Goal: Task Accomplishment & Management: Manage account settings

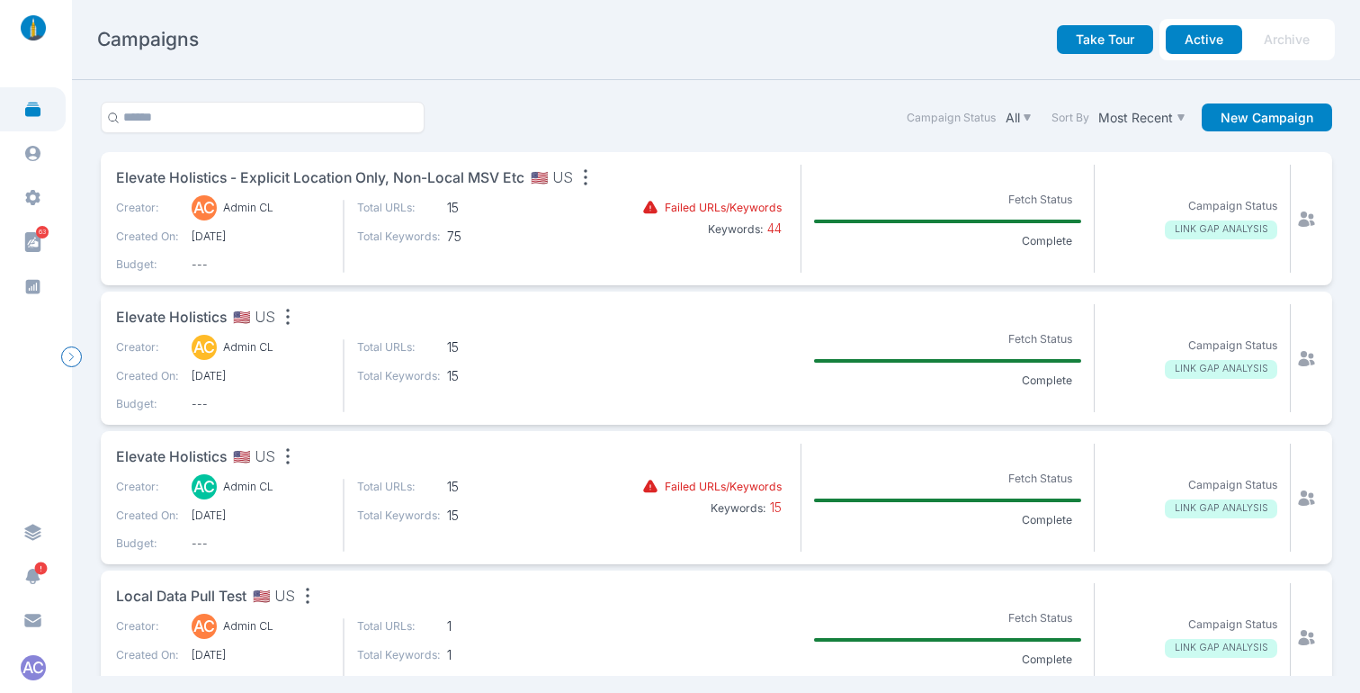
click at [709, 102] on div "Campaign Status All Sort By Most Recent New Campaign" at bounding box center [716, 127] width 1244 height 50
click at [469, 178] on span "Elevate Holistics - explicit location only, non-local MSV etc" at bounding box center [320, 178] width 408 height 22
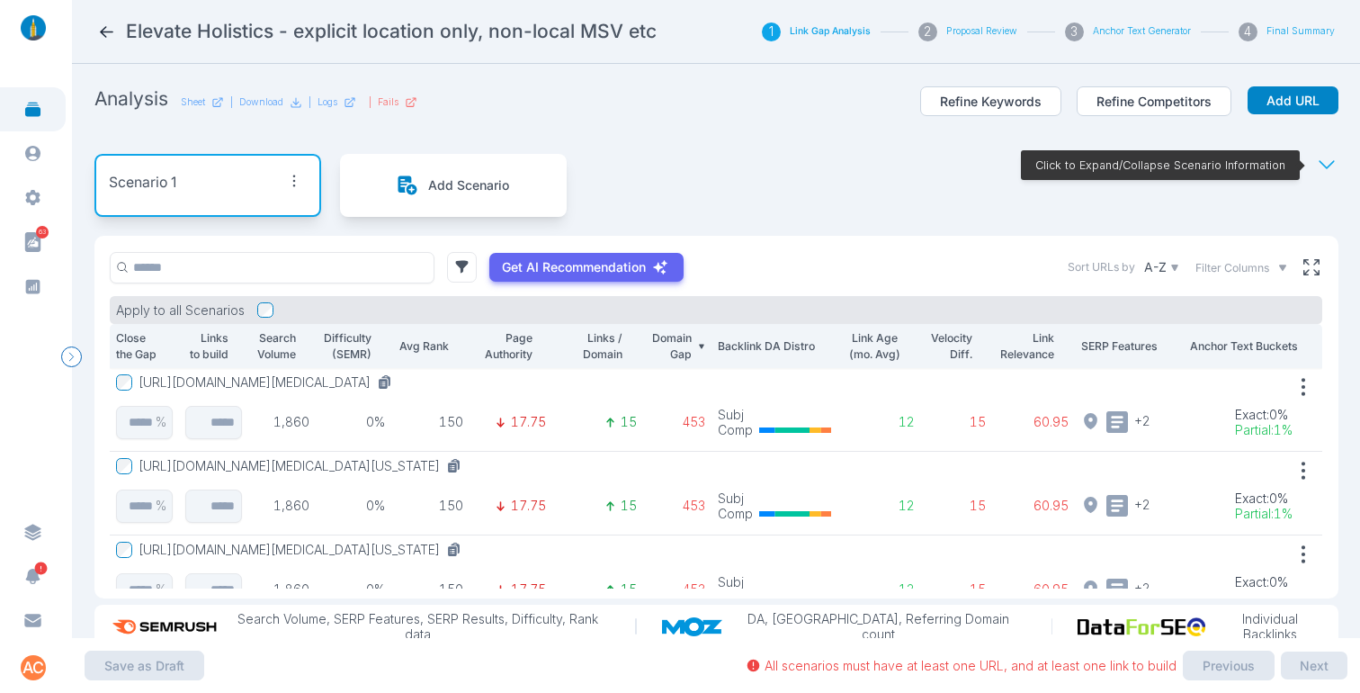
click at [399, 381] on button "[URL][DOMAIN_NAME][MEDICAL_DATA]" at bounding box center [269, 382] width 261 height 16
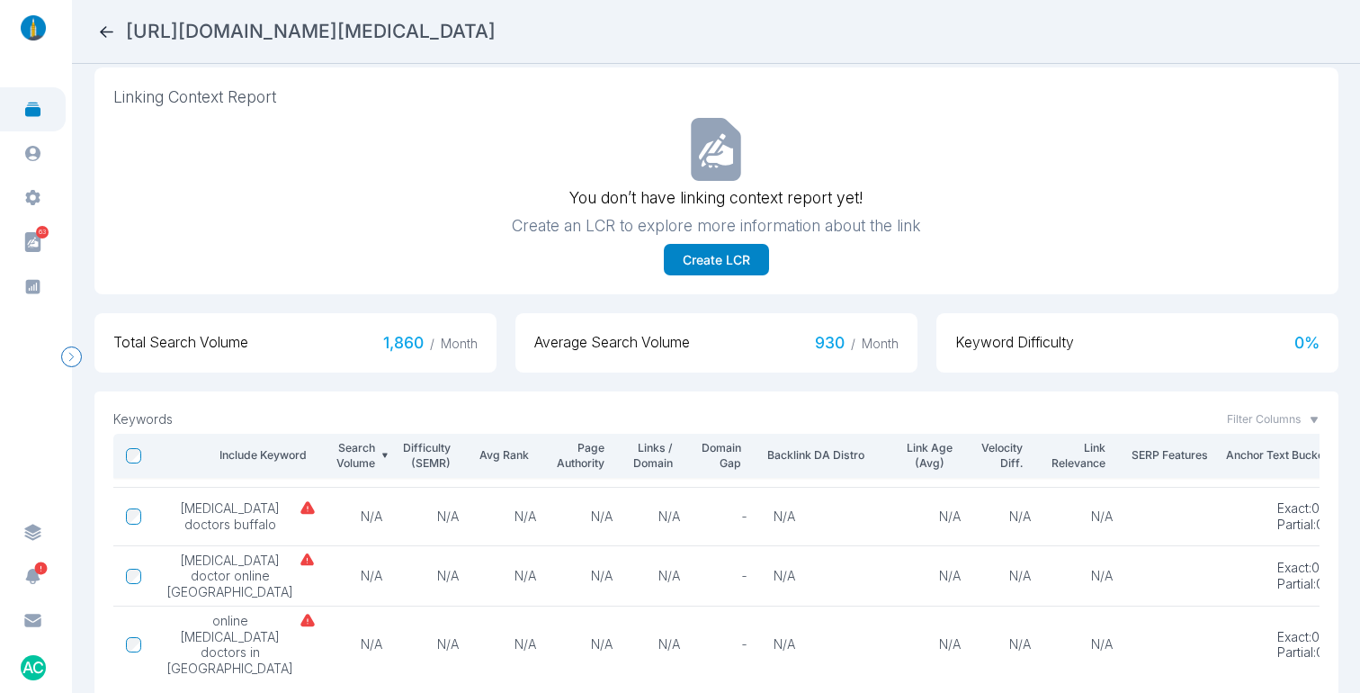
scroll to position [126, 0]
drag, startPoint x: 223, startPoint y: 550, endPoint x: 177, endPoint y: 507, distance: 62.4
click at [177, 507] on span "[MEDICAL_DATA] doctors buffalo" at bounding box center [229, 515] width 127 height 31
copy span "[MEDICAL_DATA] doctors buffalo"
click at [496, 36] on h2 "[URL][DOMAIN_NAME][MEDICAL_DATA]" at bounding box center [311, 31] width 370 height 25
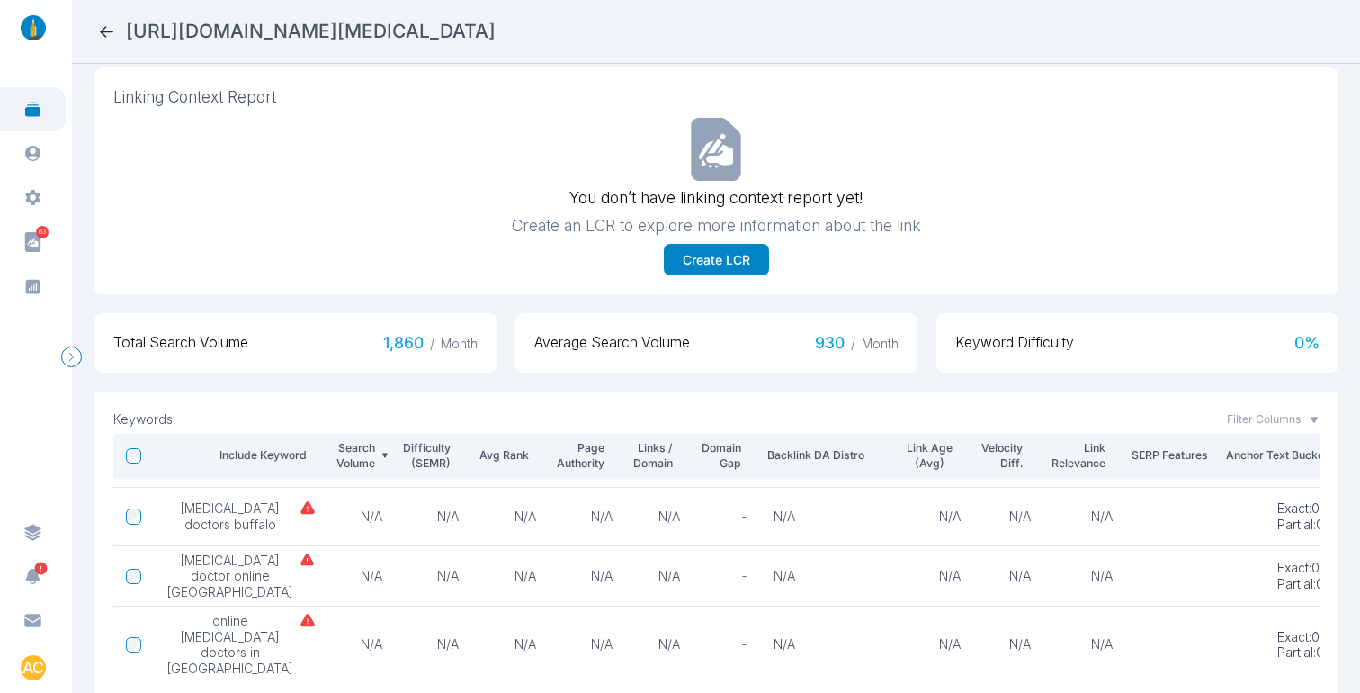
click at [496, 36] on h2 "[URL][DOMAIN_NAME][MEDICAL_DATA]" at bounding box center [311, 31] width 370 height 25
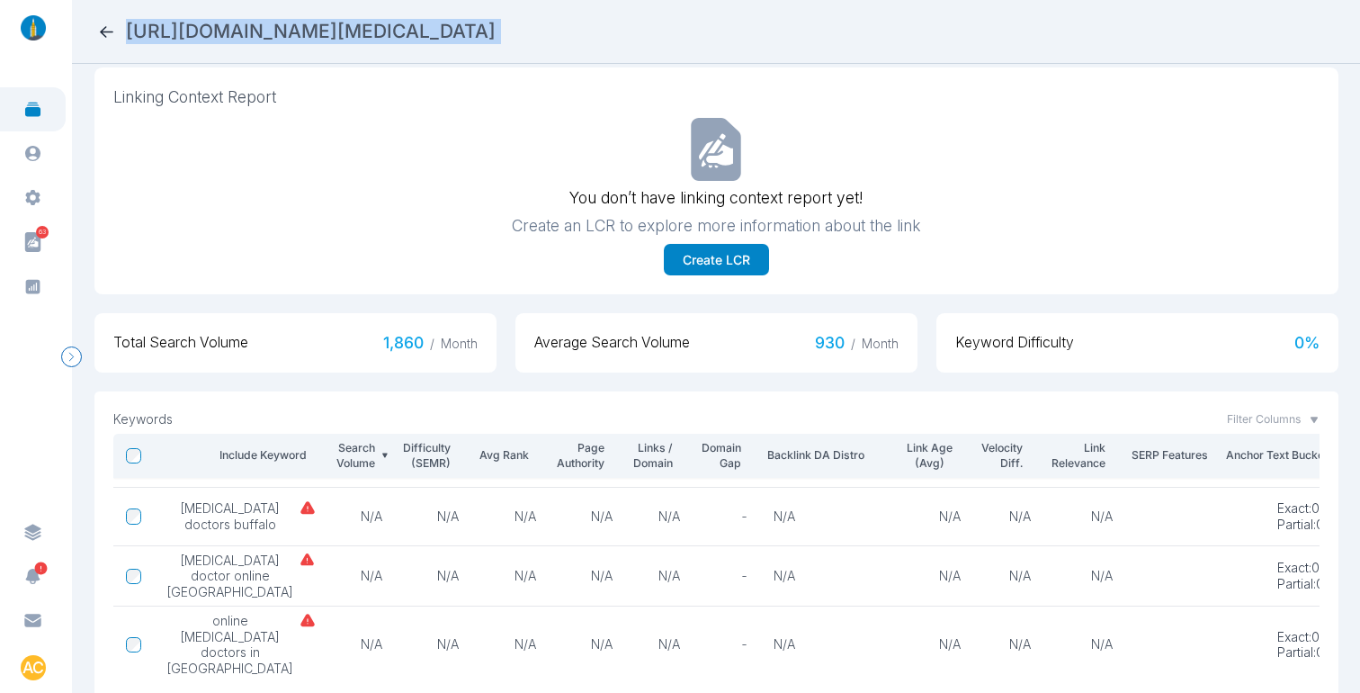
click at [496, 36] on h2 "[URL][DOMAIN_NAME][MEDICAL_DATA]" at bounding box center [311, 31] width 370 height 25
copy h2 "[URL][DOMAIN_NAME][MEDICAL_DATA]"
click at [108, 31] on icon at bounding box center [106, 32] width 13 height 12
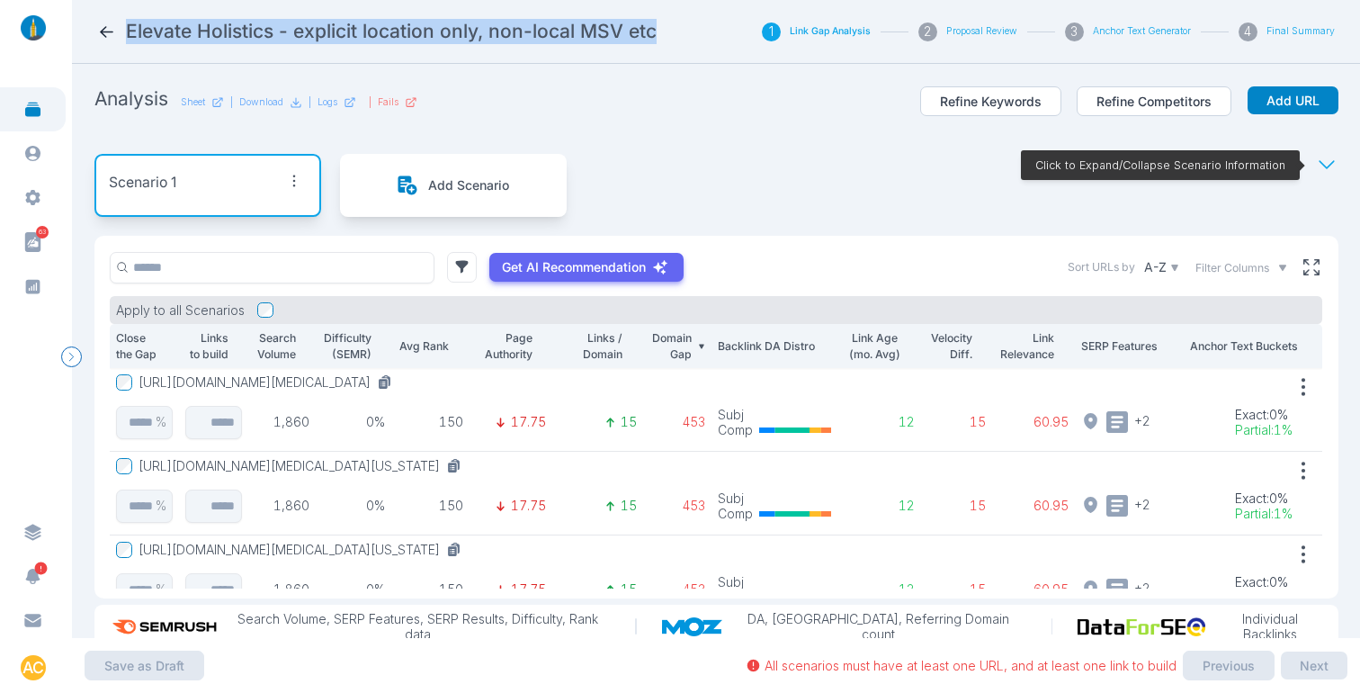
click at [106, 20] on div "Elevate Holistics - explicit location only, non-local MSV etc" at bounding box center [406, 31] width 619 height 25
click at [104, 33] on icon at bounding box center [106, 31] width 19 height 19
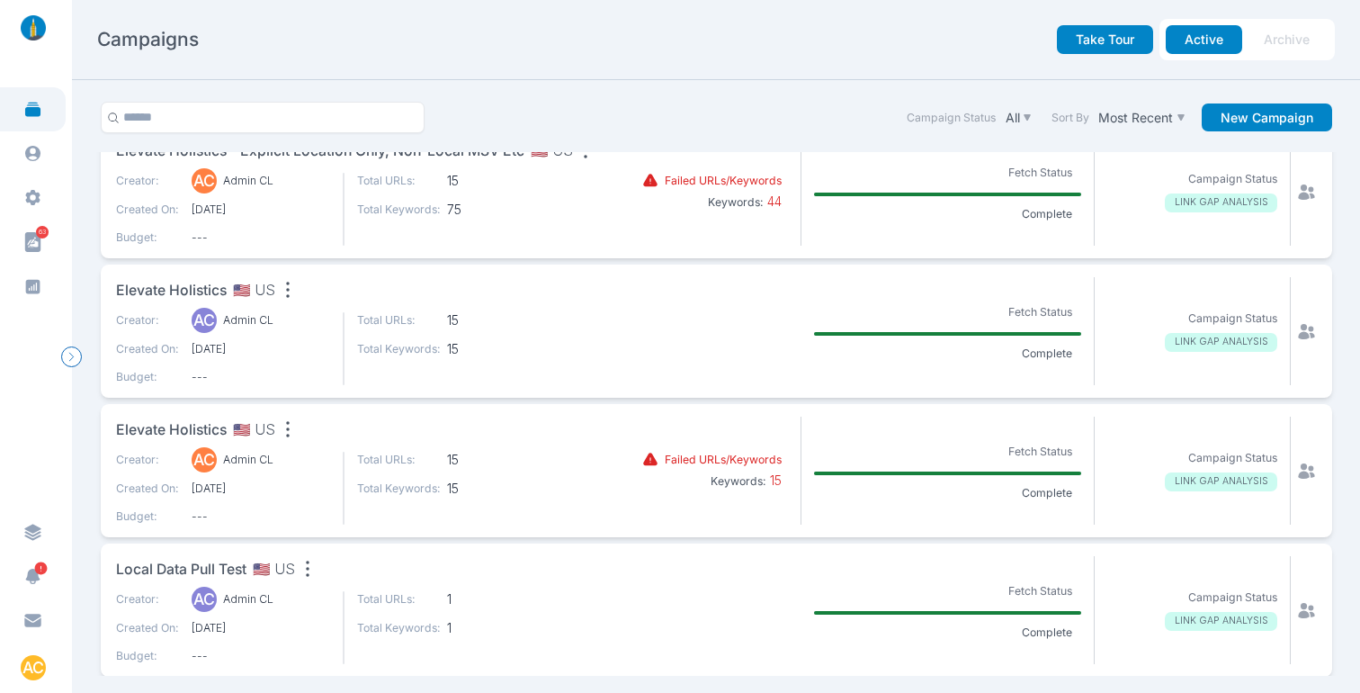
scroll to position [30, 0]
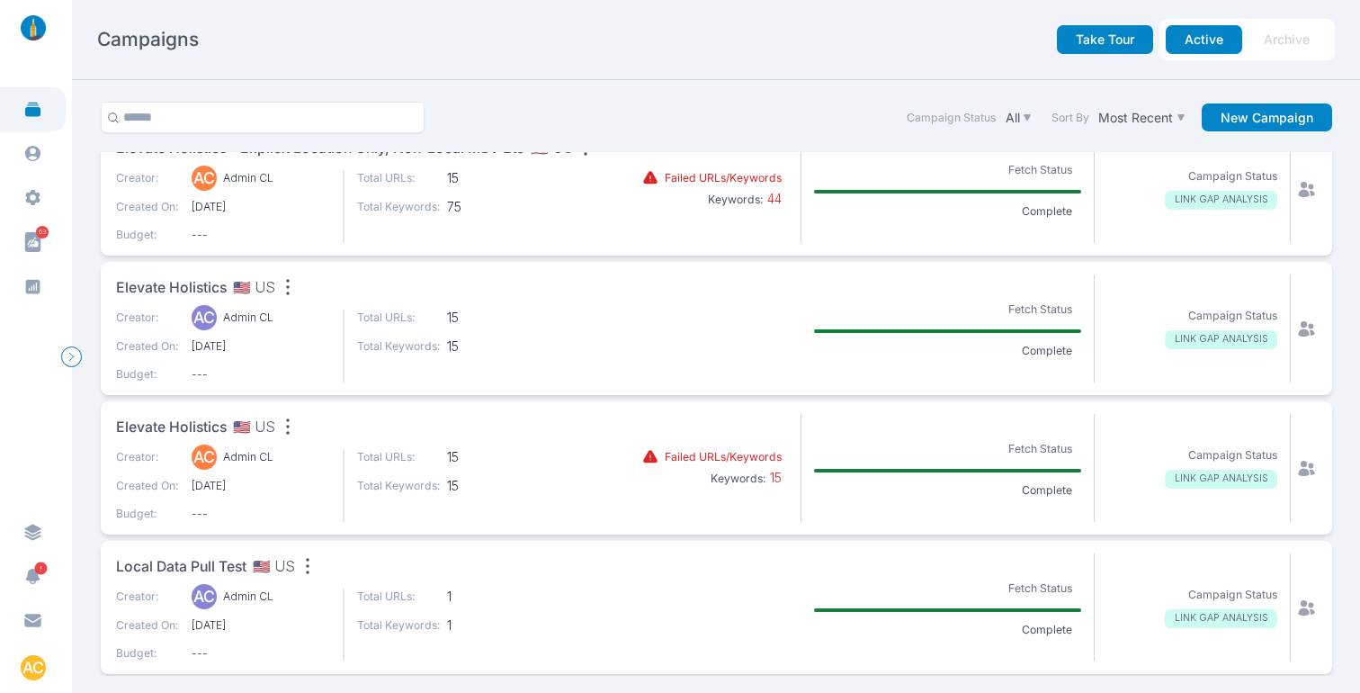
click at [500, 152] on span "Elevate Holistics - explicit location only, non-local MSV etc" at bounding box center [320, 149] width 408 height 22
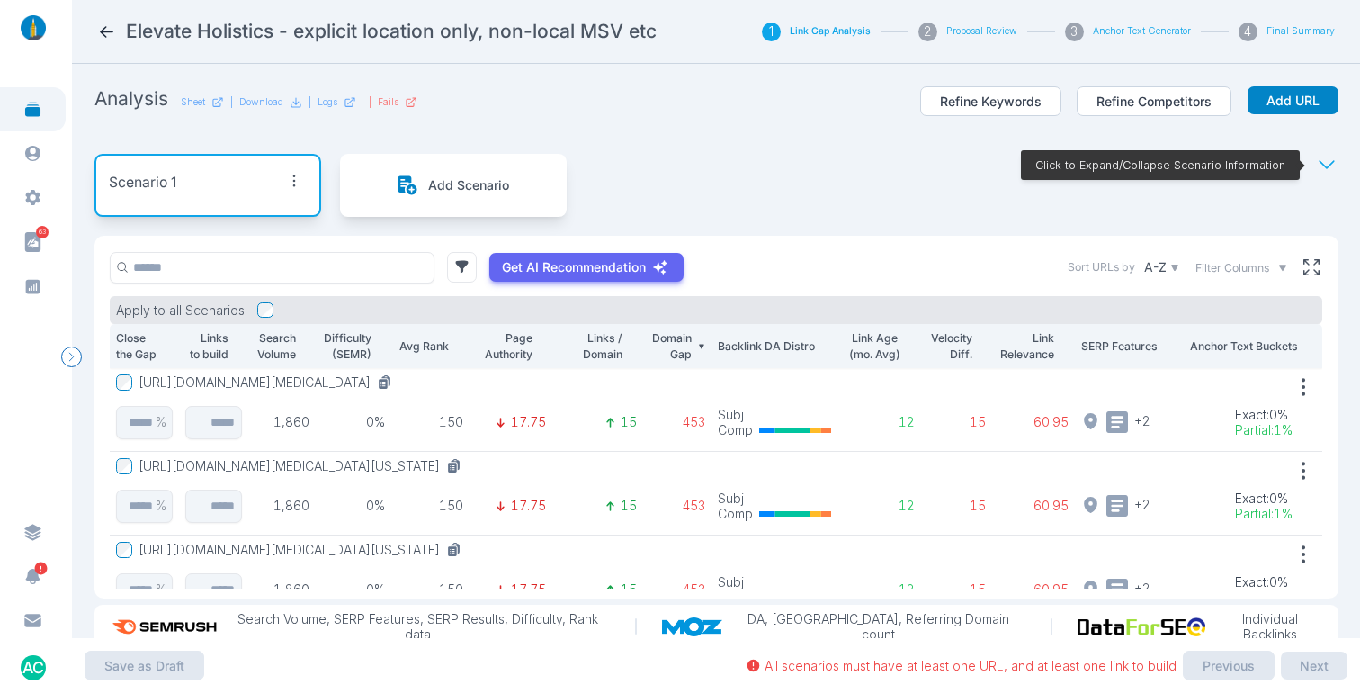
click at [259, 383] on button "[URL][DOMAIN_NAME][MEDICAL_DATA]" at bounding box center [269, 382] width 261 height 16
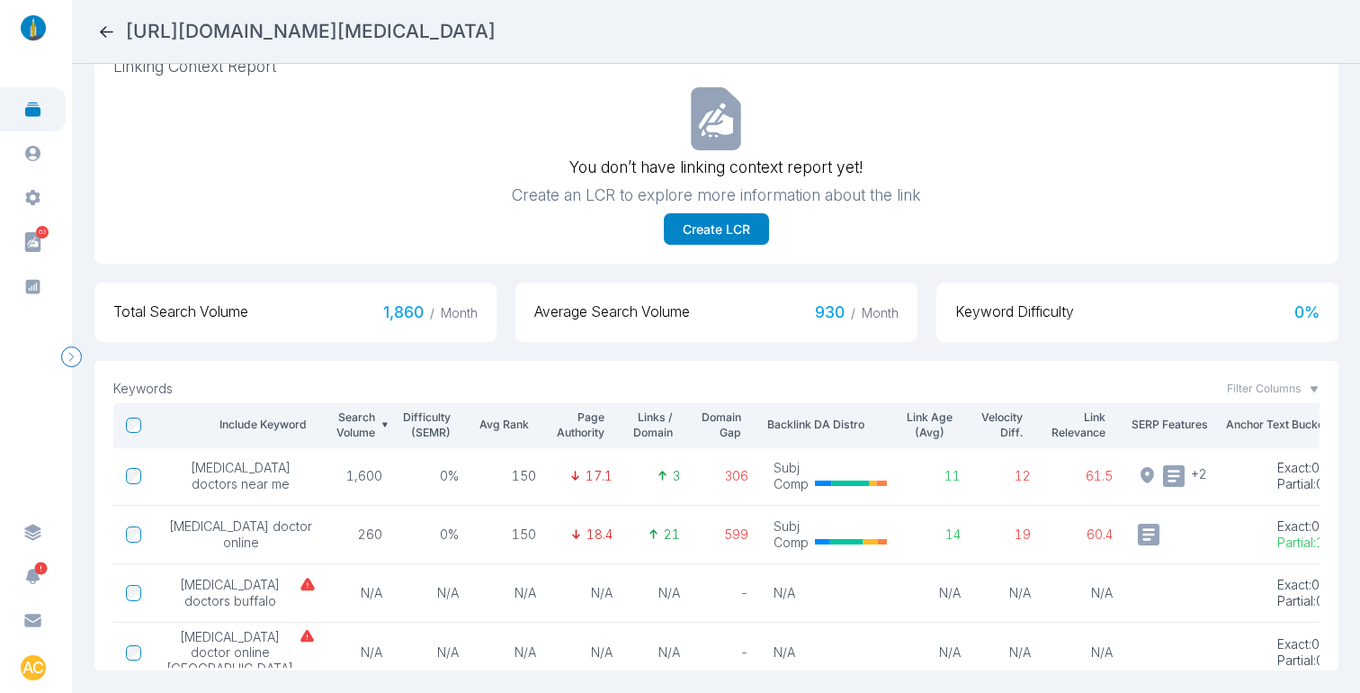
scroll to position [509, 0]
drag, startPoint x: 228, startPoint y: 494, endPoint x: 186, endPoint y: 443, distance: 65.8
click at [186, 460] on span "[MEDICAL_DATA] doctors near me" at bounding box center [240, 475] width 149 height 31
copy span "[MEDICAL_DATA] doctors near me"
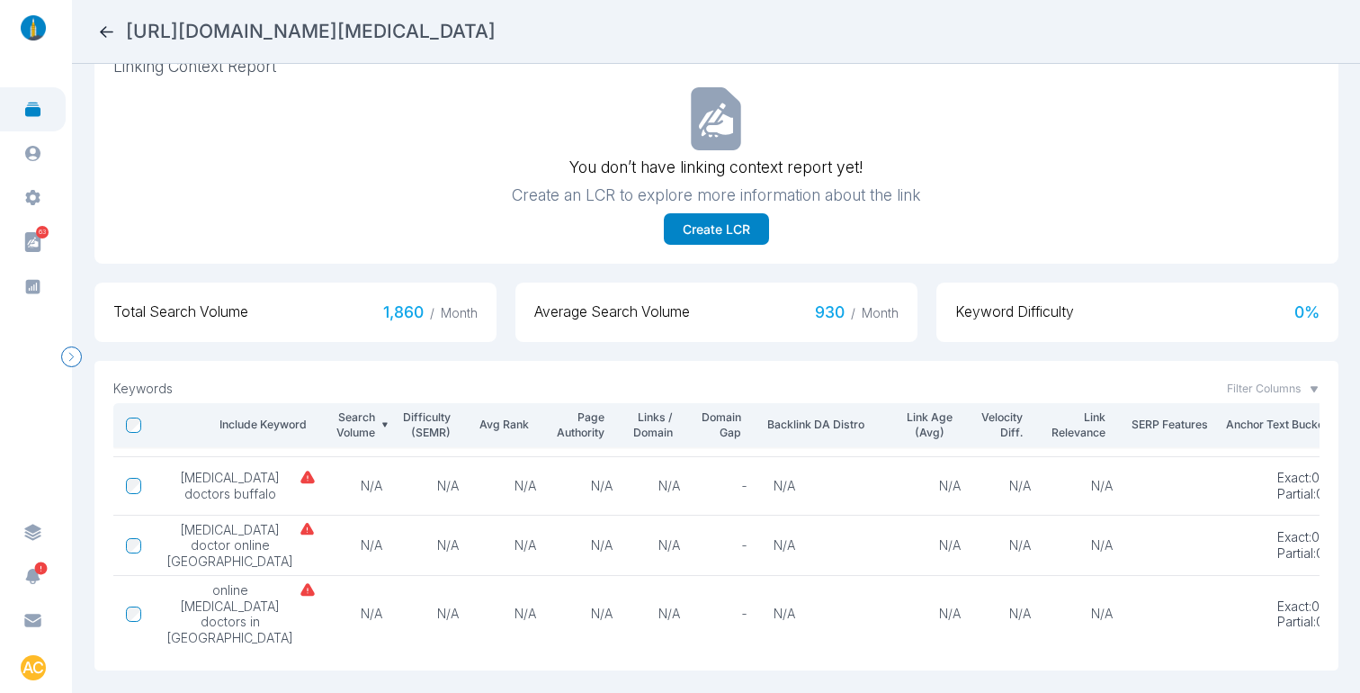
scroll to position [0, 0]
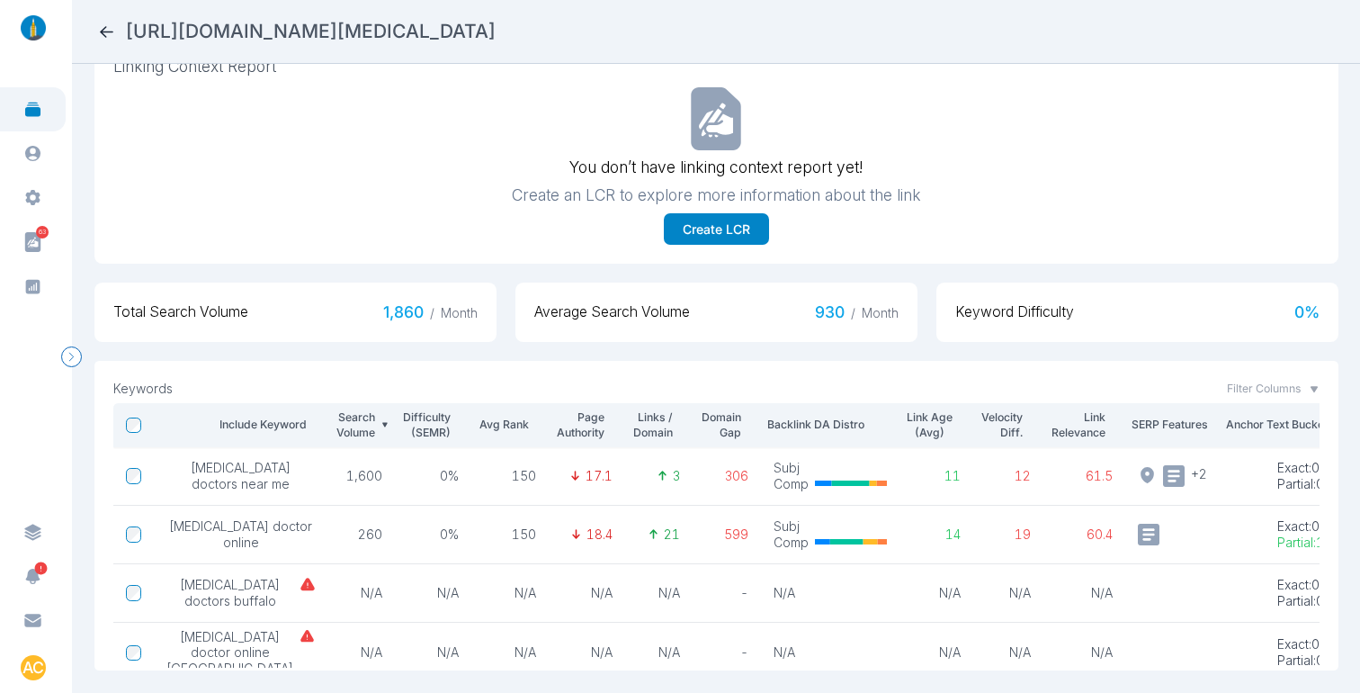
click at [105, 29] on icon at bounding box center [106, 31] width 19 height 19
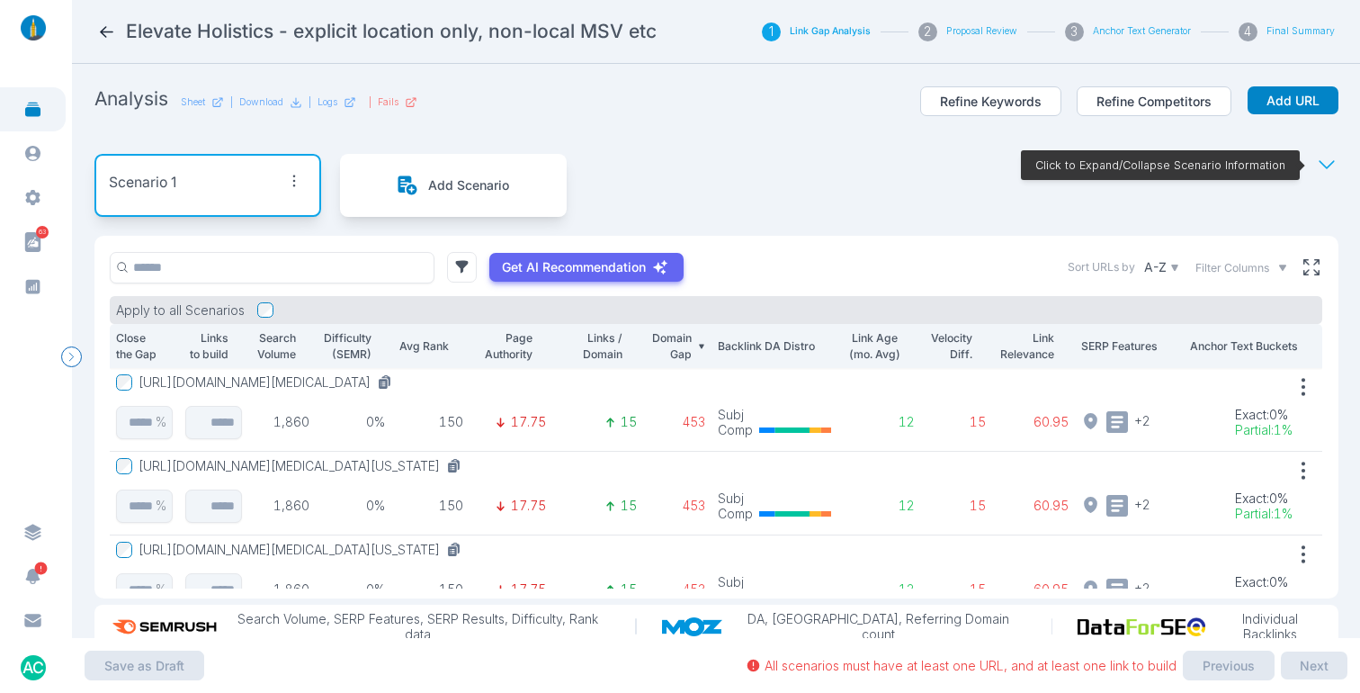
click at [104, 33] on icon at bounding box center [106, 31] width 19 height 19
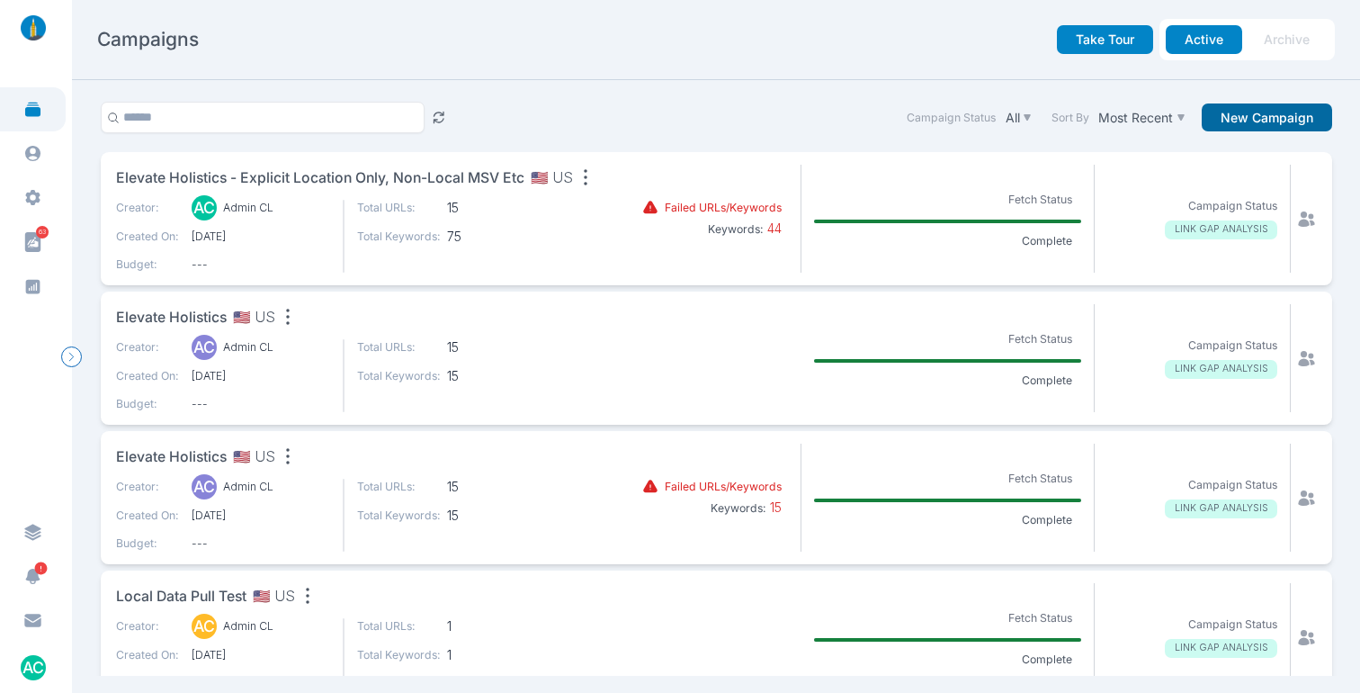
click at [1243, 126] on button "New Campaign" at bounding box center [1267, 117] width 130 height 29
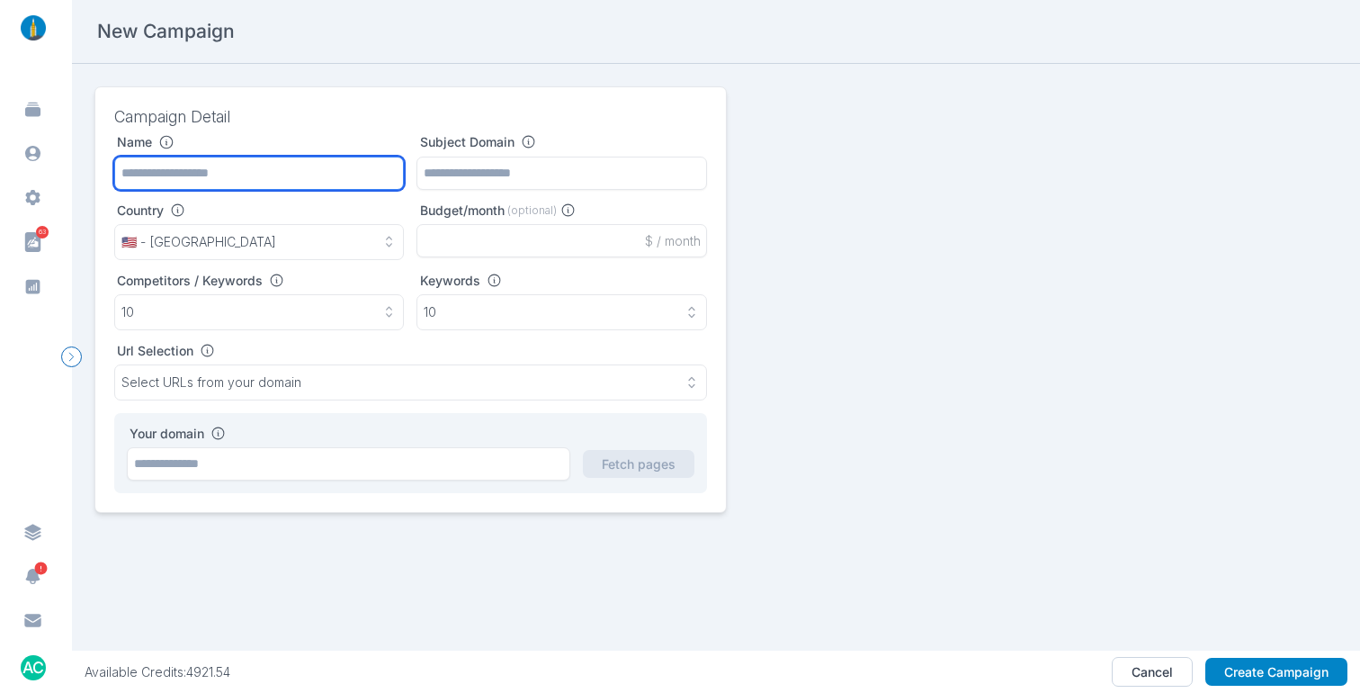
click at [210, 170] on input "text" at bounding box center [259, 172] width 290 height 33
type input "**********"
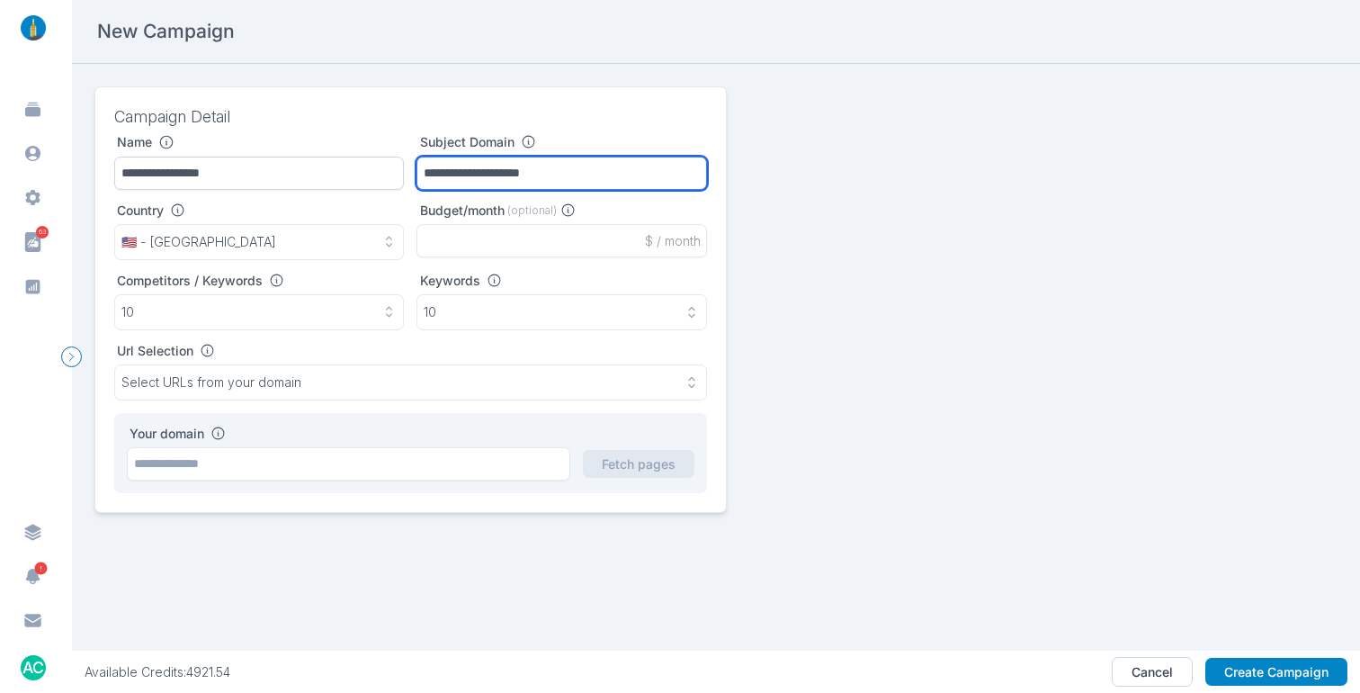
type input "**********"
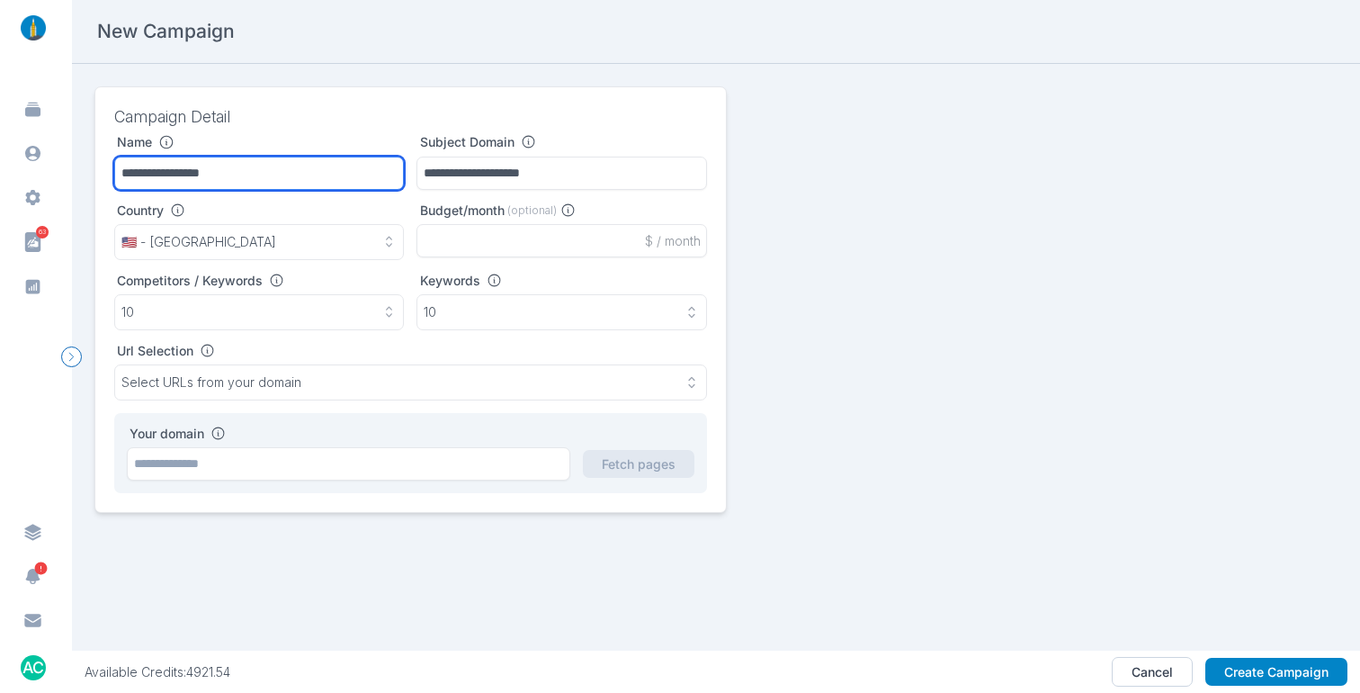
type input "**********"
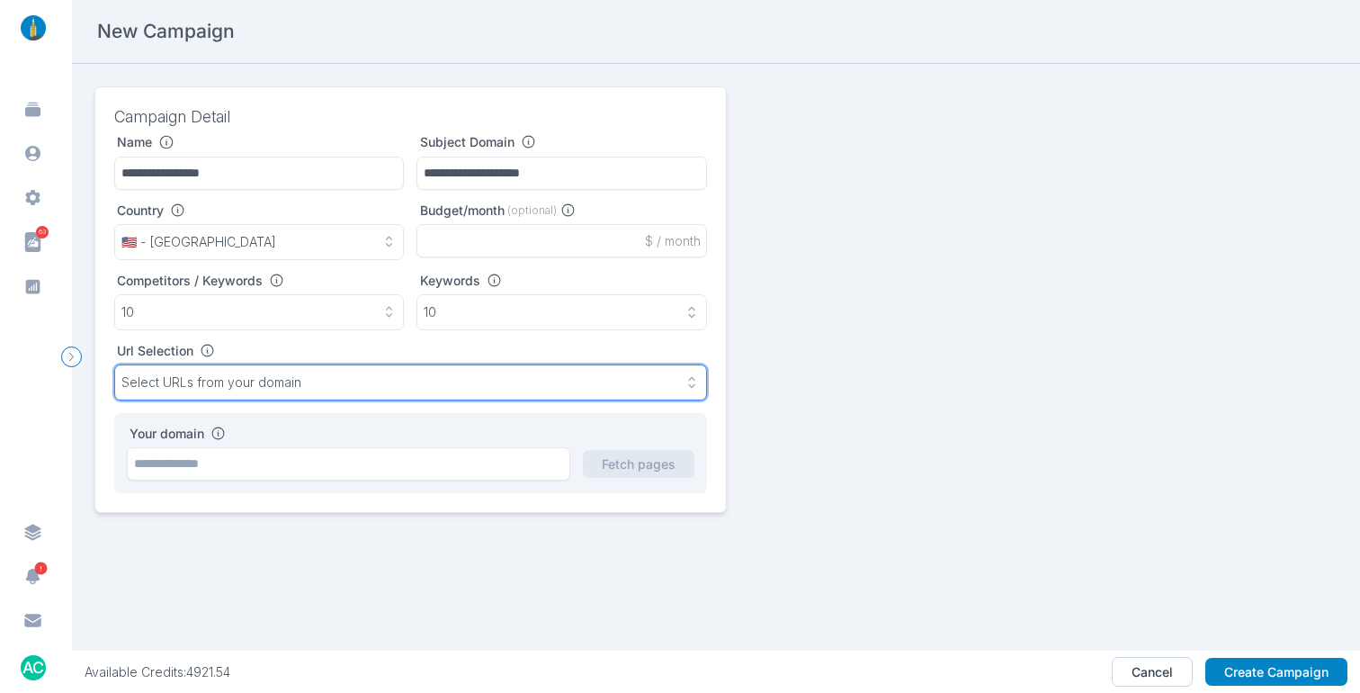
drag, startPoint x: 251, startPoint y: 366, endPoint x: 267, endPoint y: 389, distance: 27.7
click at [252, 366] on button "Select URLs from your domain" at bounding box center [410, 382] width 593 height 36
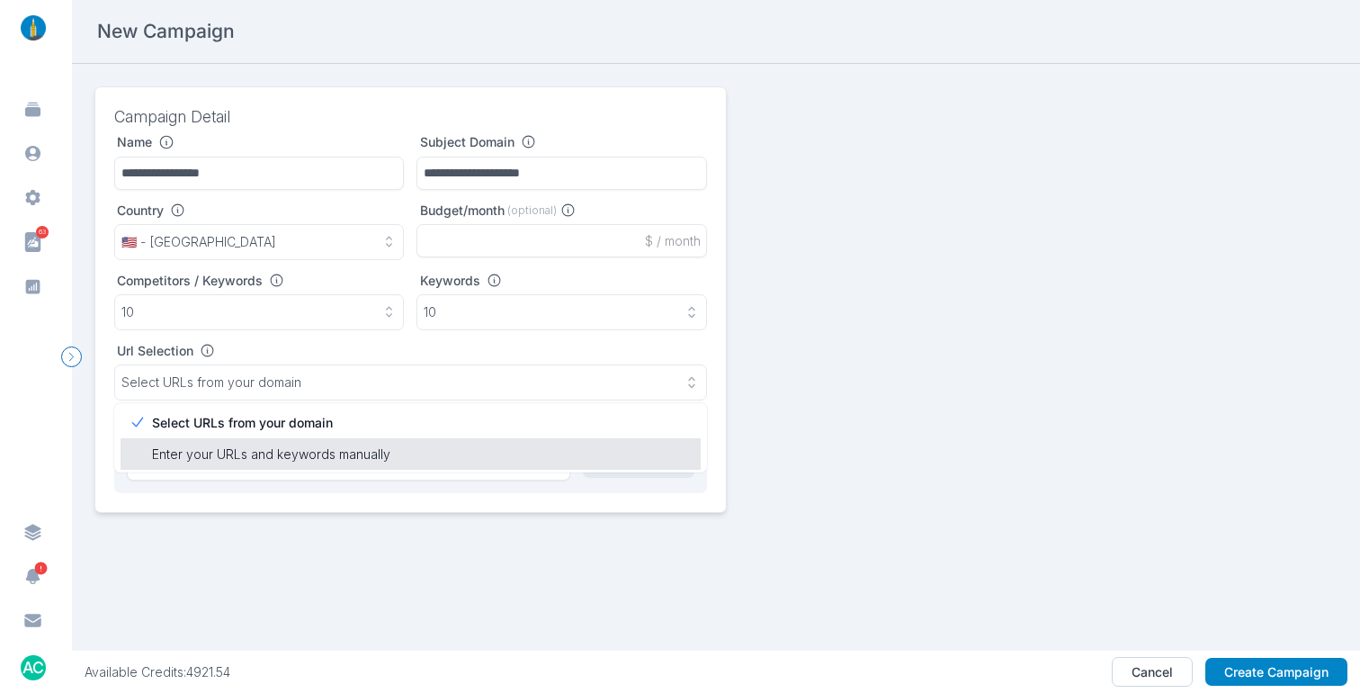
click at [270, 451] on p "Enter your URLs and keywords manually" at bounding box center [420, 453] width 536 height 19
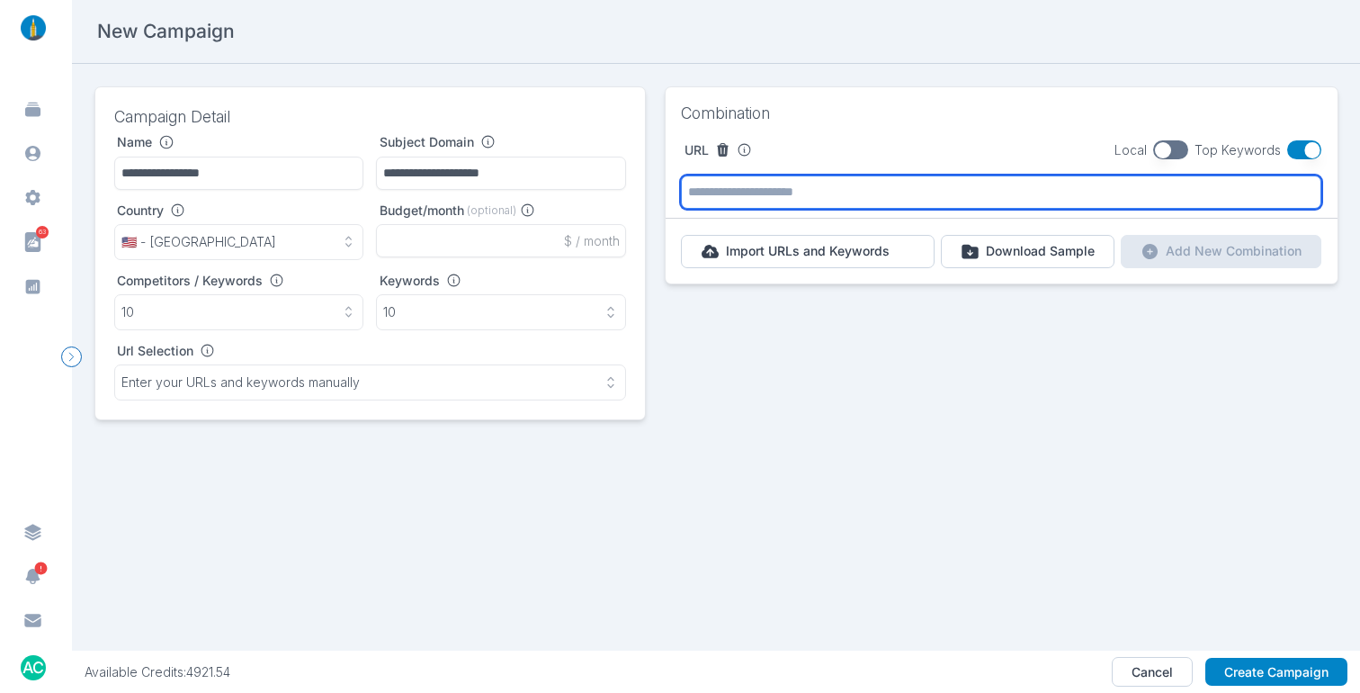
click at [721, 196] on input "text" at bounding box center [1001, 191] width 640 height 33
paste input "**********"
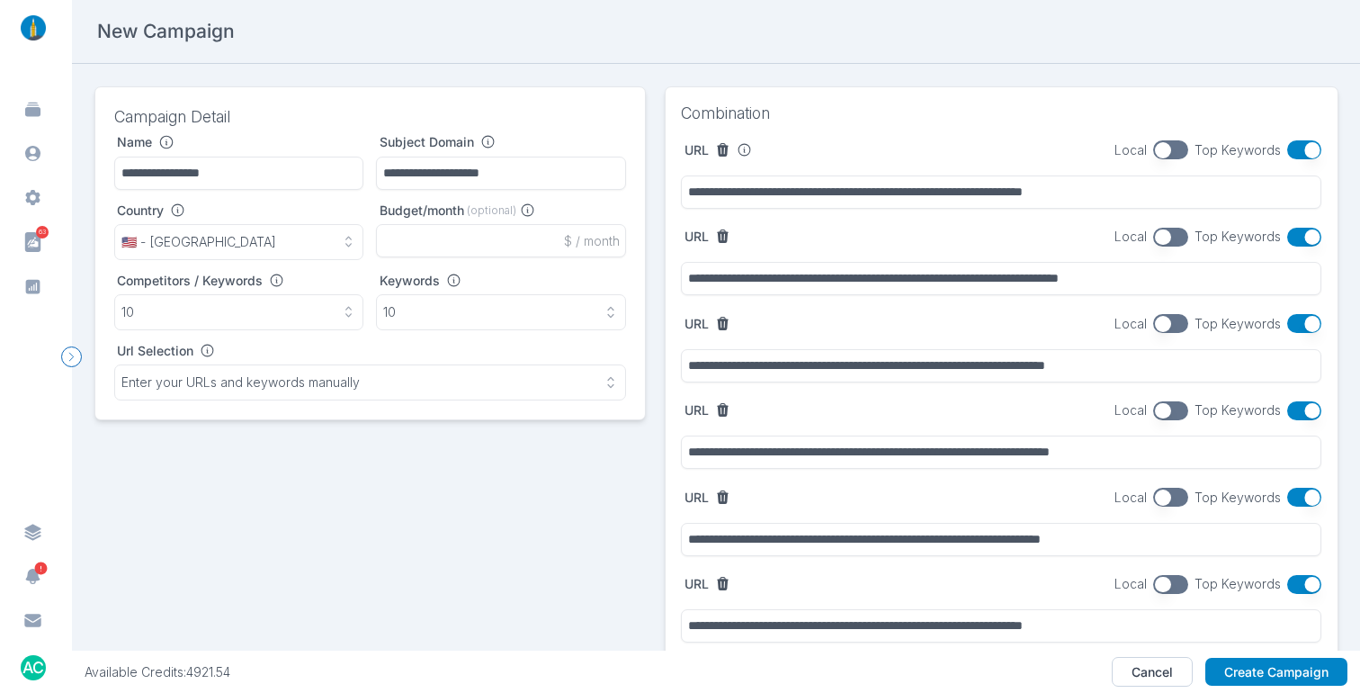
click at [1300, 154] on button "button" at bounding box center [1304, 149] width 35 height 19
type input "**********"
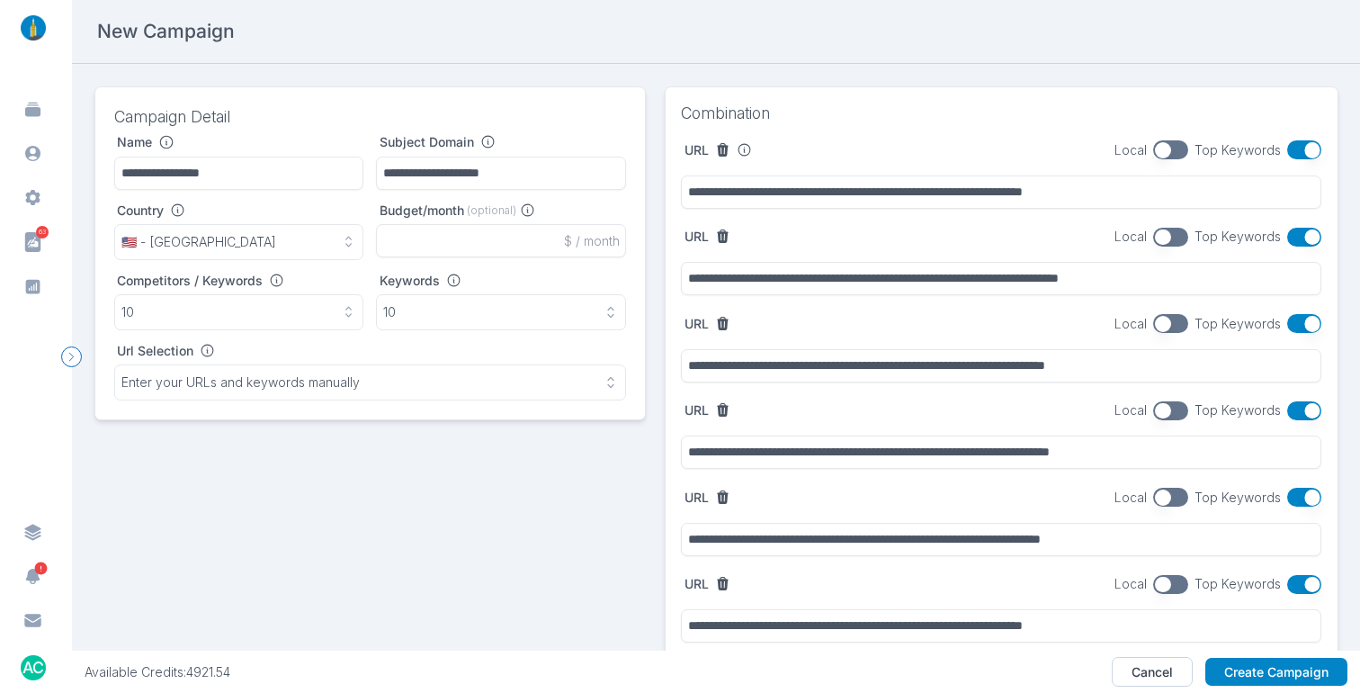
type input "**********"
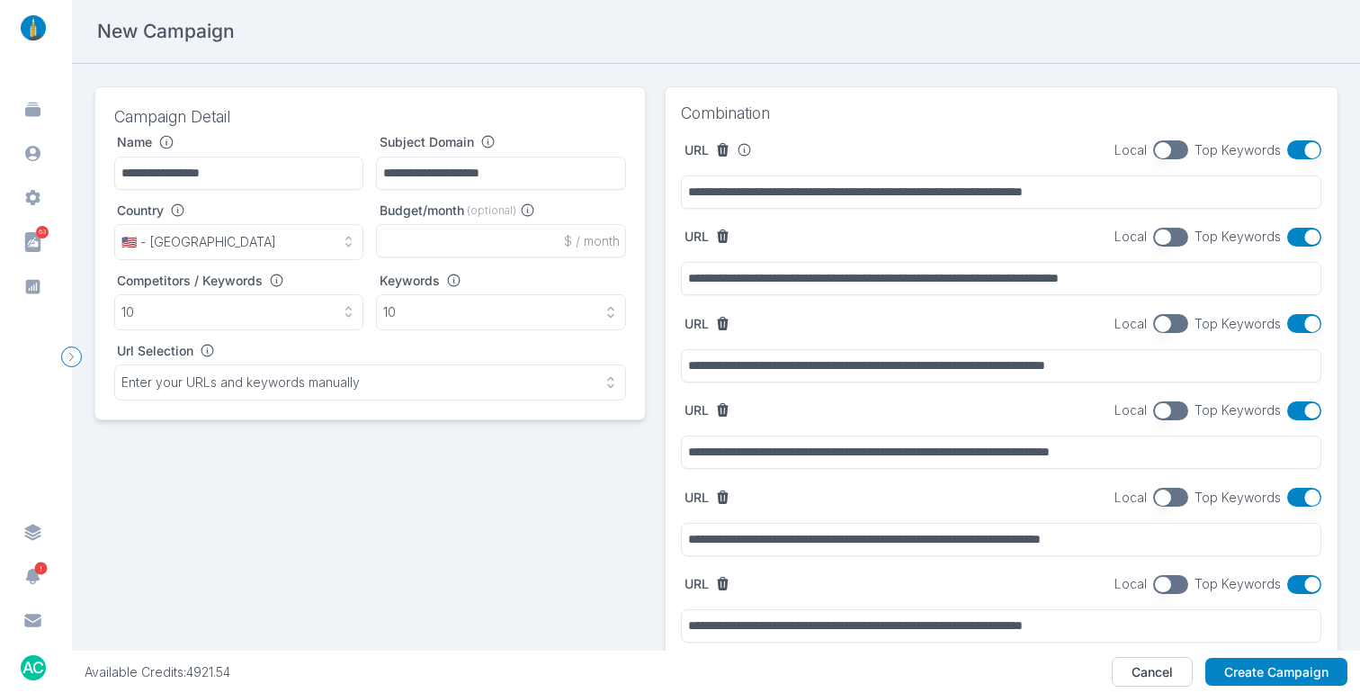
type input "**********"
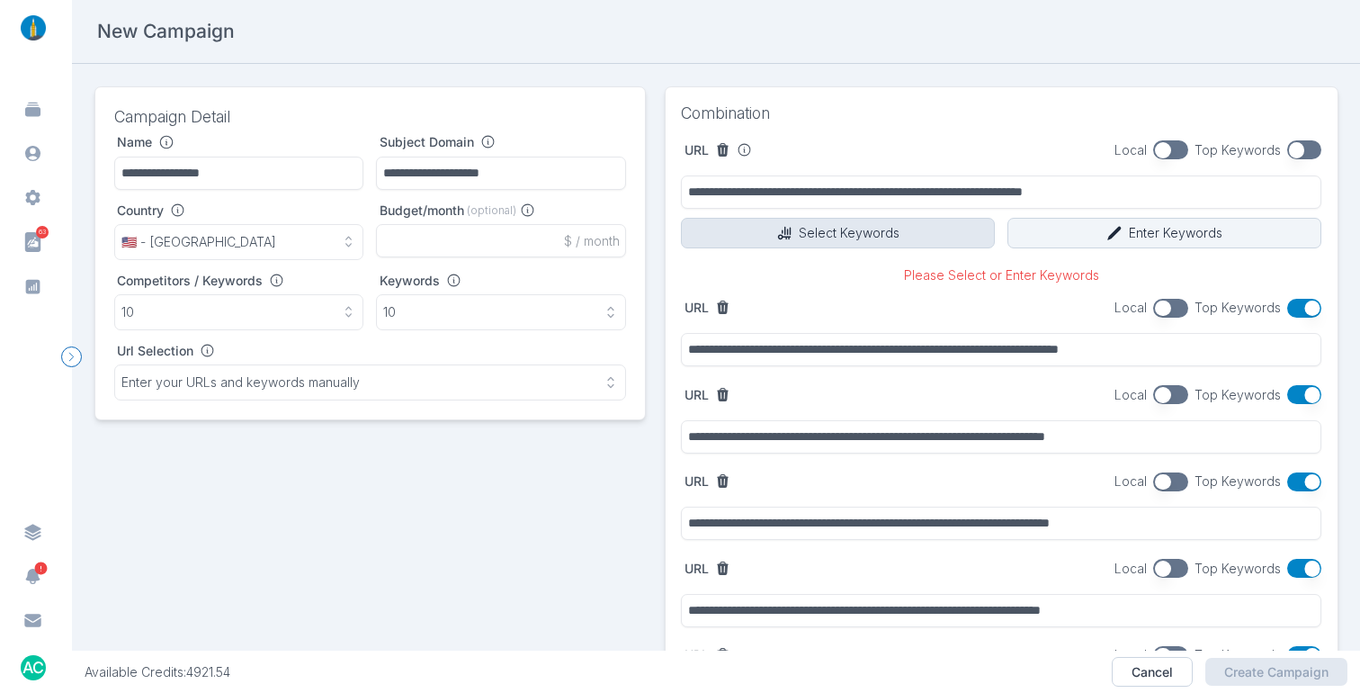
click at [818, 223] on button "Select Keywords" at bounding box center [838, 233] width 314 height 31
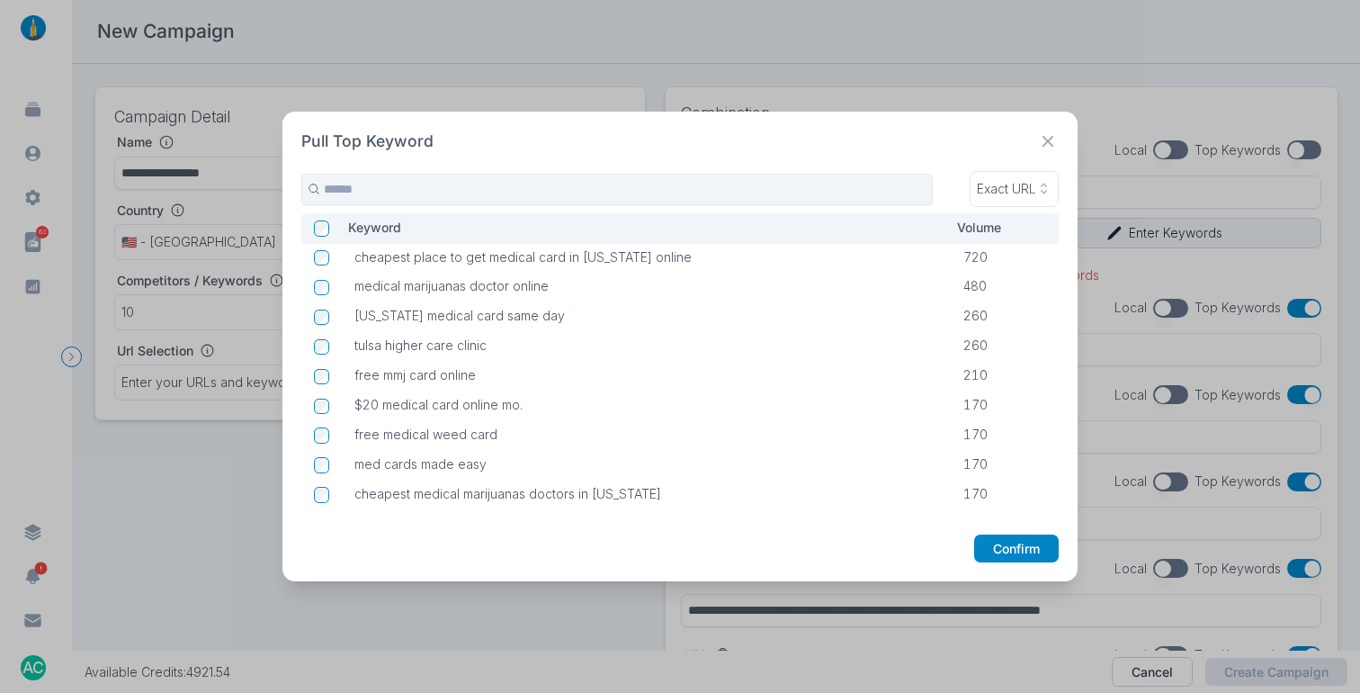
click at [1050, 139] on icon at bounding box center [1048, 141] width 22 height 22
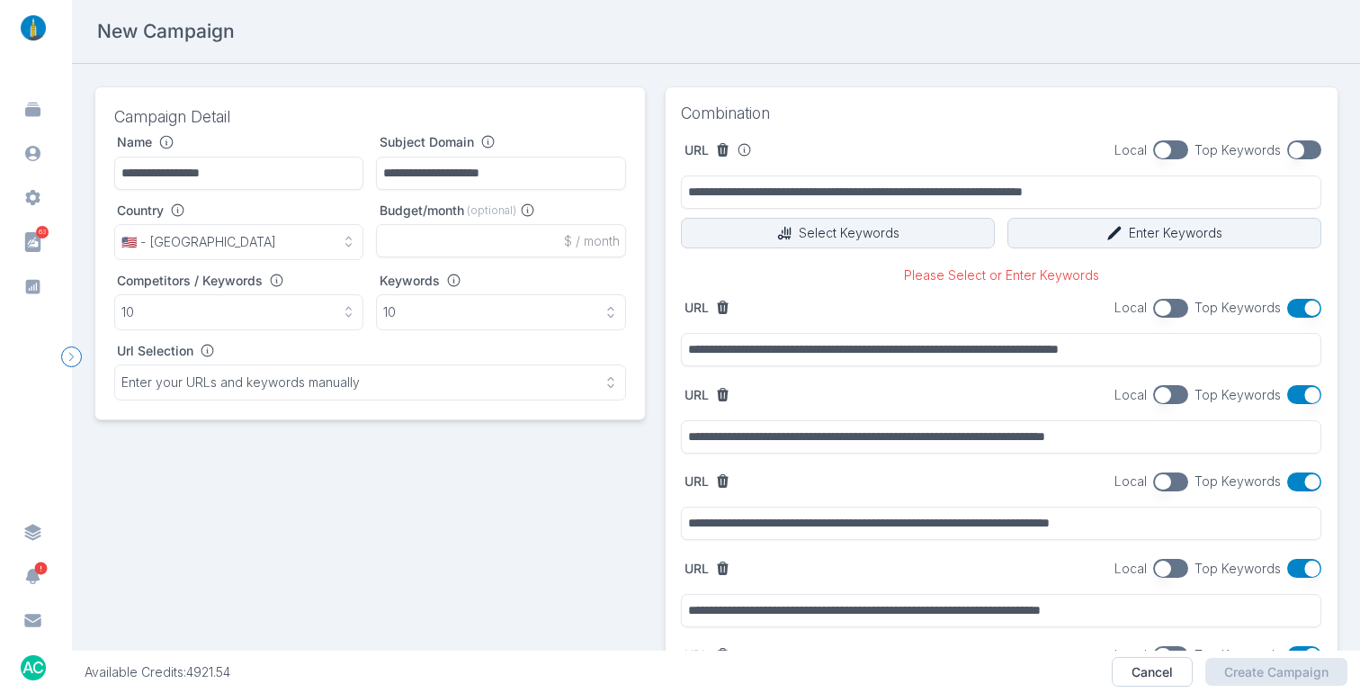
click at [1287, 149] on button "button" at bounding box center [1304, 149] width 35 height 19
type input "**********"
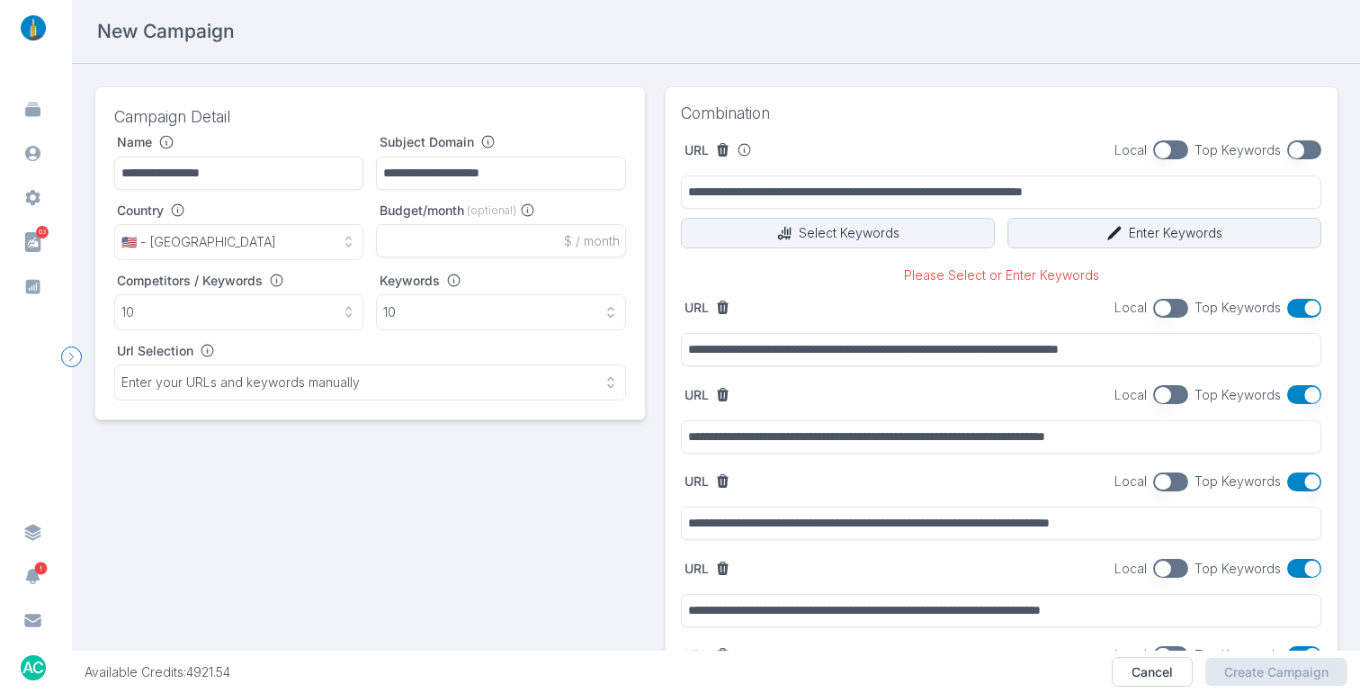
type input "**********"
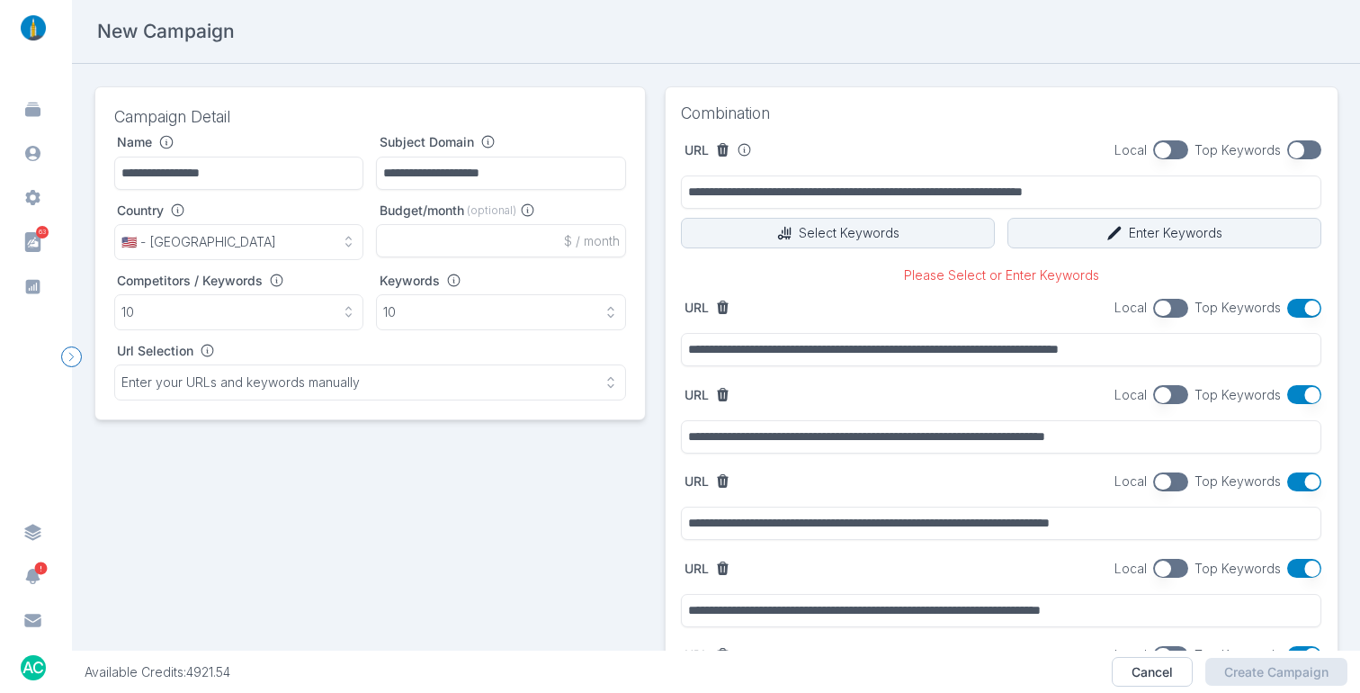
type input "**********"
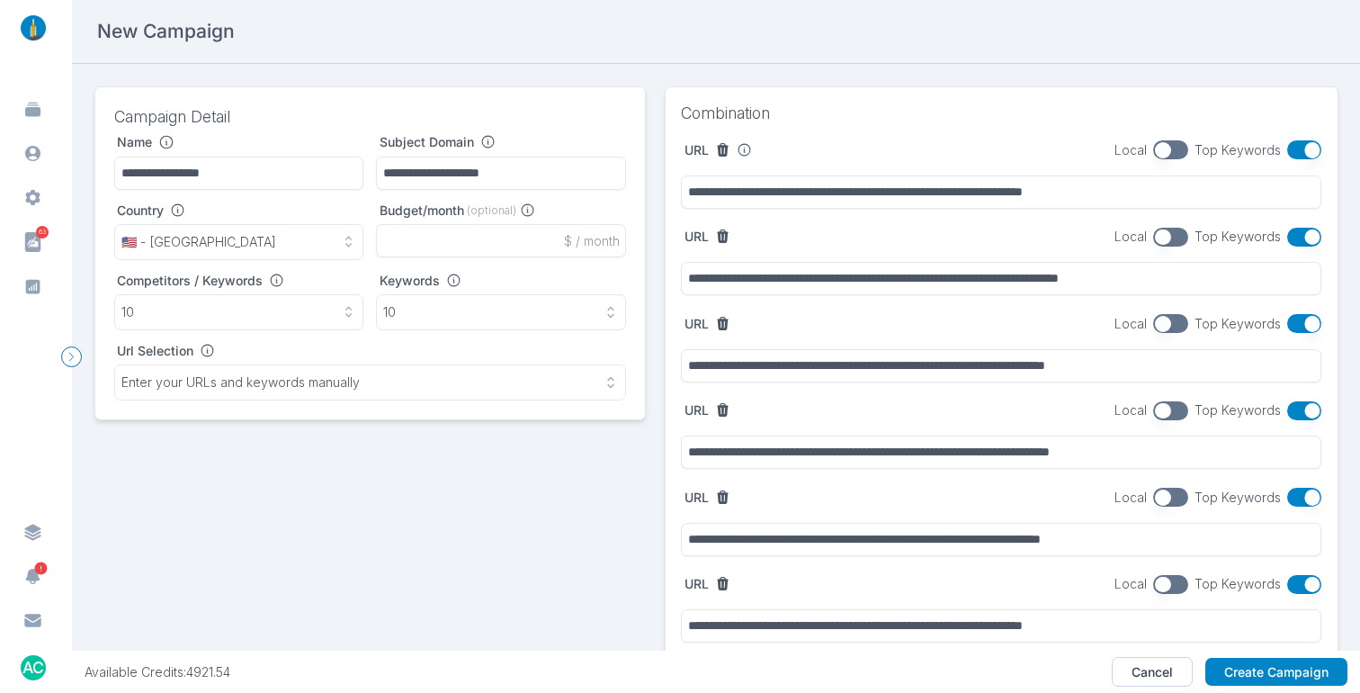
click at [1287, 234] on button "button" at bounding box center [1304, 237] width 35 height 19
type input "**********"
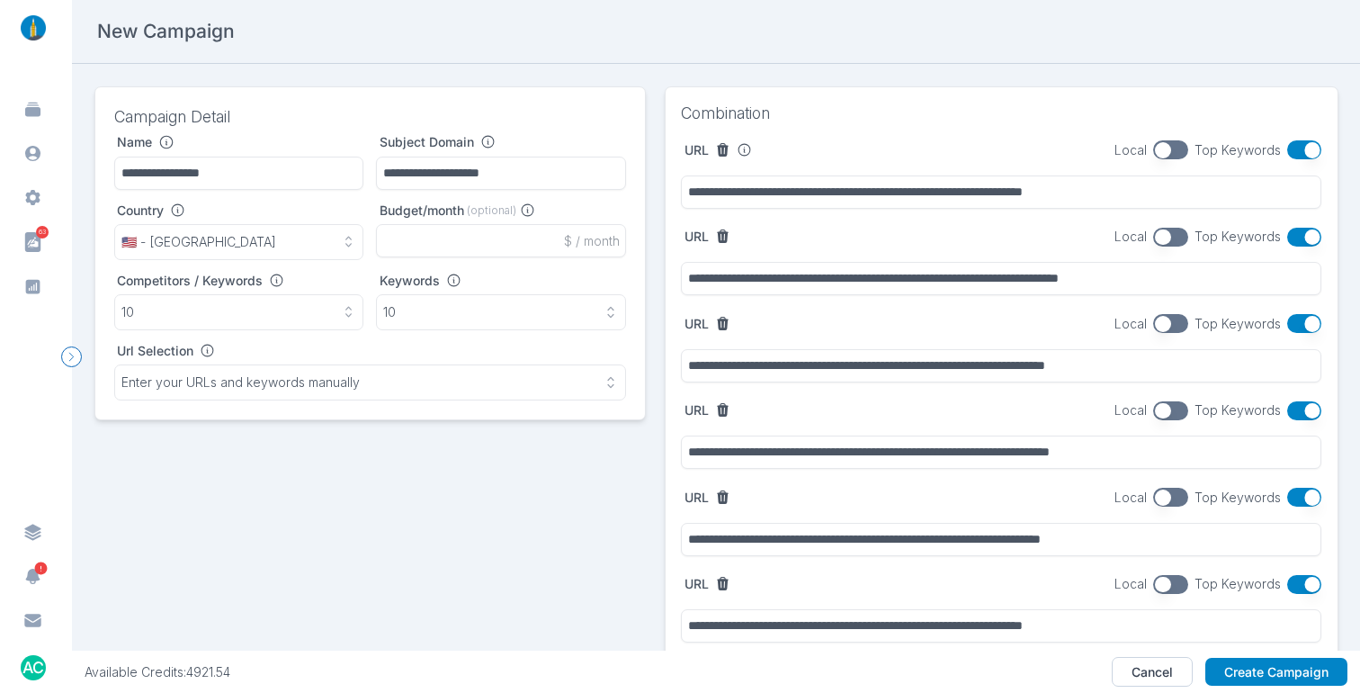
type input "**********"
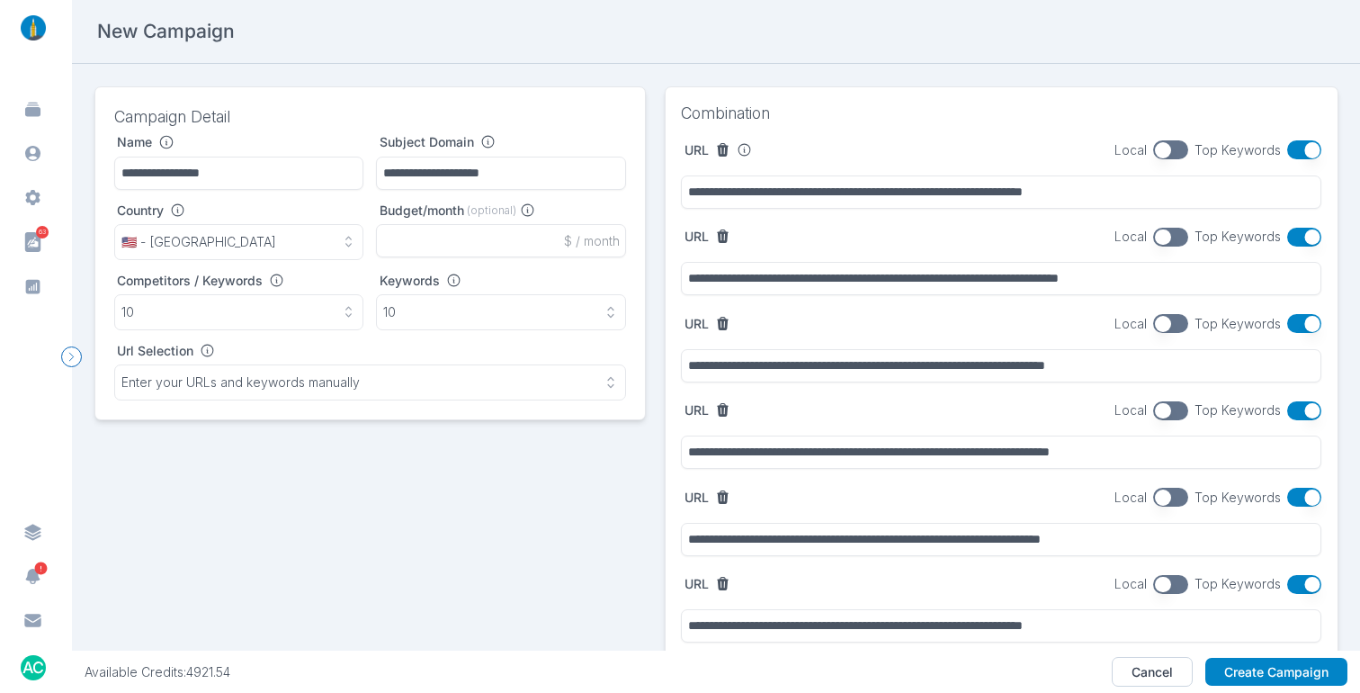
type input "**********"
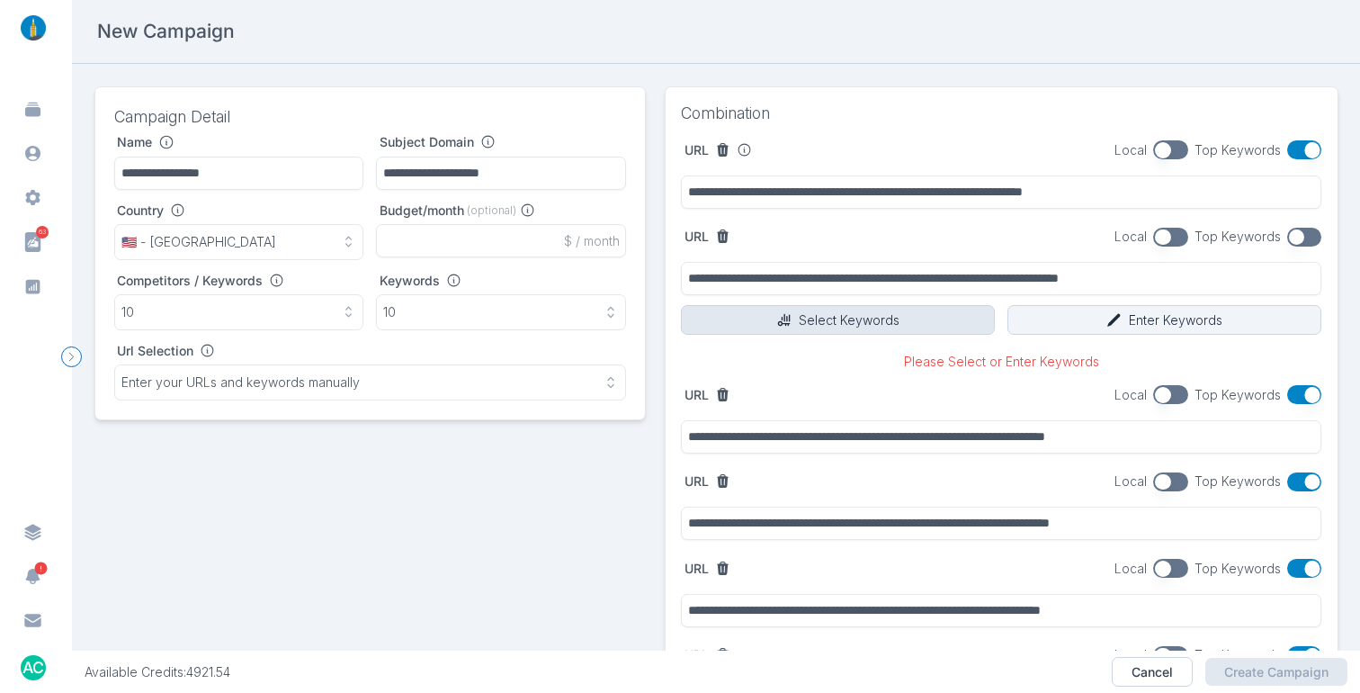
click at [812, 325] on button "Select Keywords" at bounding box center [838, 320] width 314 height 31
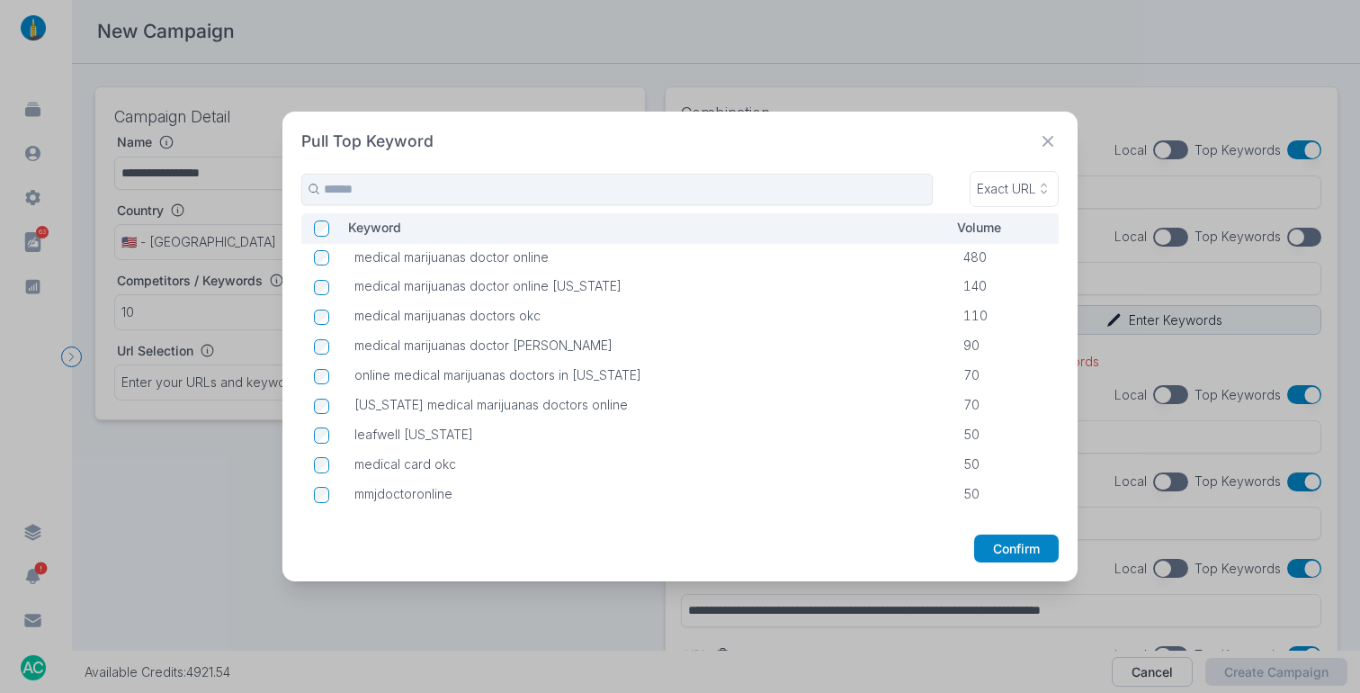
click at [1053, 135] on icon at bounding box center [1048, 141] width 22 height 22
type input "**********"
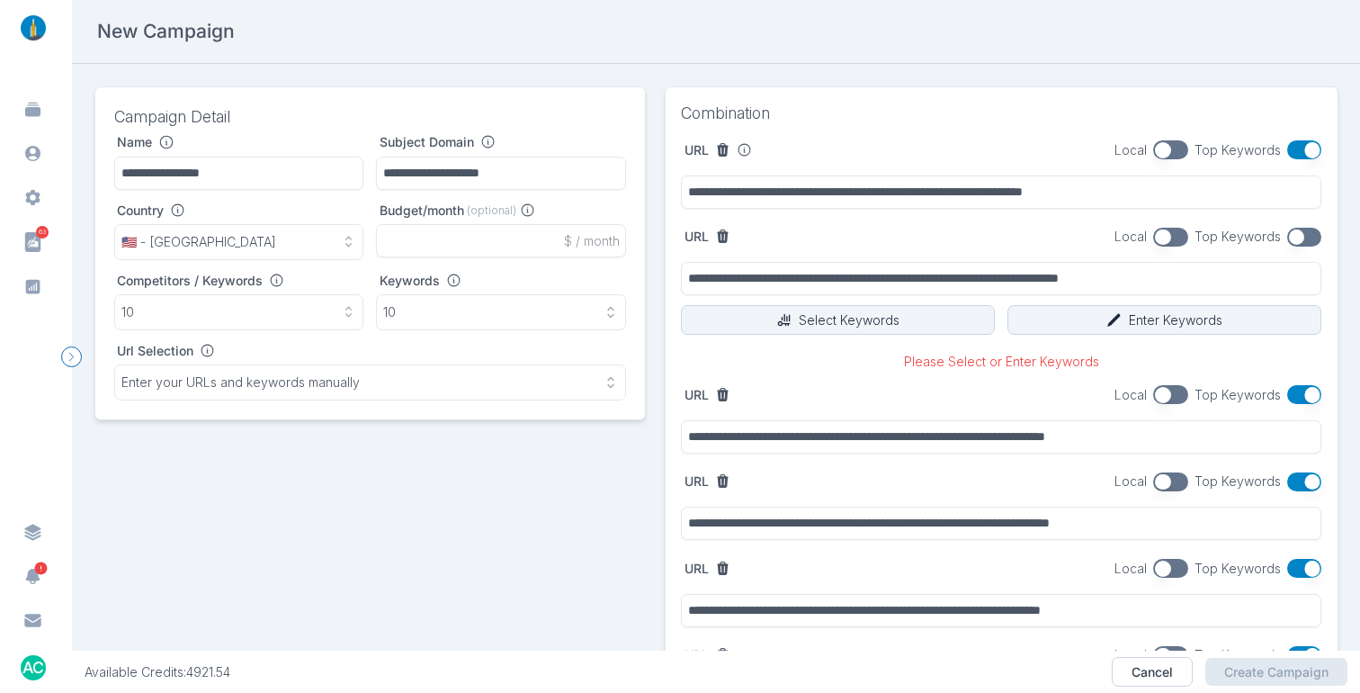
click at [1293, 237] on button "button" at bounding box center [1304, 237] width 35 height 19
type input "**********"
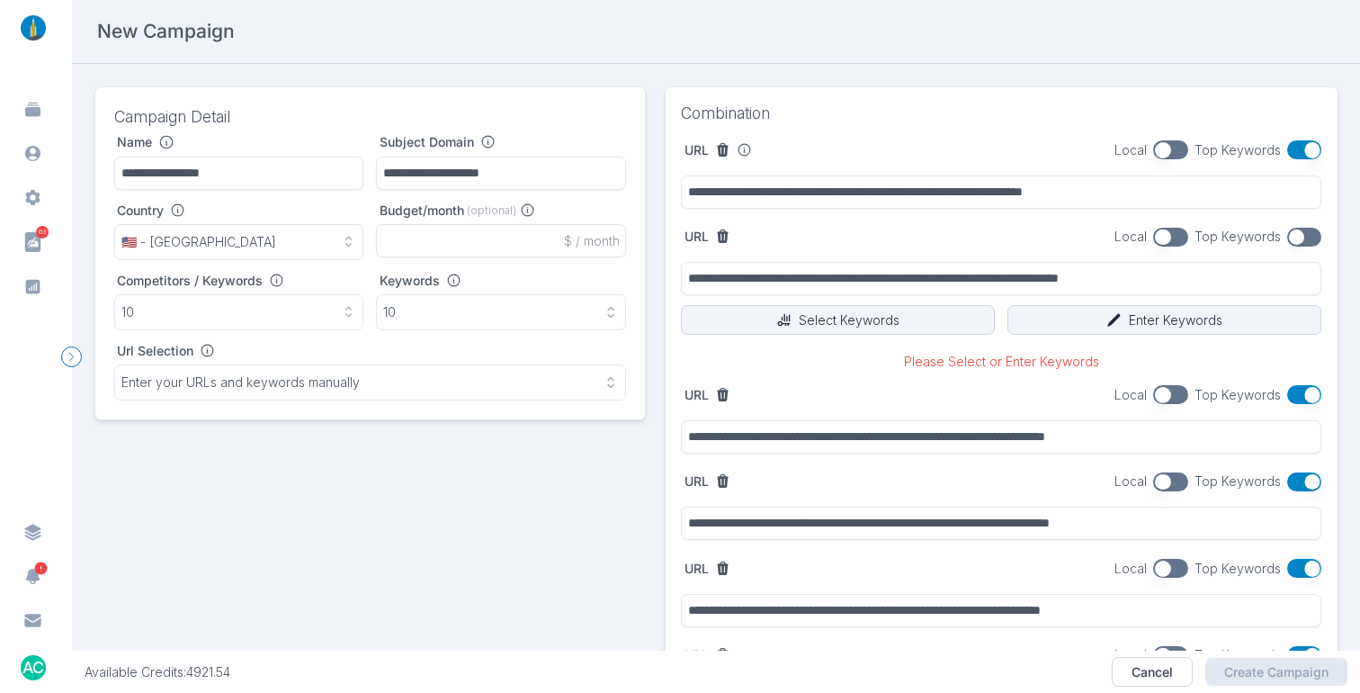
type input "**********"
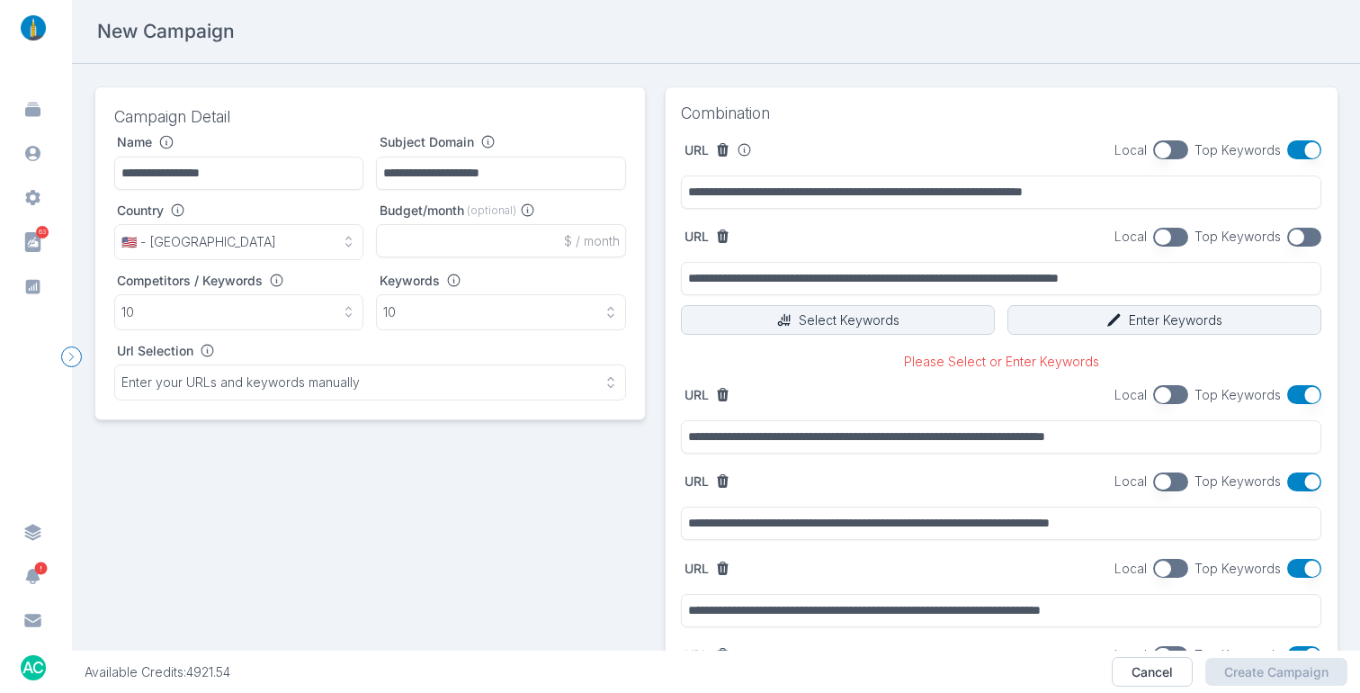
type input "**********"
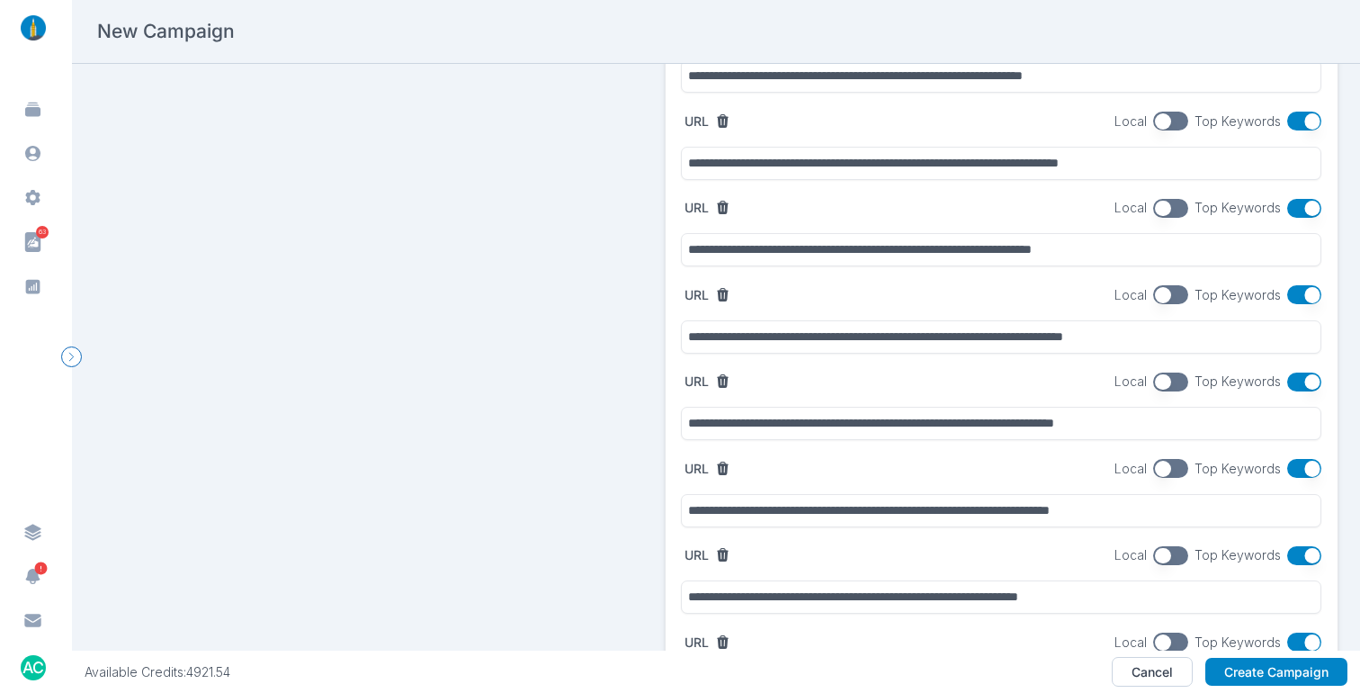
scroll to position [916, 0]
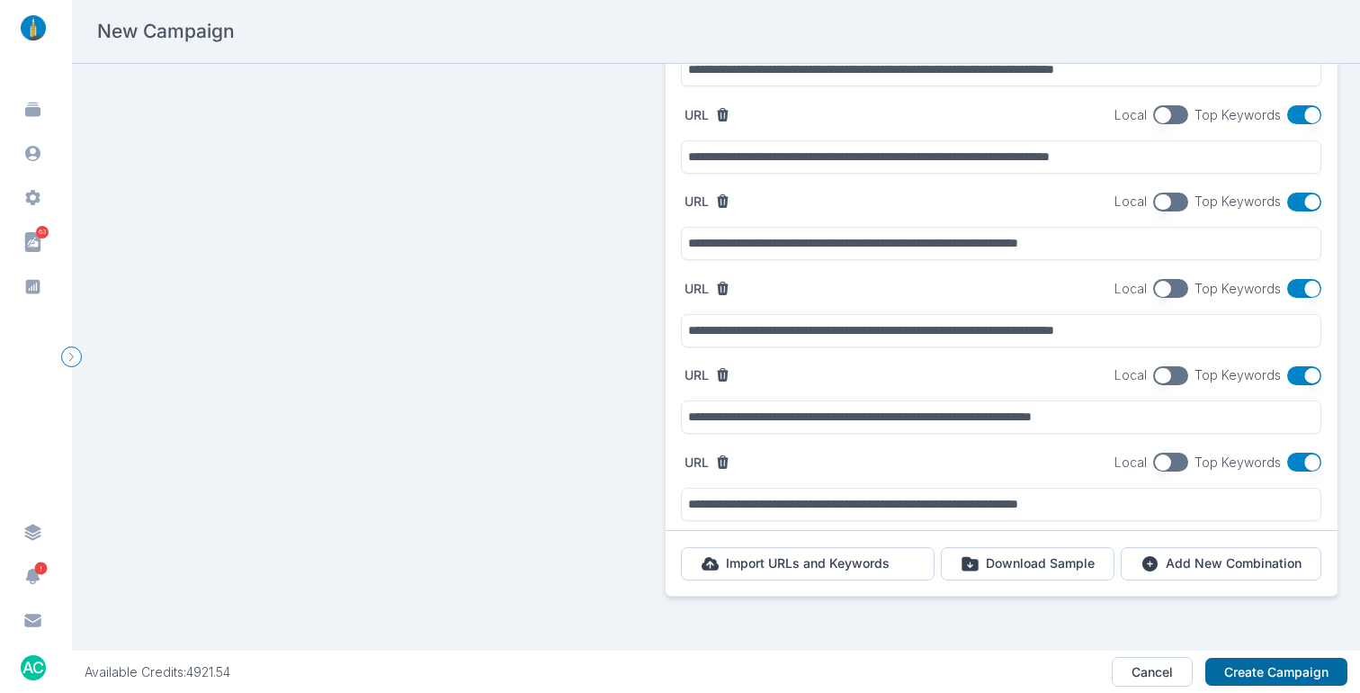
click at [1291, 672] on button "Create Campaign" at bounding box center [1276, 671] width 142 height 29
type input "**********"
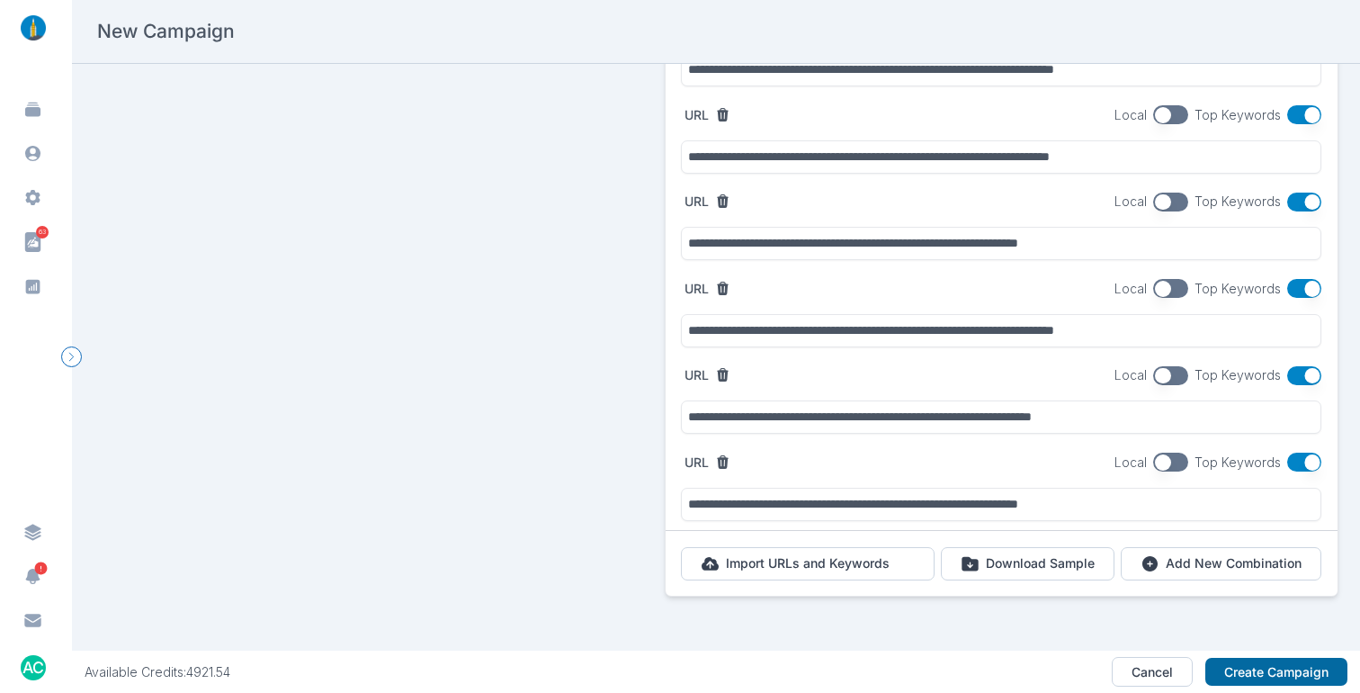
type input "**********"
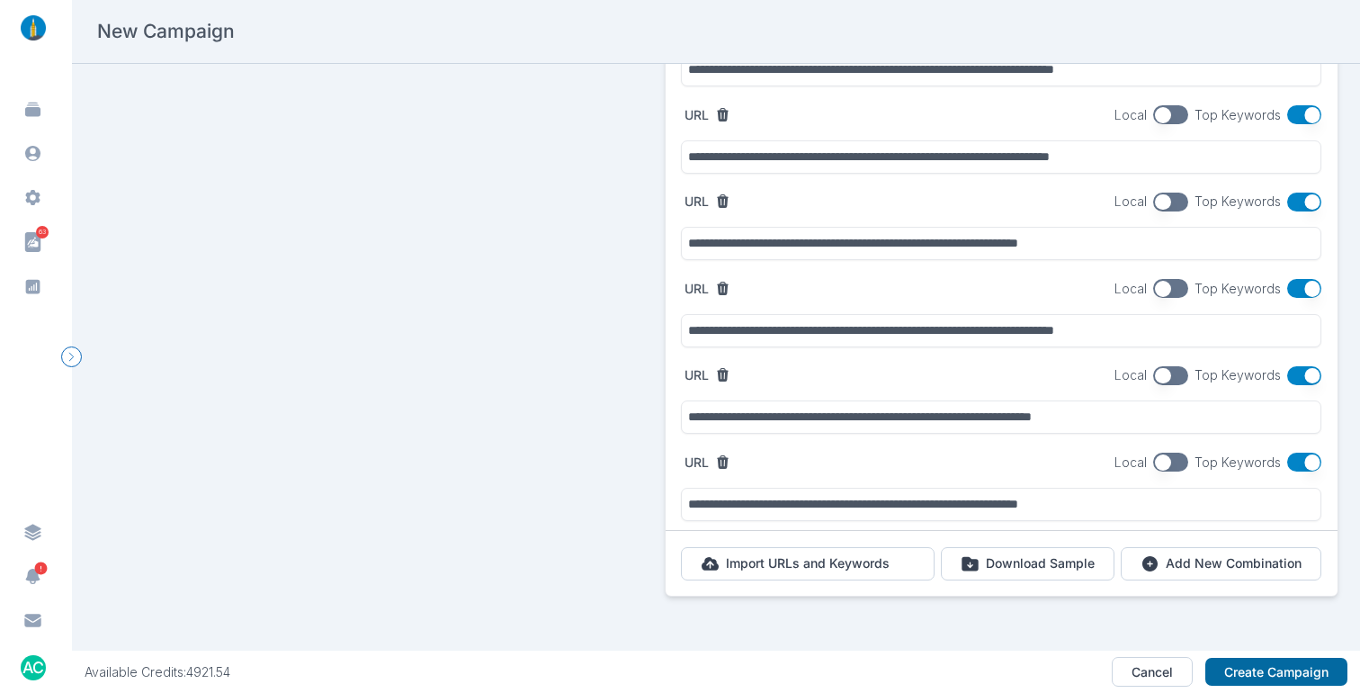
type input "**********"
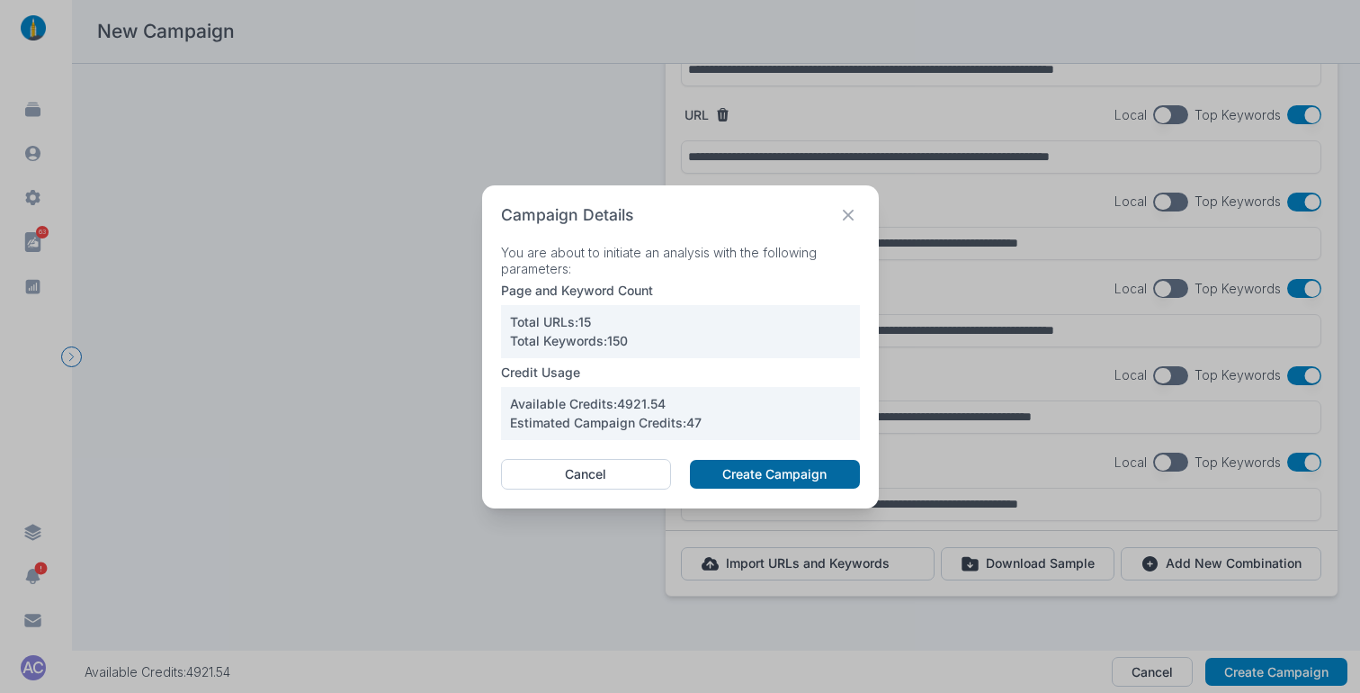
click at [762, 472] on button "Create Campaign" at bounding box center [774, 474] width 169 height 29
type input "**********"
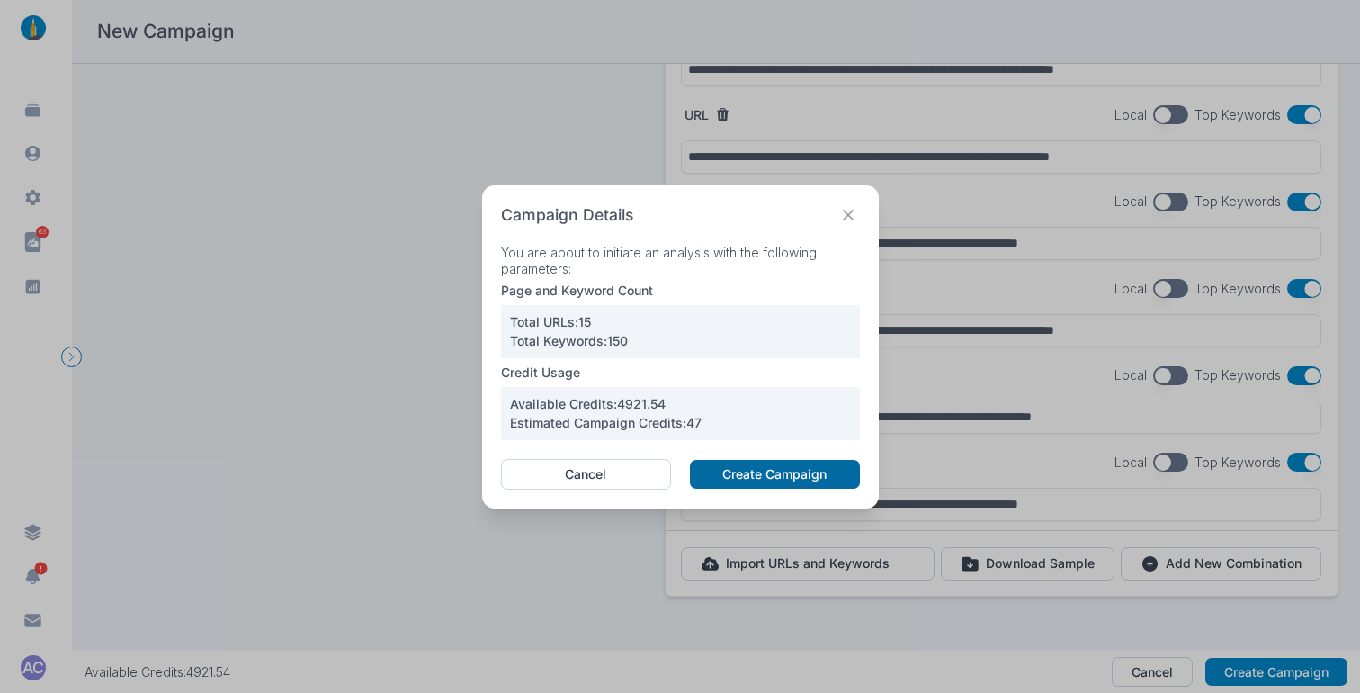
type input "**********"
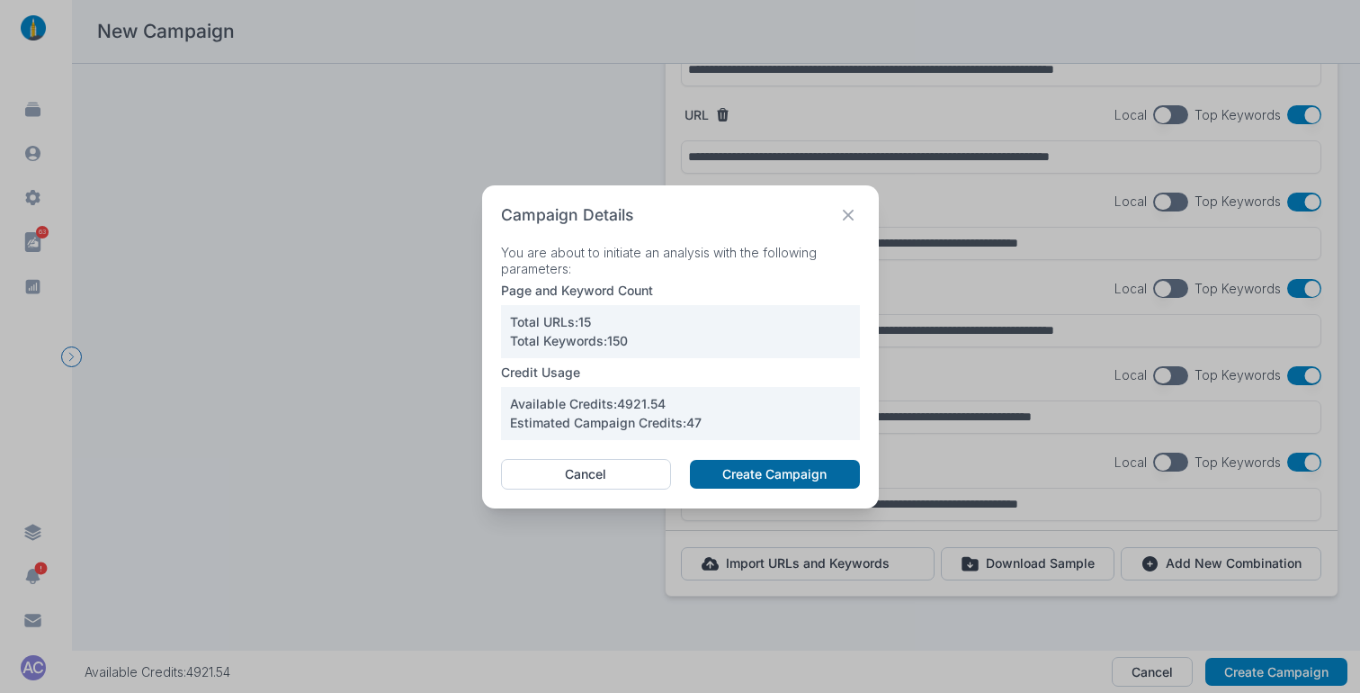
type input "**********"
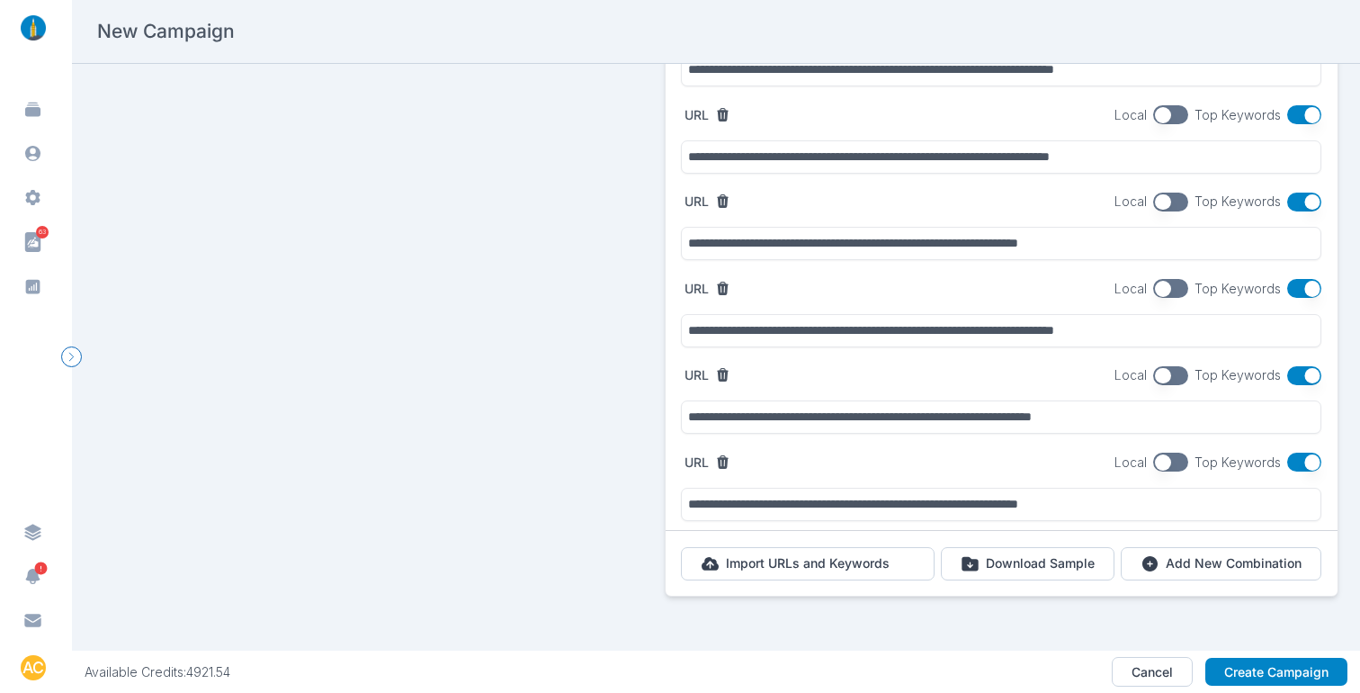
type input "**********"
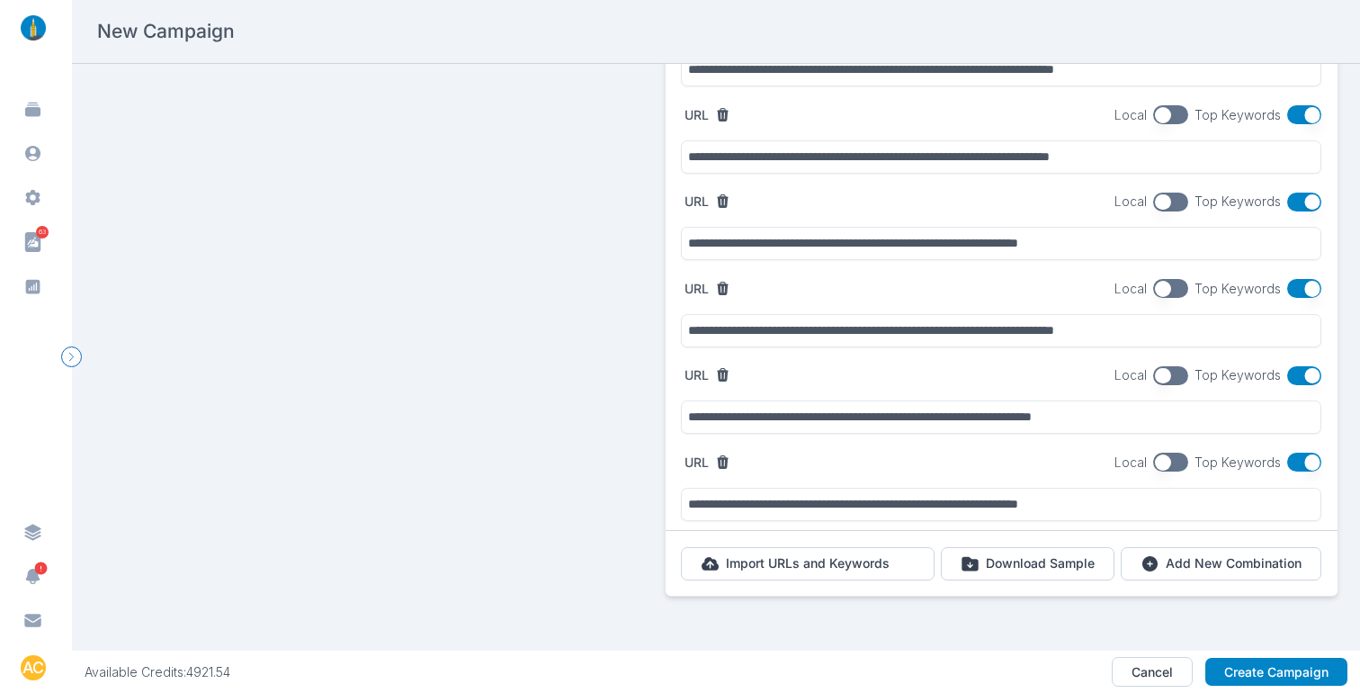
type input "**********"
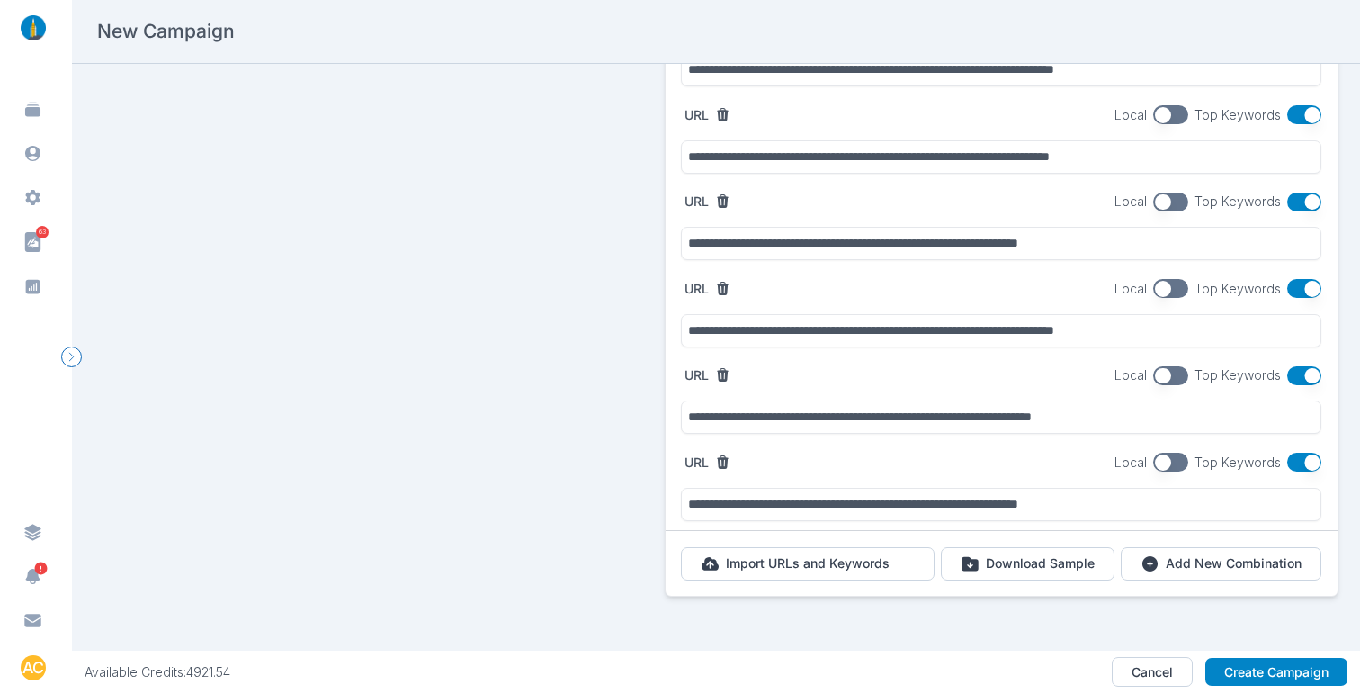
type input "**********"
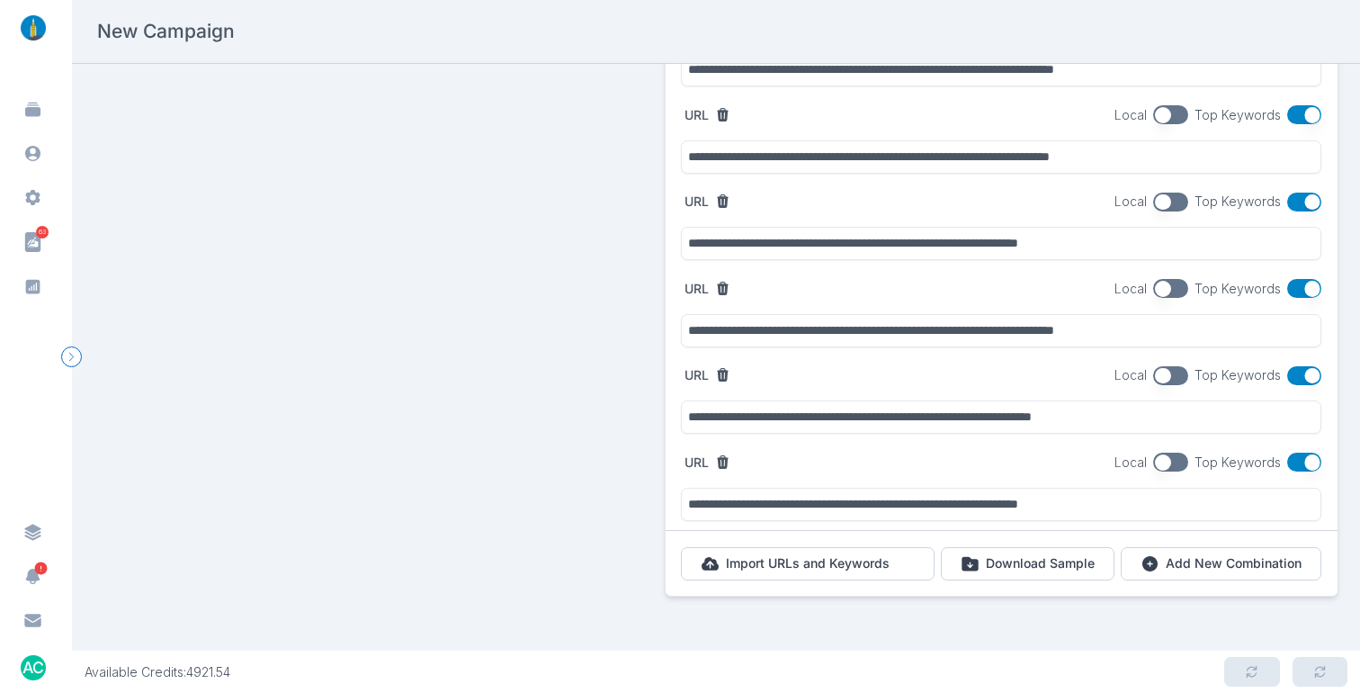
type input "**********"
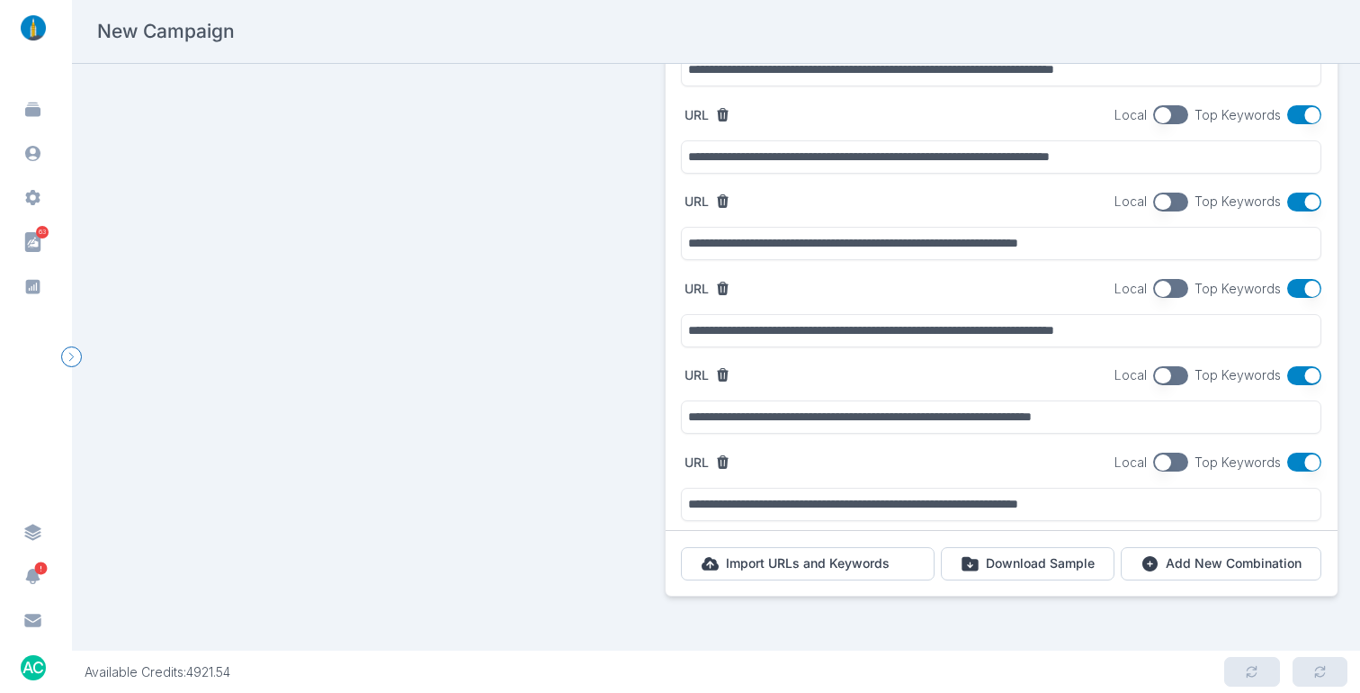
type input "**********"
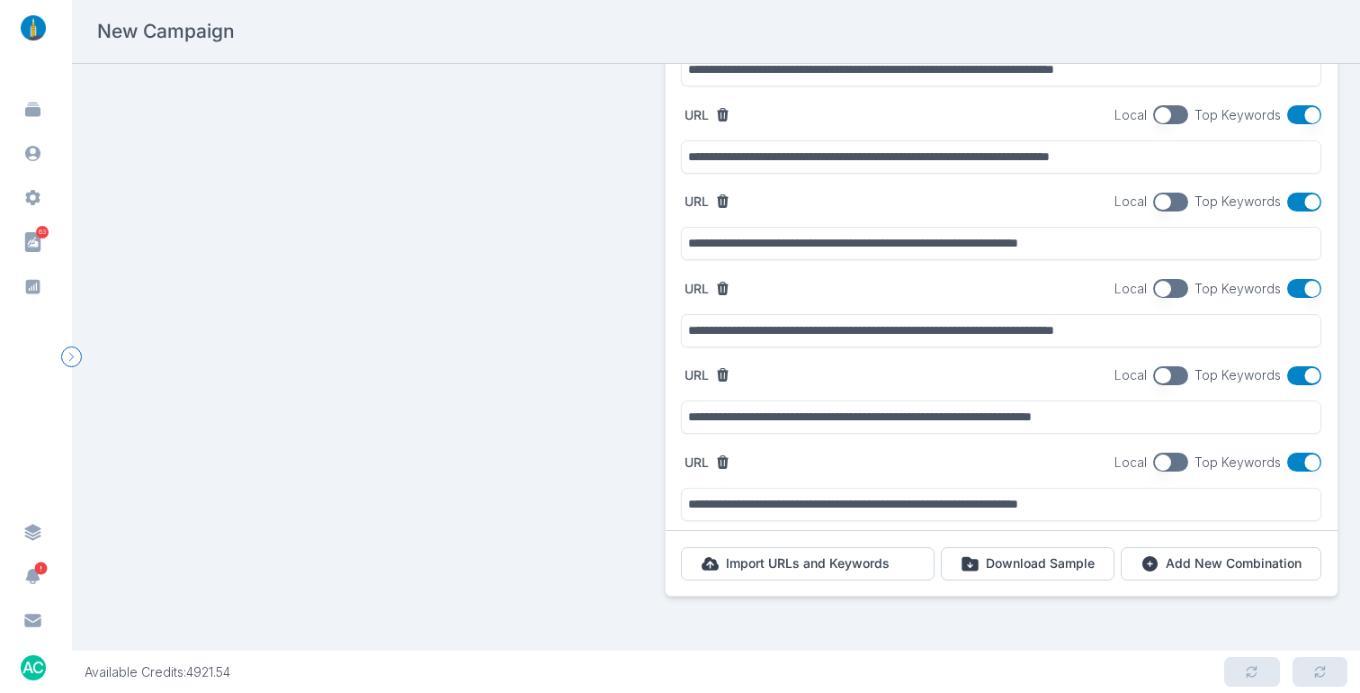
type input "**********"
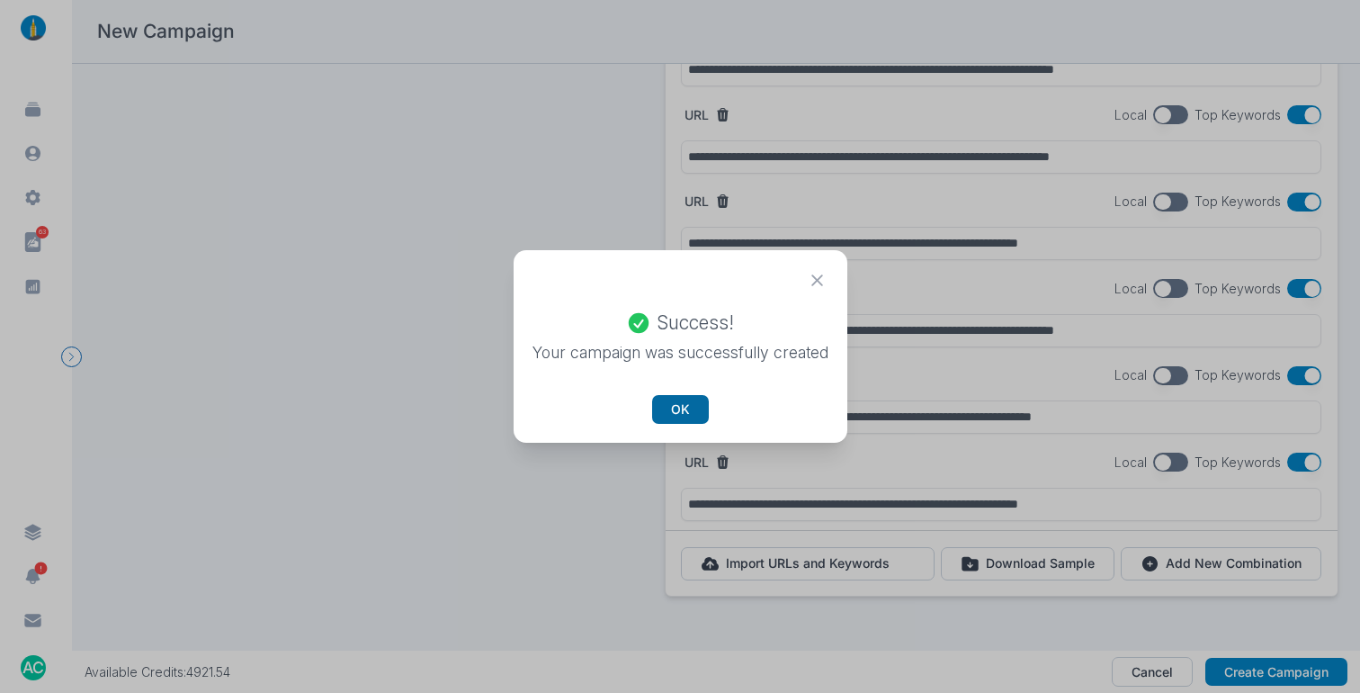
click at [677, 406] on button "OK" at bounding box center [680, 409] width 57 height 29
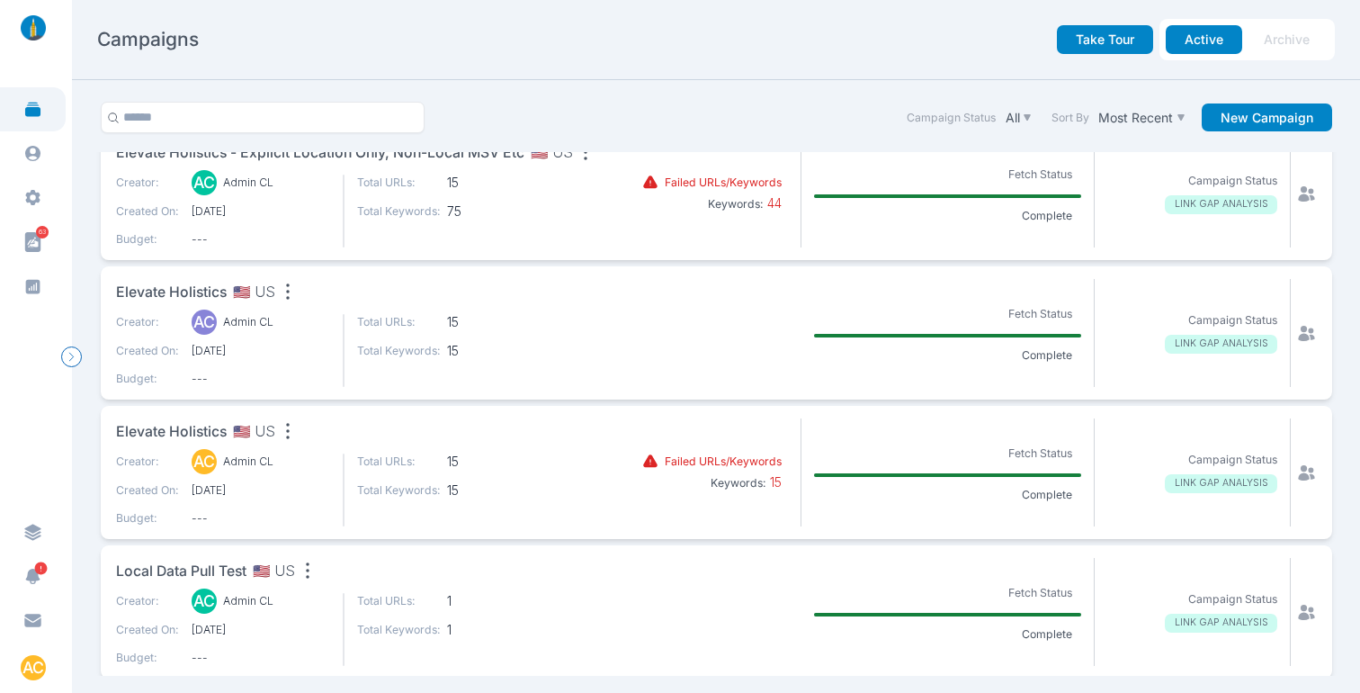
scroll to position [167, 0]
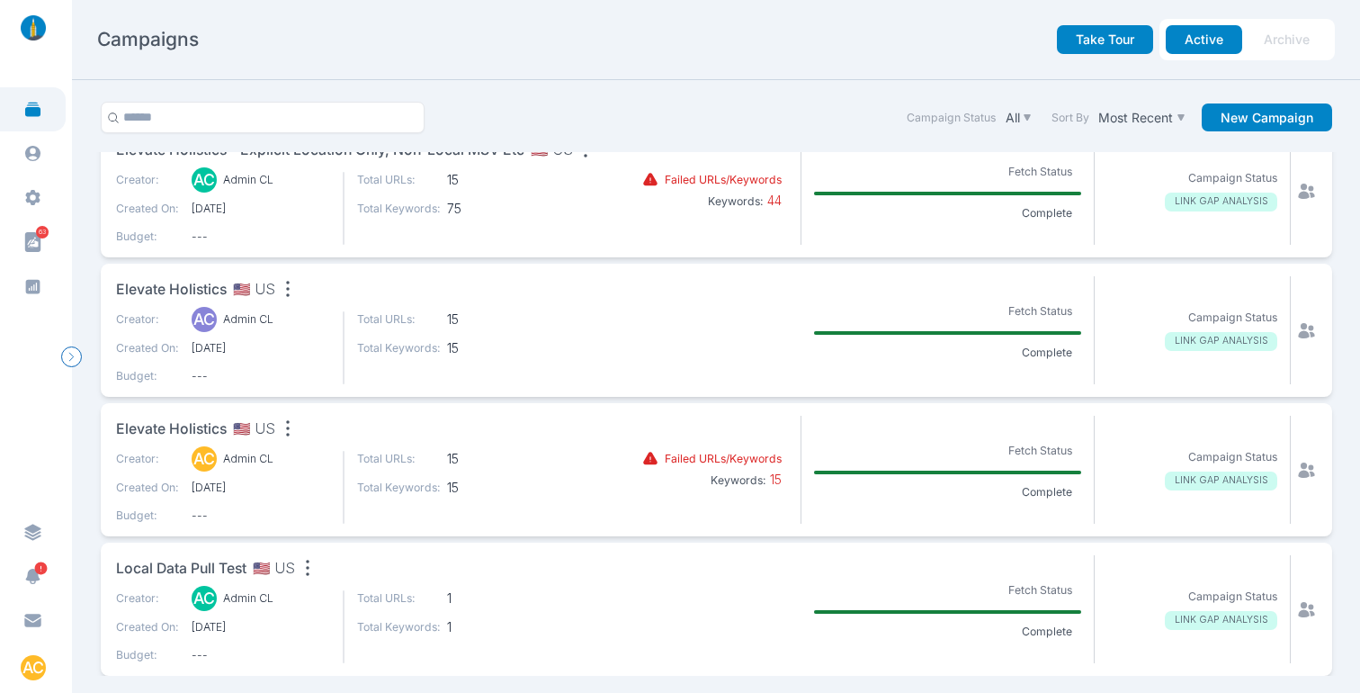
click at [263, 288] on span "🇺🇸 US" at bounding box center [254, 290] width 42 height 22
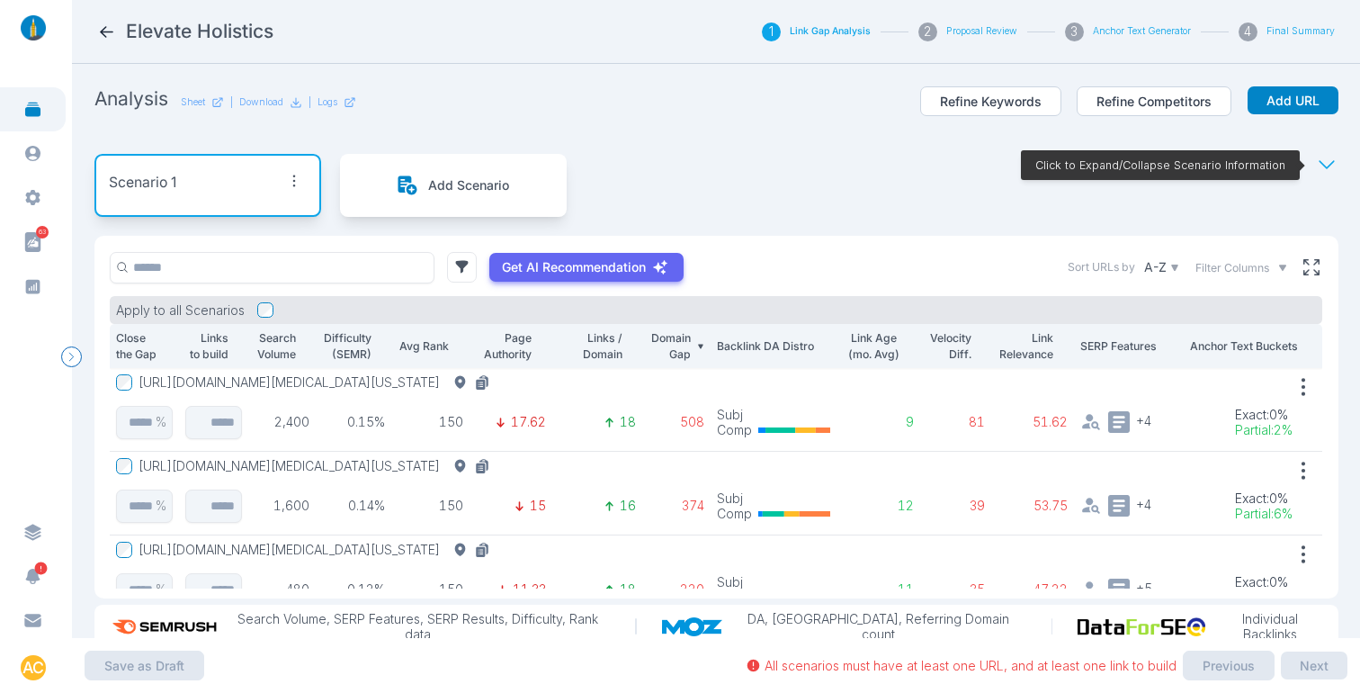
click at [496, 378] on button "[URL][DOMAIN_NAME][MEDICAL_DATA][US_STATE]" at bounding box center [318, 382] width 358 height 16
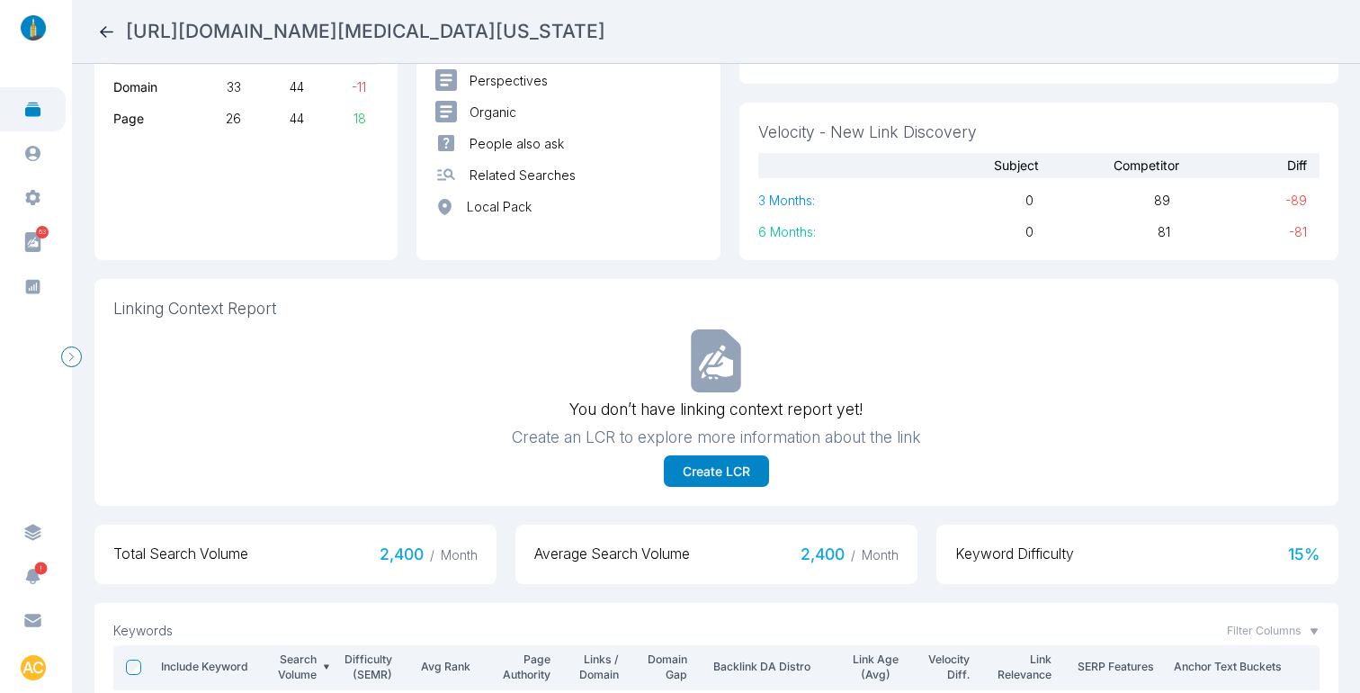
scroll to position [375, 0]
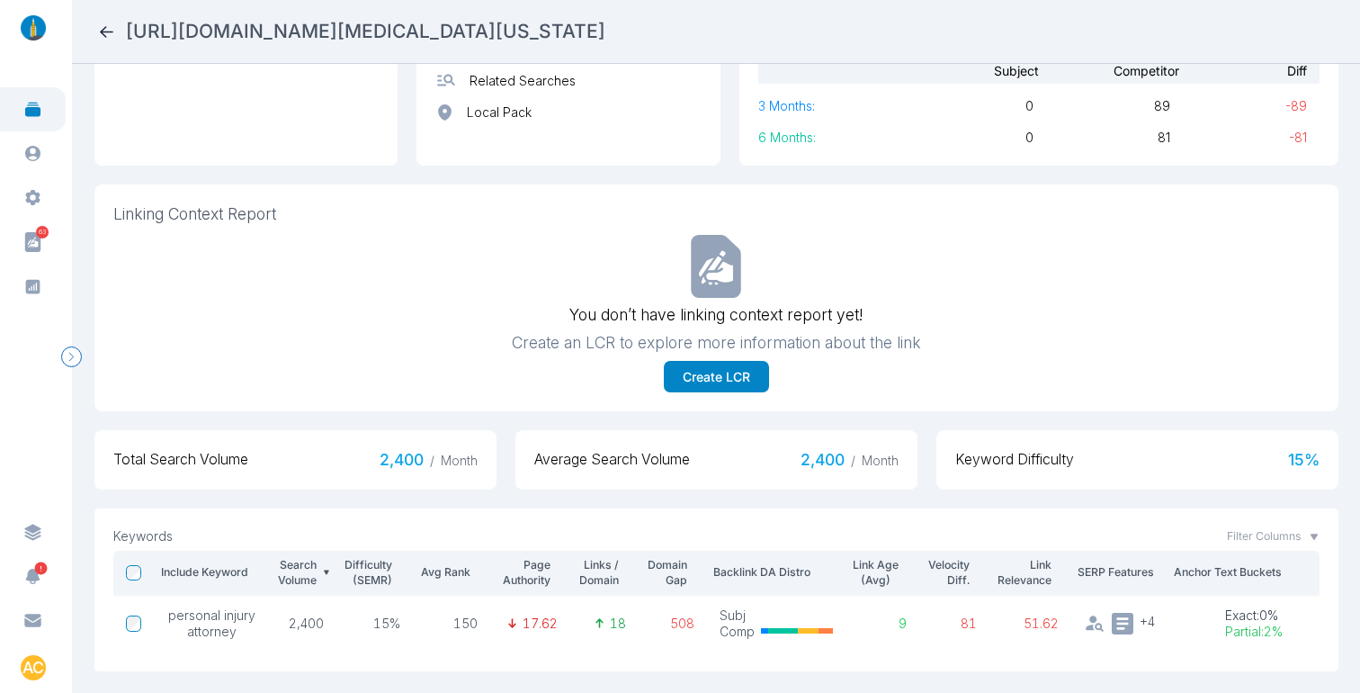
click at [103, 39] on icon at bounding box center [106, 31] width 19 height 19
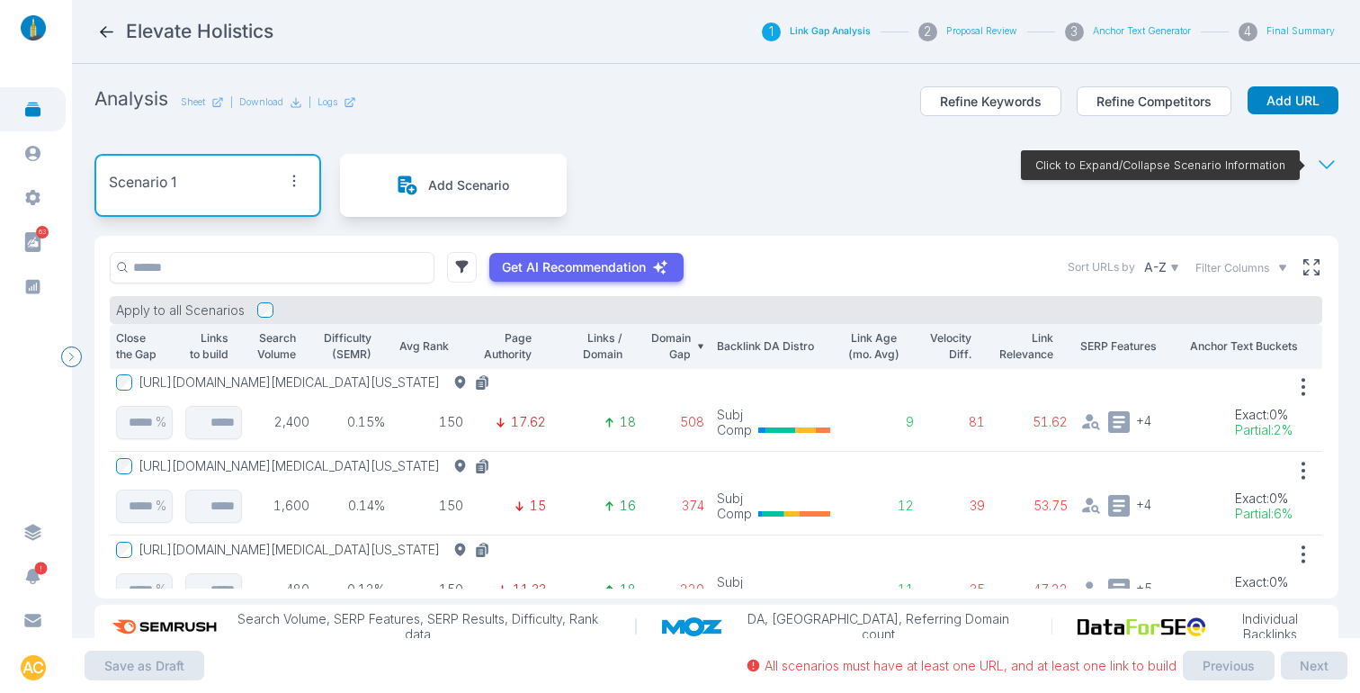
click at [104, 36] on icon at bounding box center [106, 31] width 19 height 19
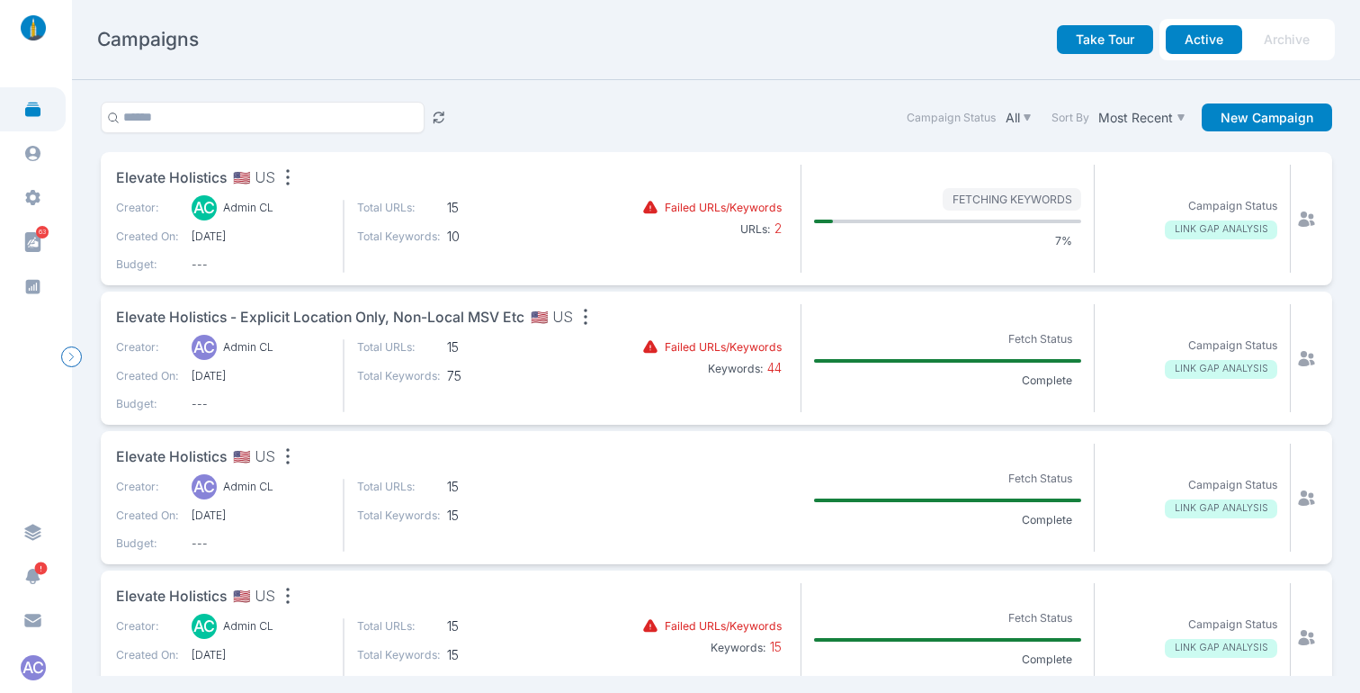
click at [280, 460] on icon "button" at bounding box center [287, 455] width 25 height 25
click at [302, 588] on div "Remove" at bounding box center [327, 586] width 78 height 19
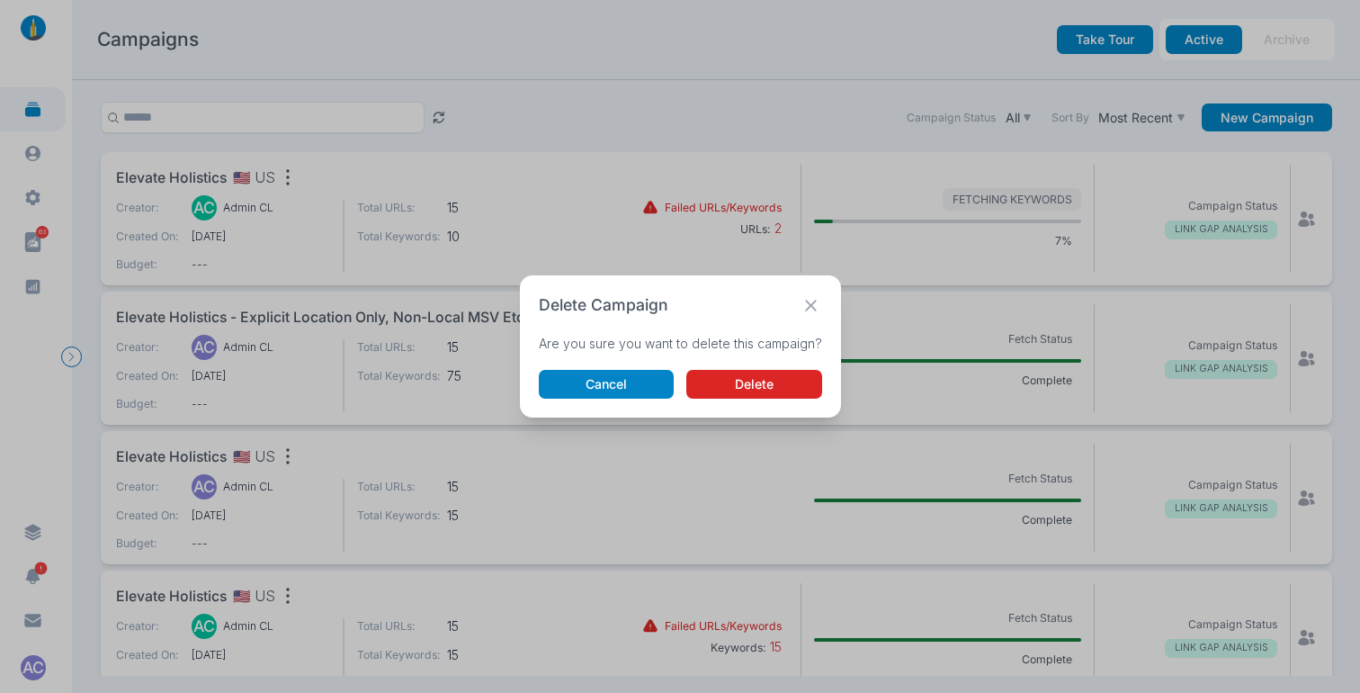
click at [713, 384] on button "Delete" at bounding box center [754, 384] width 136 height 29
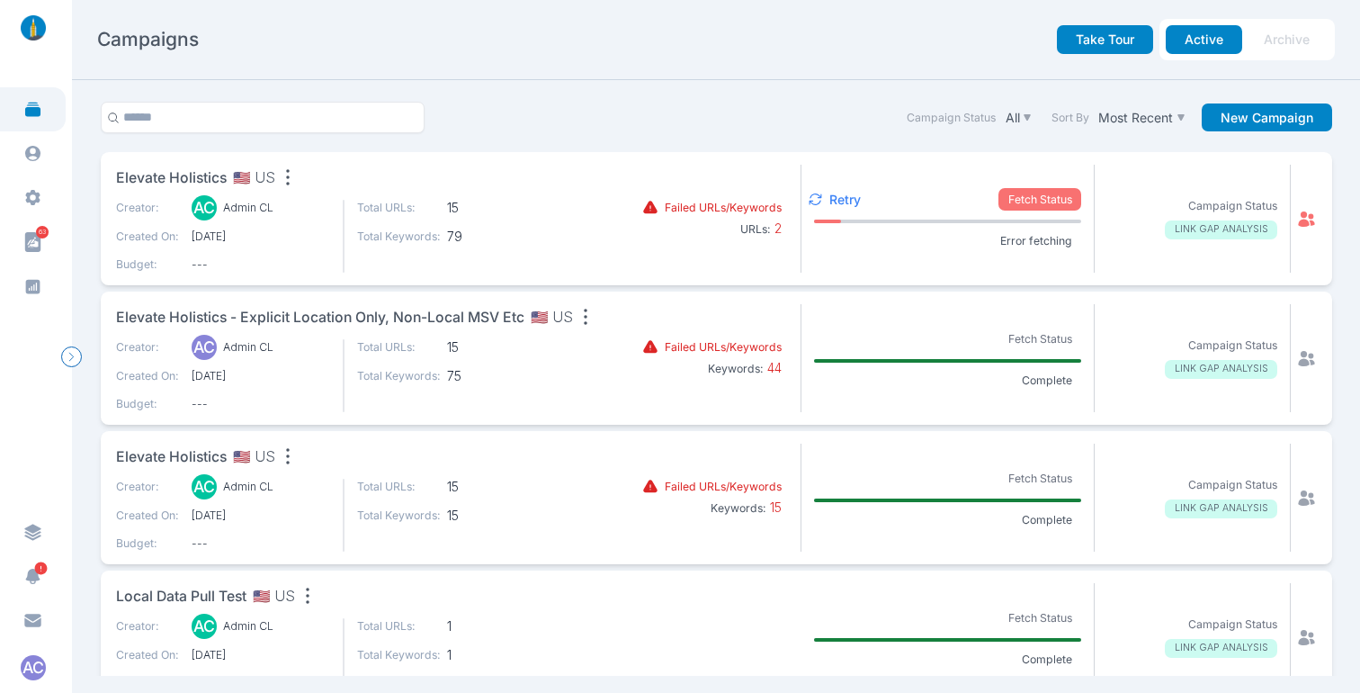
click at [829, 194] on p "Retry" at bounding box center [844, 200] width 31 height 16
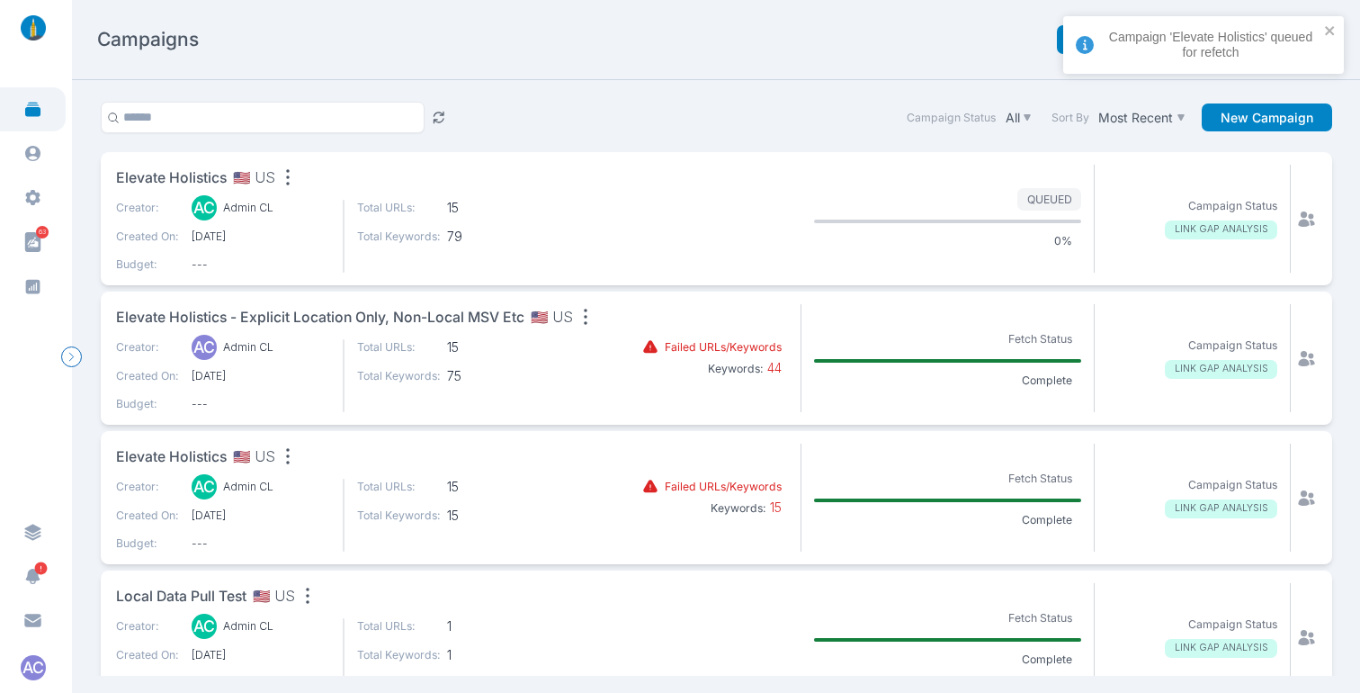
click at [707, 104] on div "Campaign Status All Sort By Most Recent New Campaign" at bounding box center [716, 127] width 1244 height 50
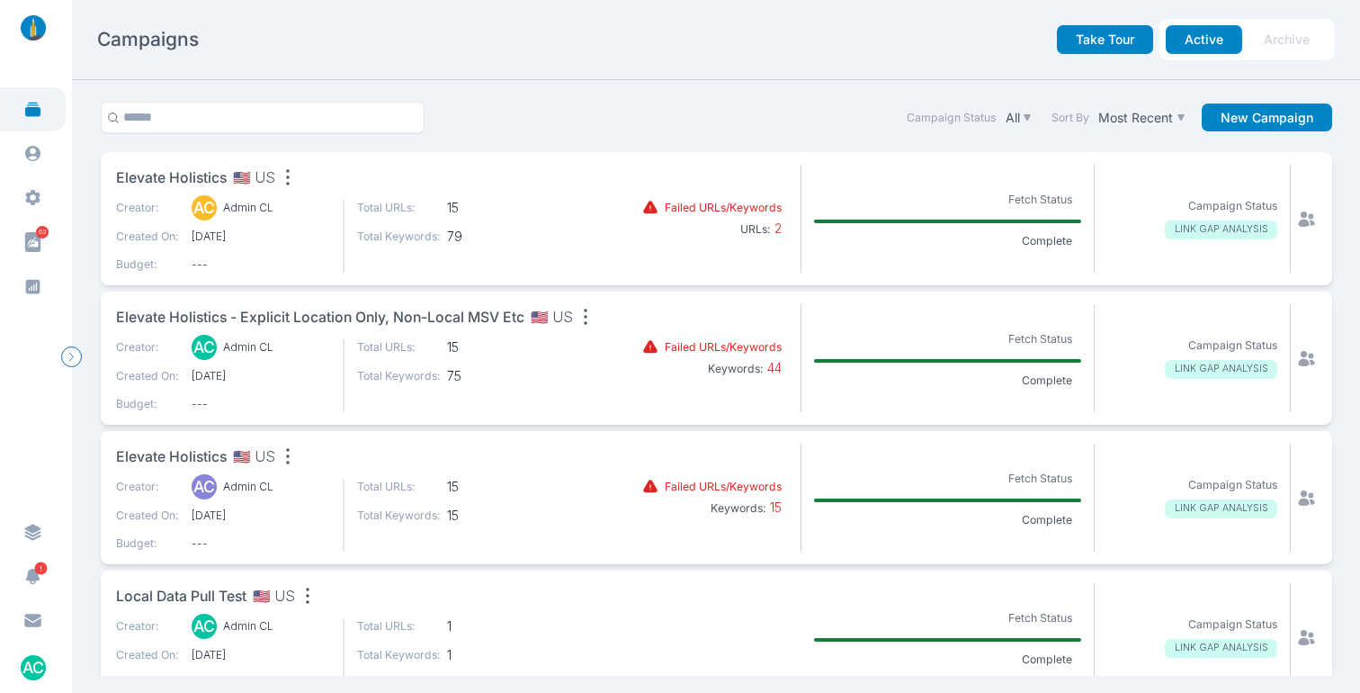
click at [216, 175] on span "Elevate Holistics" at bounding box center [171, 178] width 111 height 22
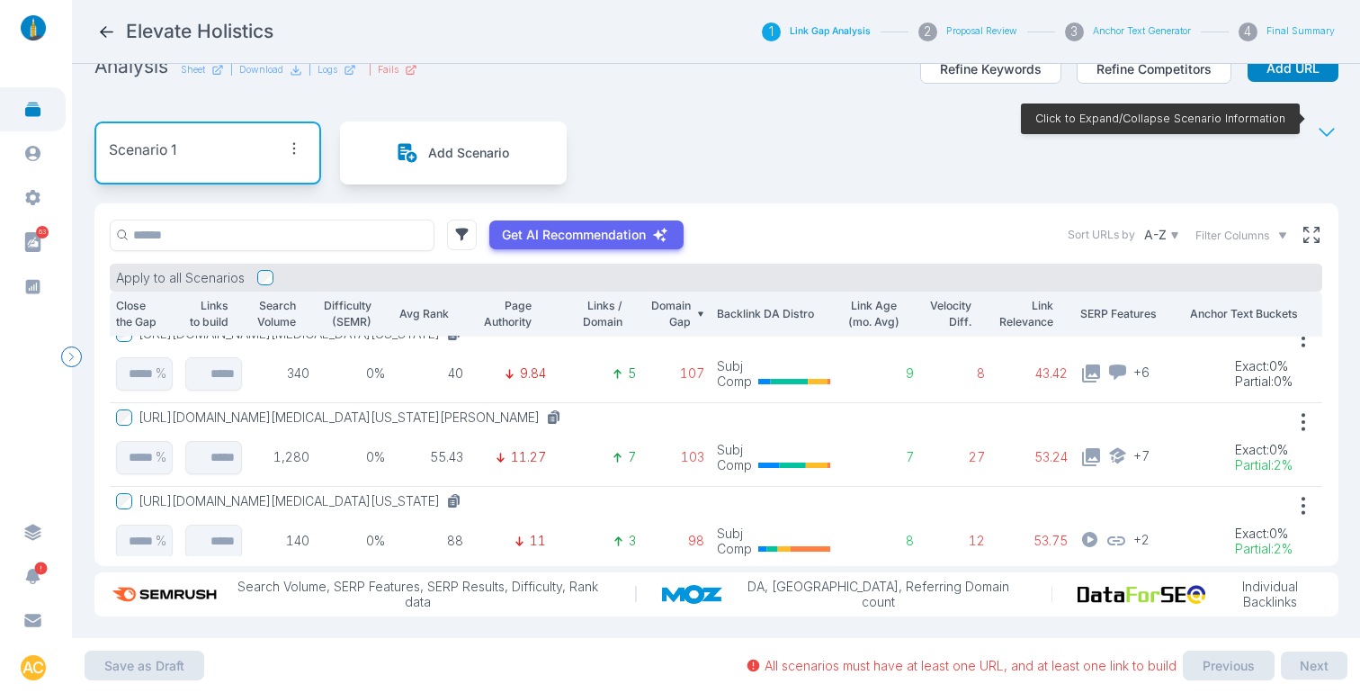
scroll to position [465, 0]
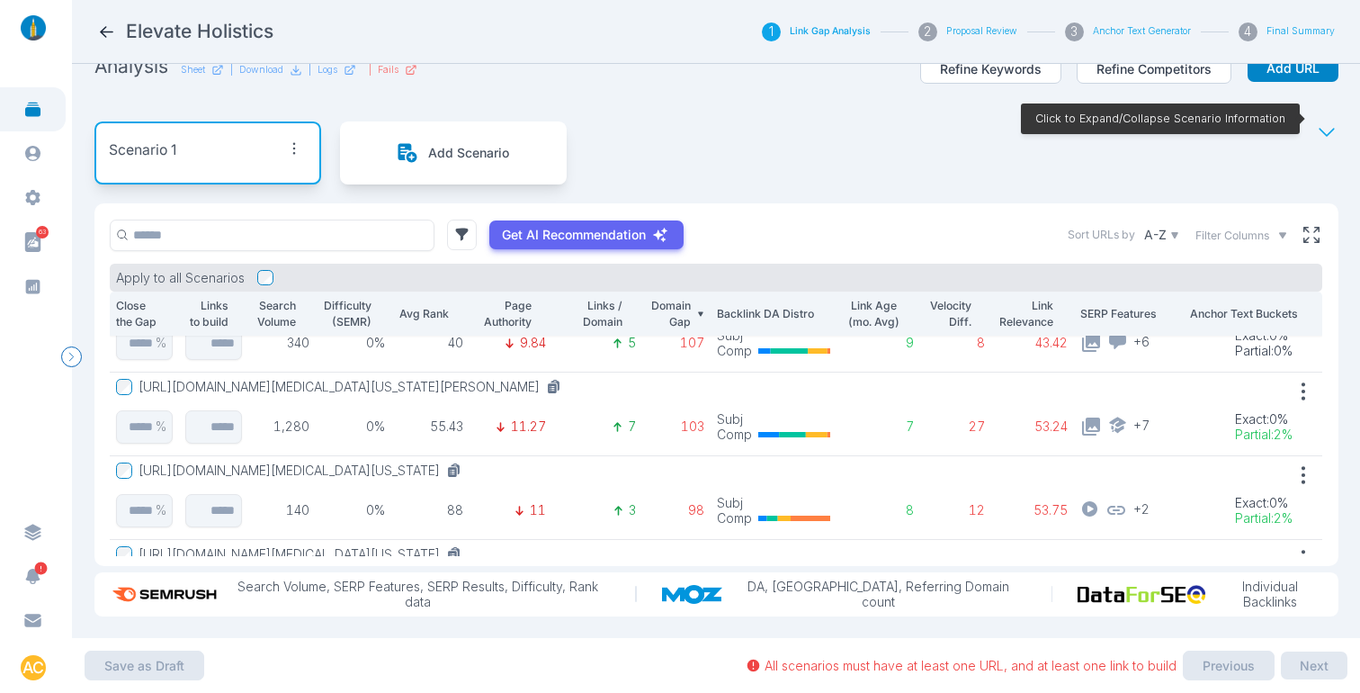
click at [511, 379] on button "[URL][DOMAIN_NAME][MEDICAL_DATA][US_STATE][PERSON_NAME]" at bounding box center [354, 387] width 430 height 16
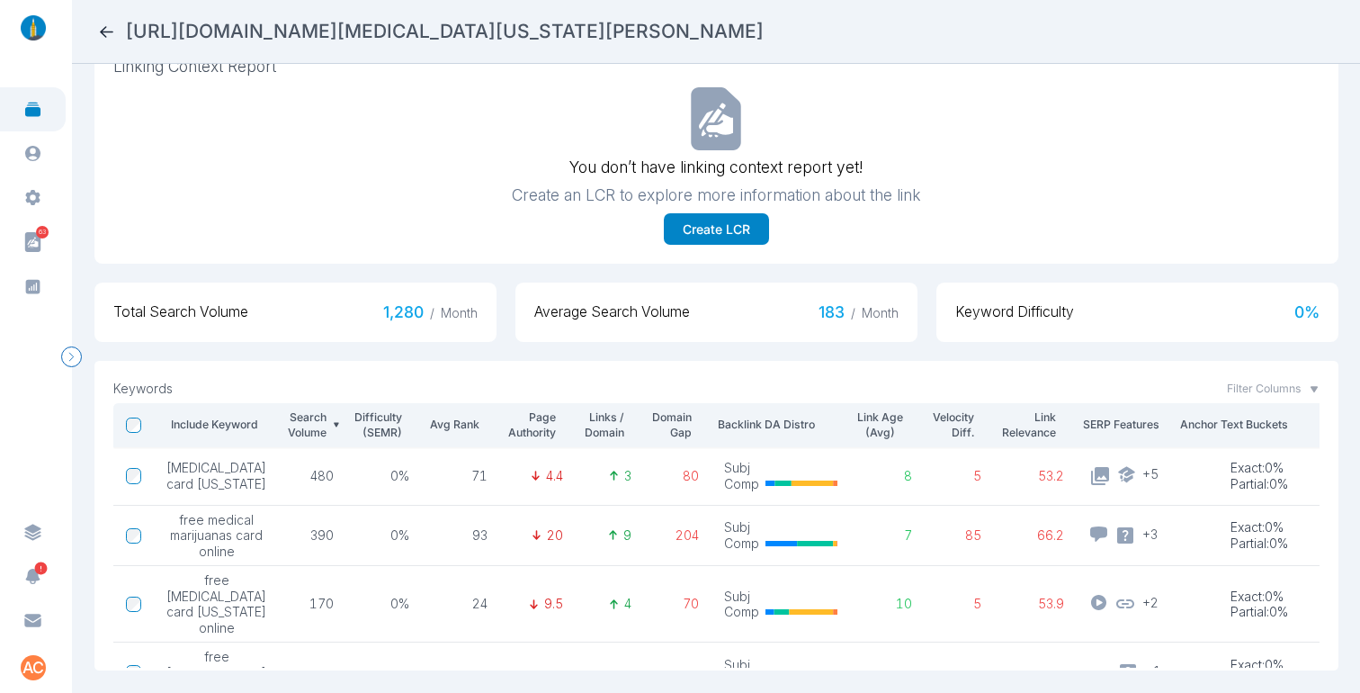
click at [101, 31] on icon at bounding box center [106, 32] width 13 height 12
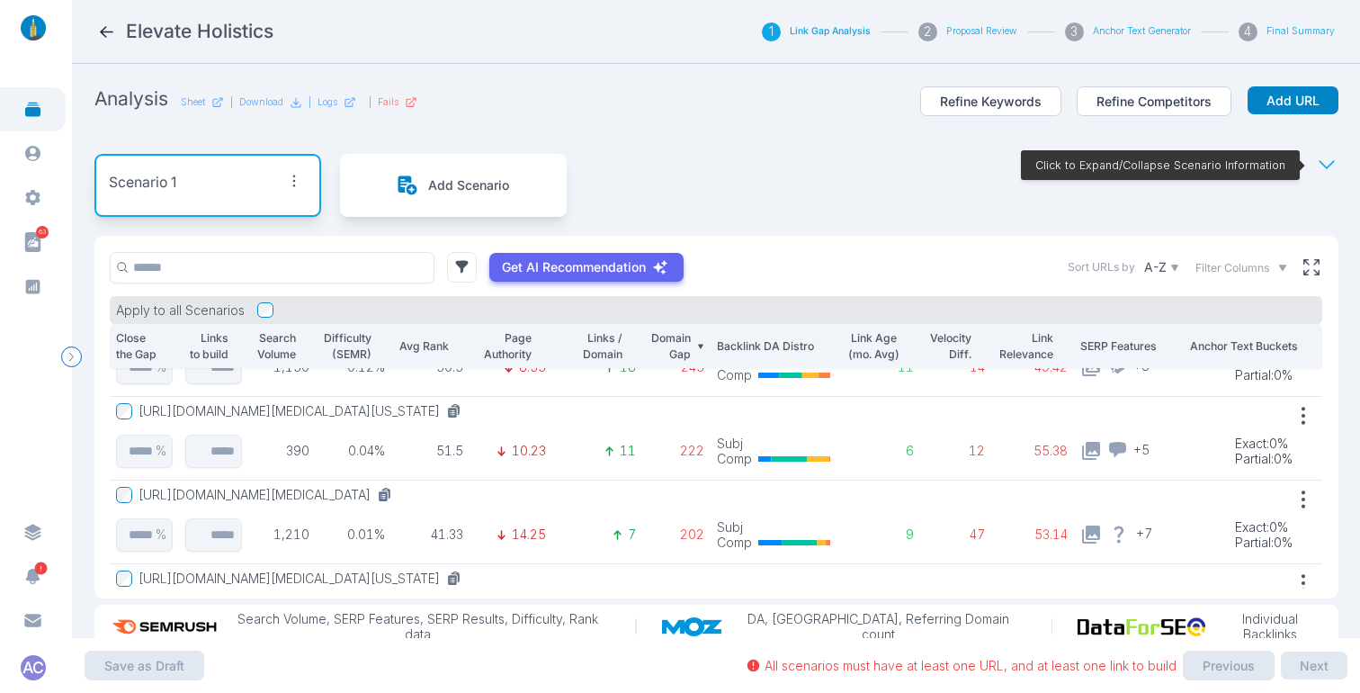
scroll to position [140, 0]
click at [369, 412] on button "[URL][DOMAIN_NAME][MEDICAL_DATA][US_STATE]" at bounding box center [304, 409] width 330 height 16
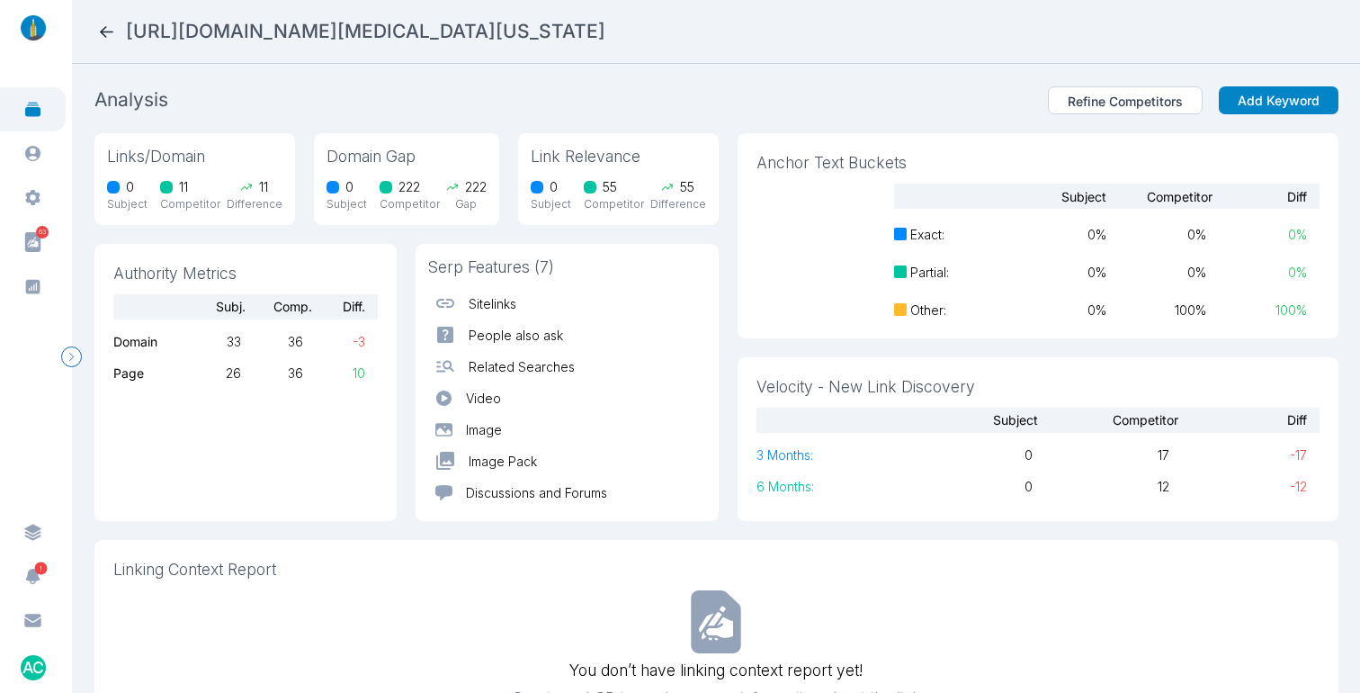
click at [108, 31] on icon at bounding box center [106, 32] width 13 height 12
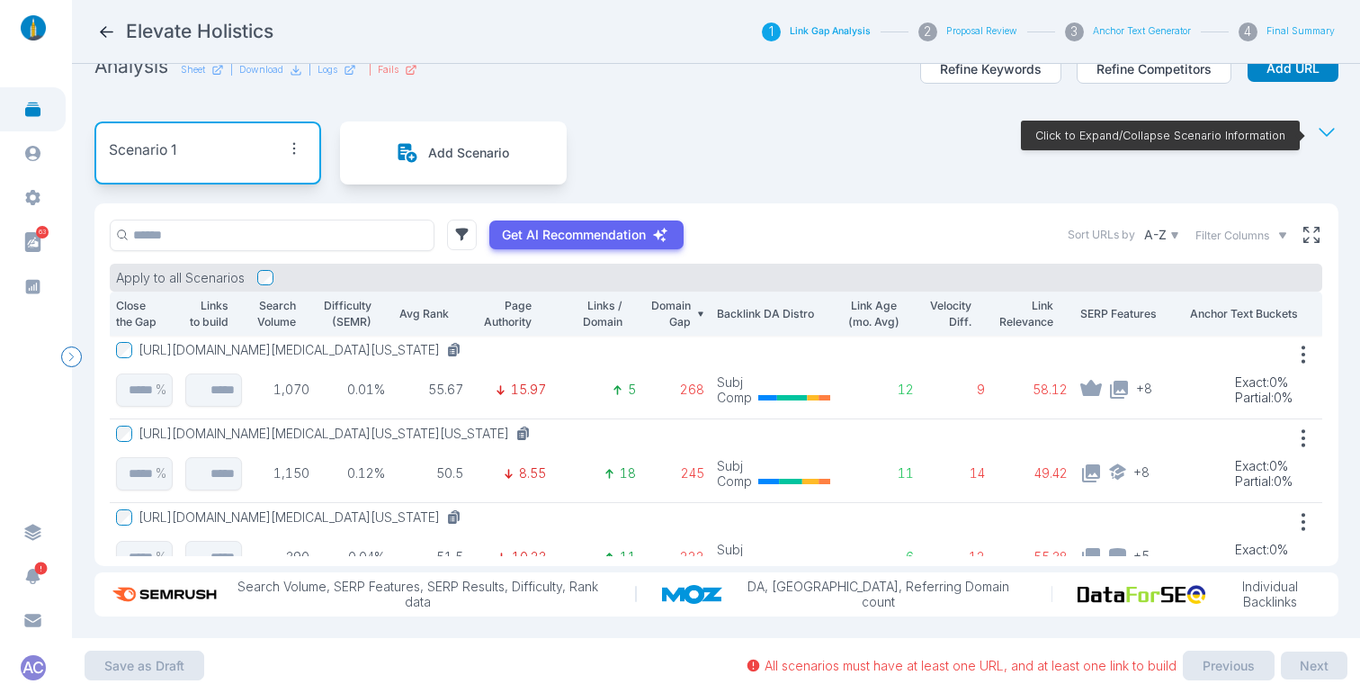
scroll to position [46, 0]
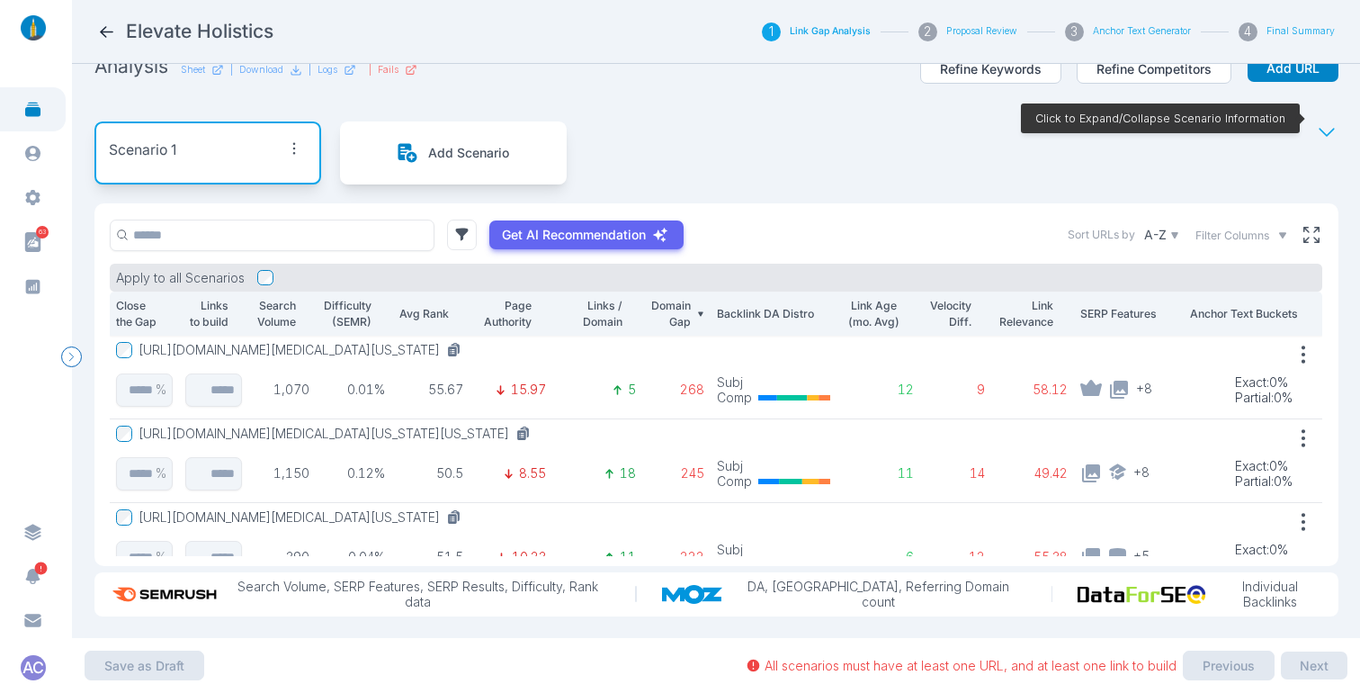
click at [875, 138] on div "Scenario 1 Add Scenario Click to Expand/Collapse Scenario Information" at bounding box center [716, 153] width 1244 height 101
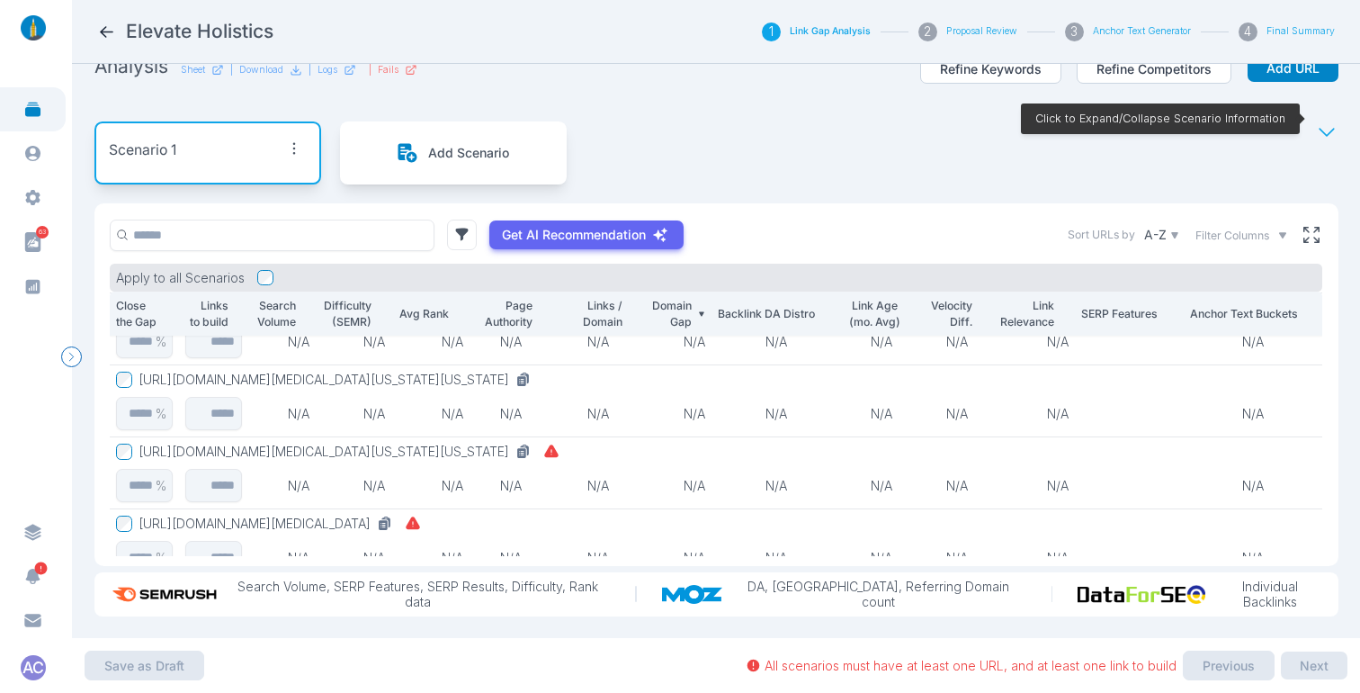
scroll to position [1169, 0]
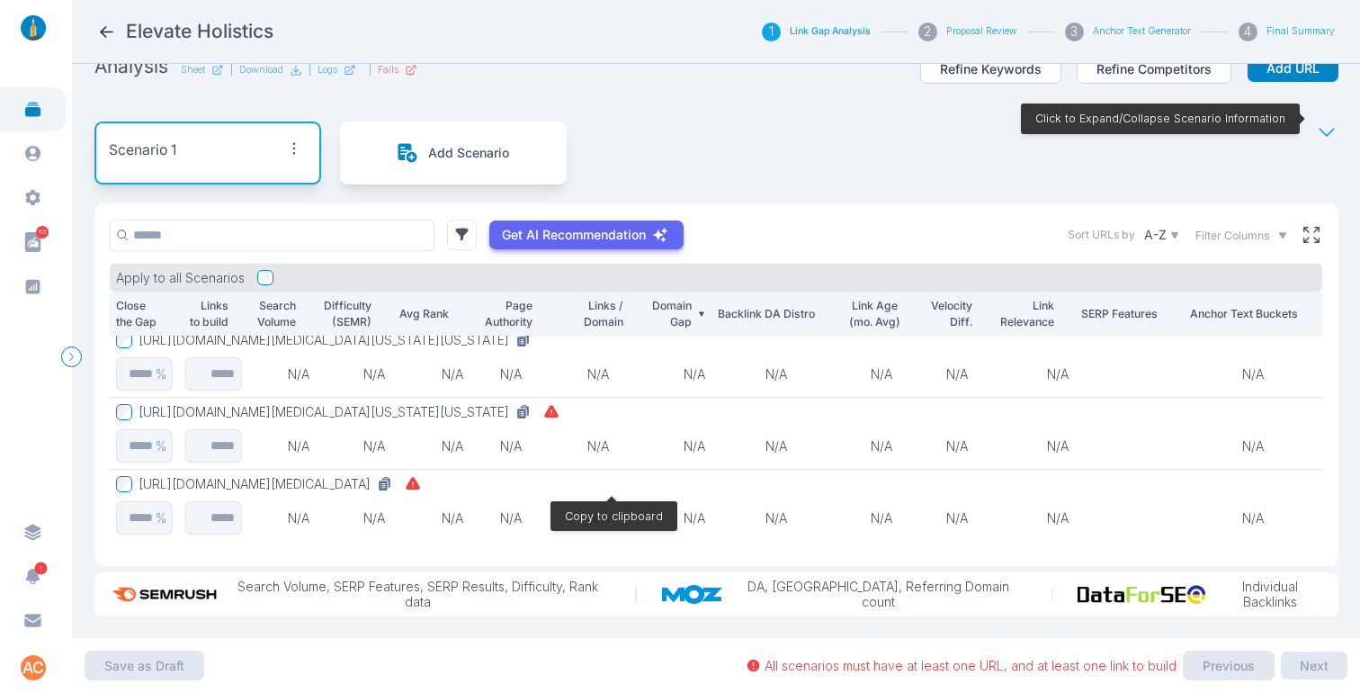
click at [393, 476] on icon at bounding box center [385, 484] width 16 height 16
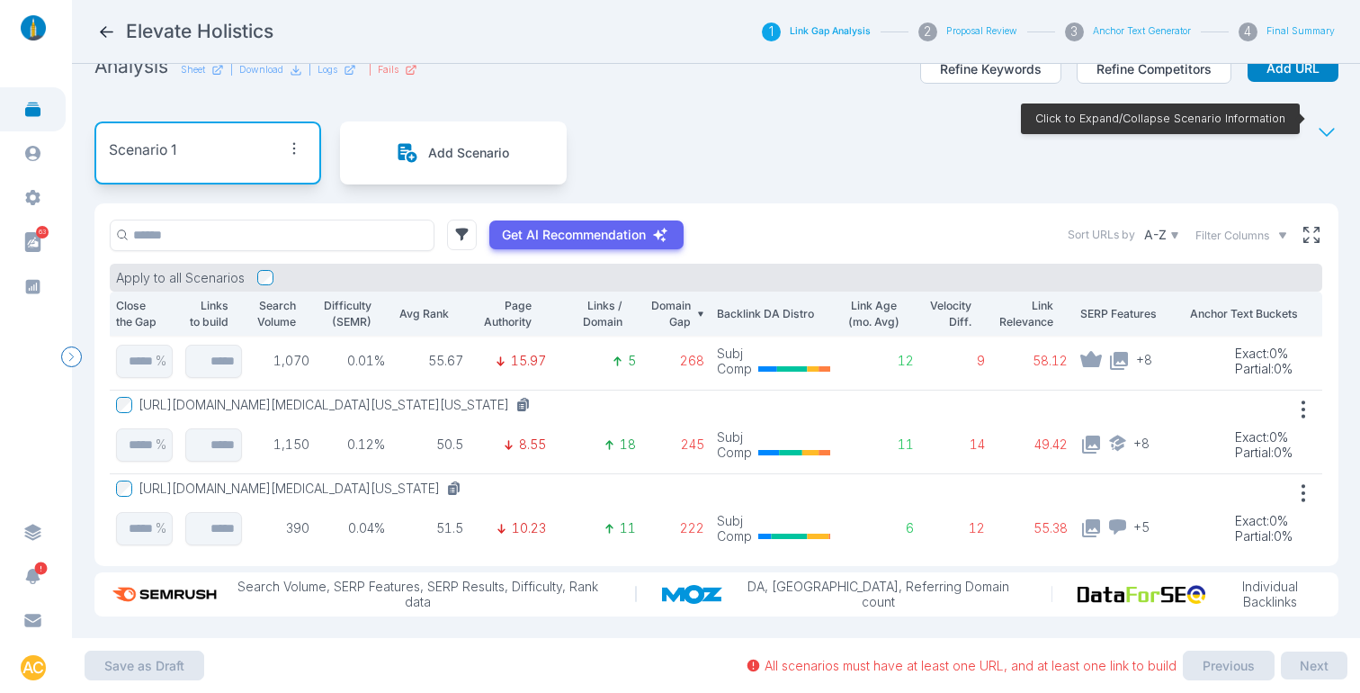
scroll to position [0, 0]
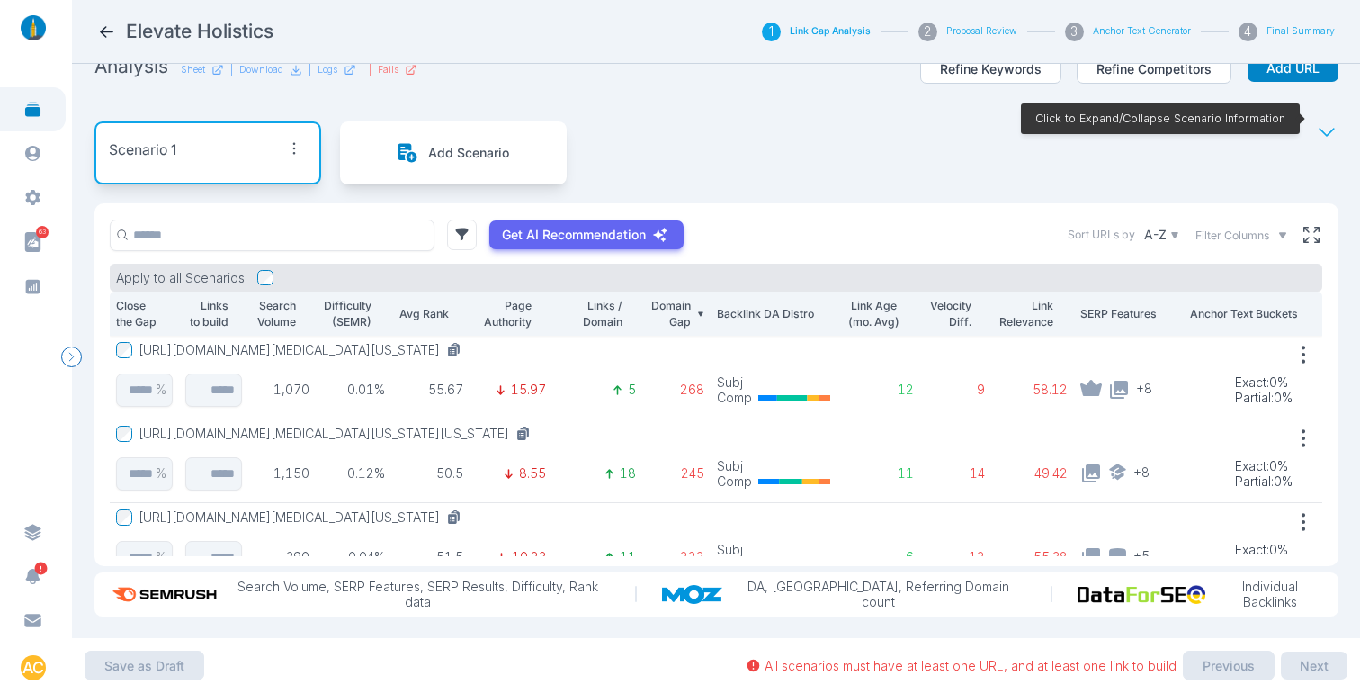
click at [440, 306] on p "Avg Rank" at bounding box center [423, 314] width 51 height 16
click at [431, 306] on p "Avg Rank" at bounding box center [423, 314] width 51 height 16
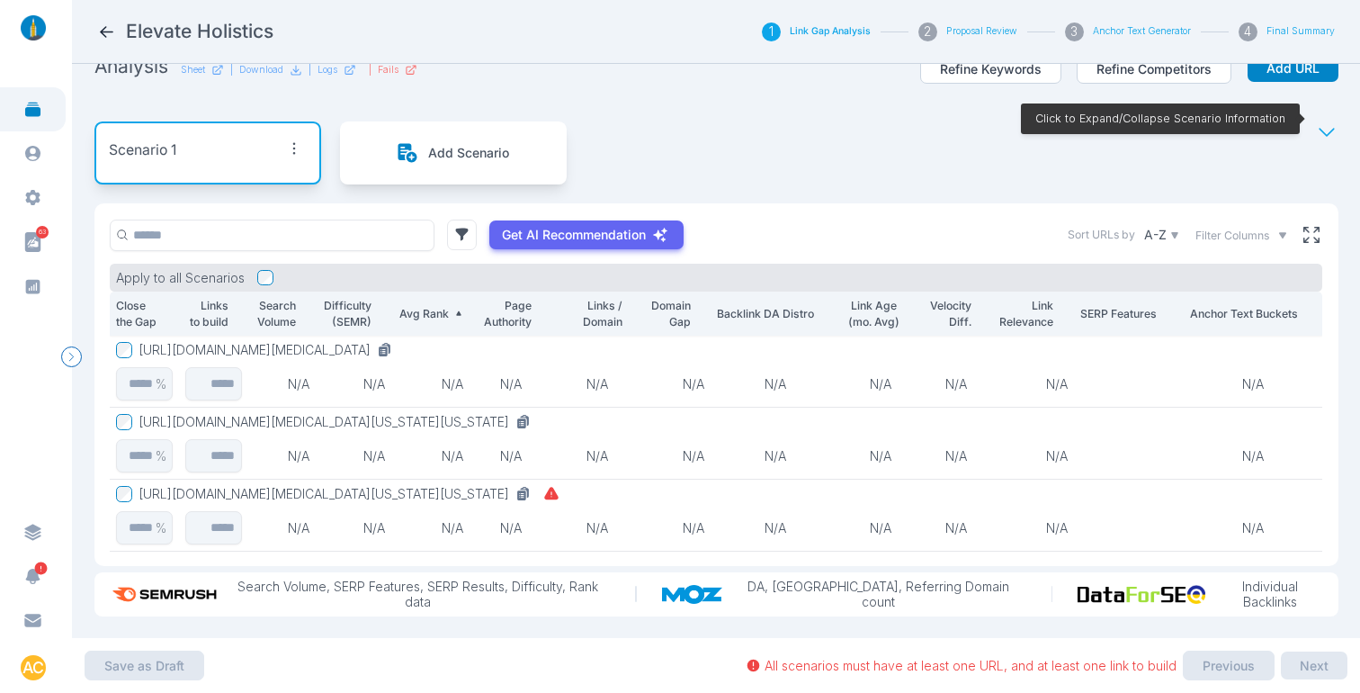
click at [287, 299] on p "Search Volume" at bounding box center [275, 313] width 41 height 31
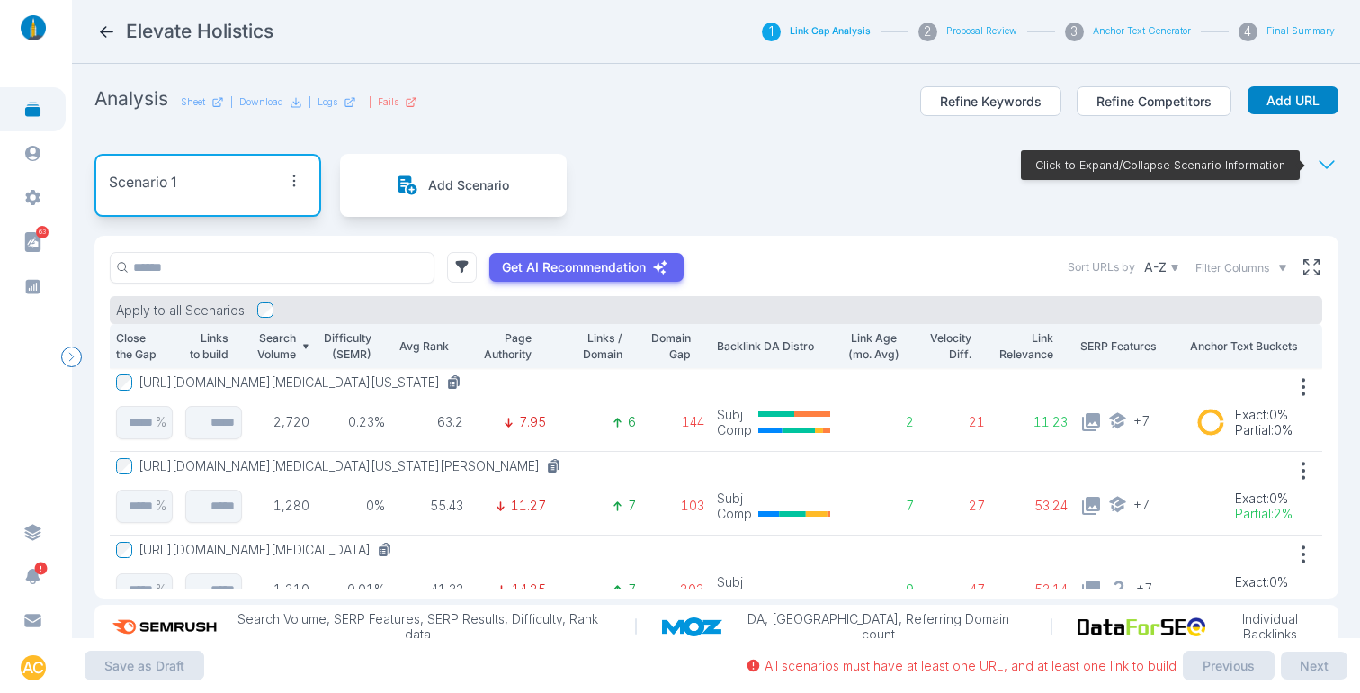
scroll to position [4, 0]
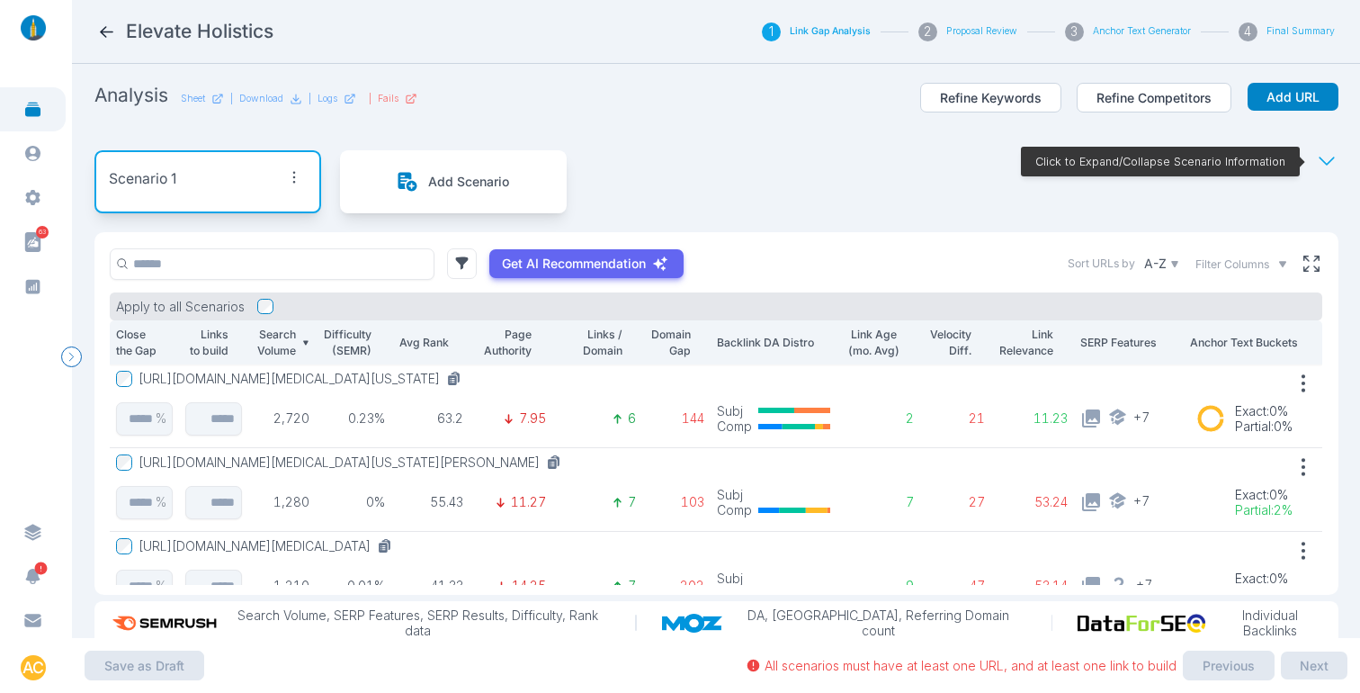
click at [657, 343] on p "Domain Gap" at bounding box center [669, 341] width 42 height 31
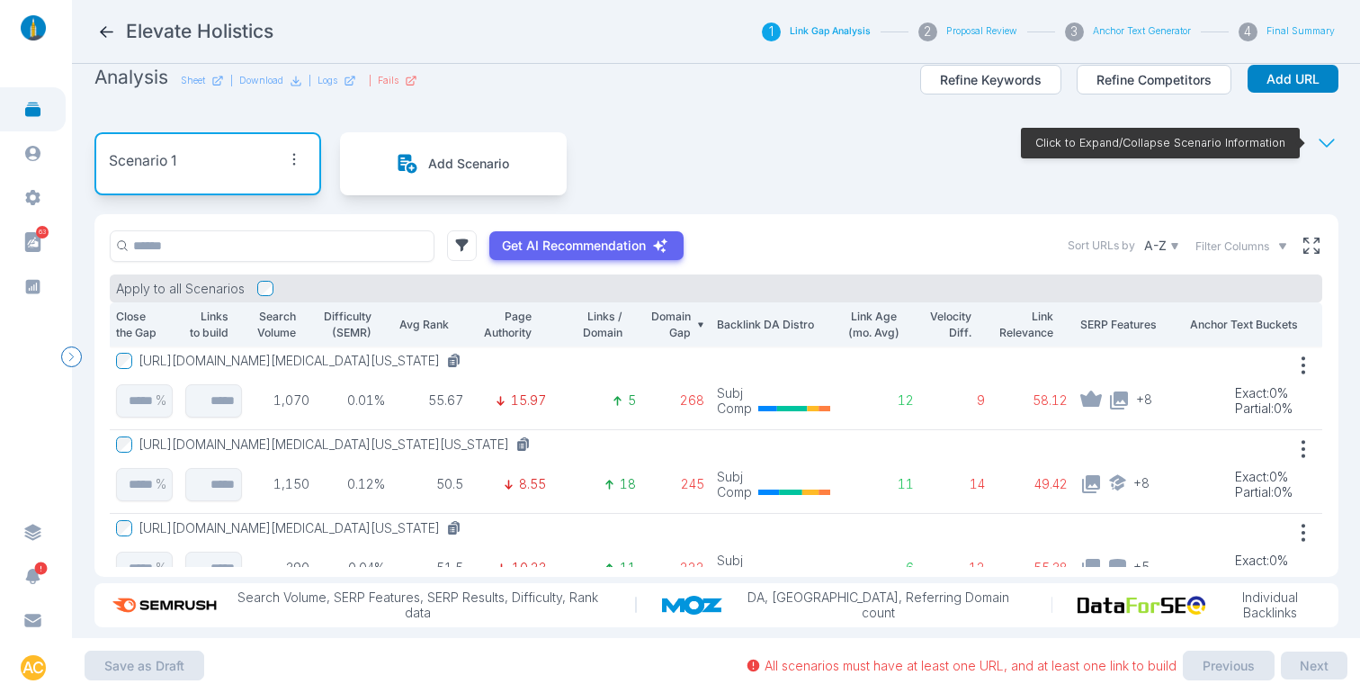
click at [688, 175] on div "Scenario 1 Add Scenario Click to Expand/Collapse Scenario Information" at bounding box center [716, 163] width 1244 height 101
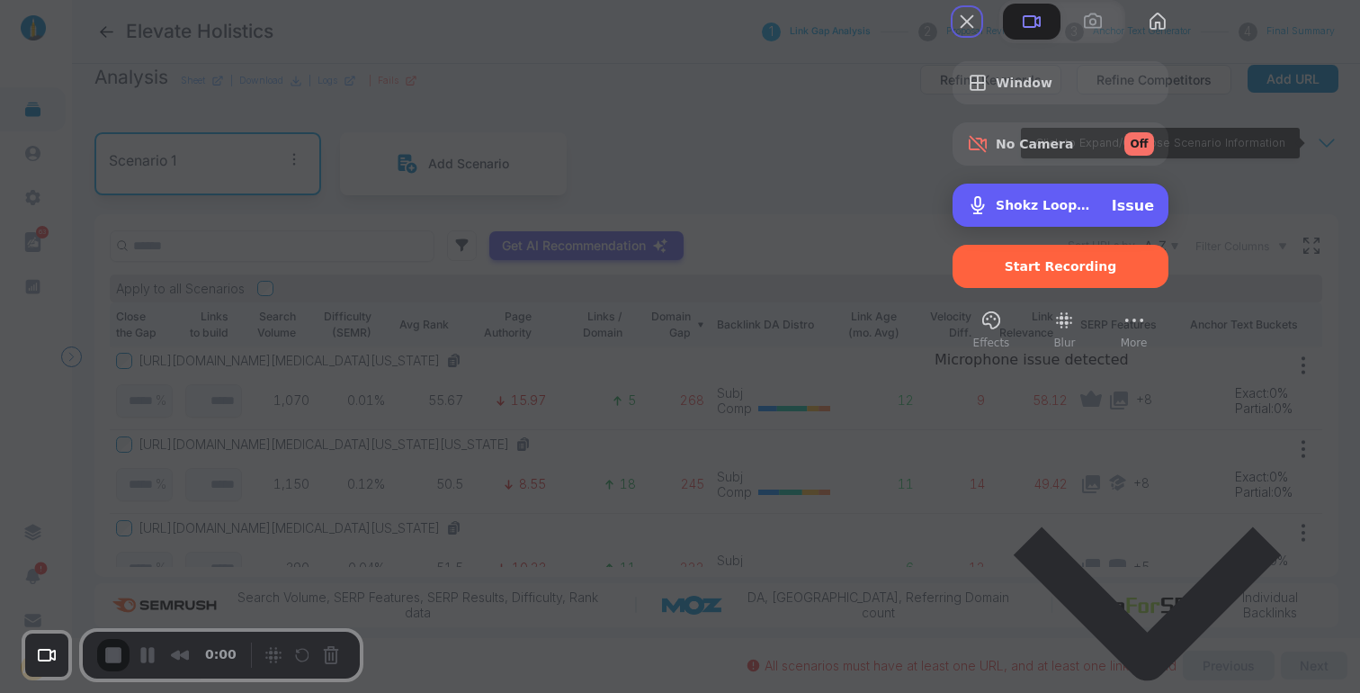
click at [1097, 212] on span "Shokz Loop110 (3511:2b1e)" at bounding box center [1047, 205] width 102 height 14
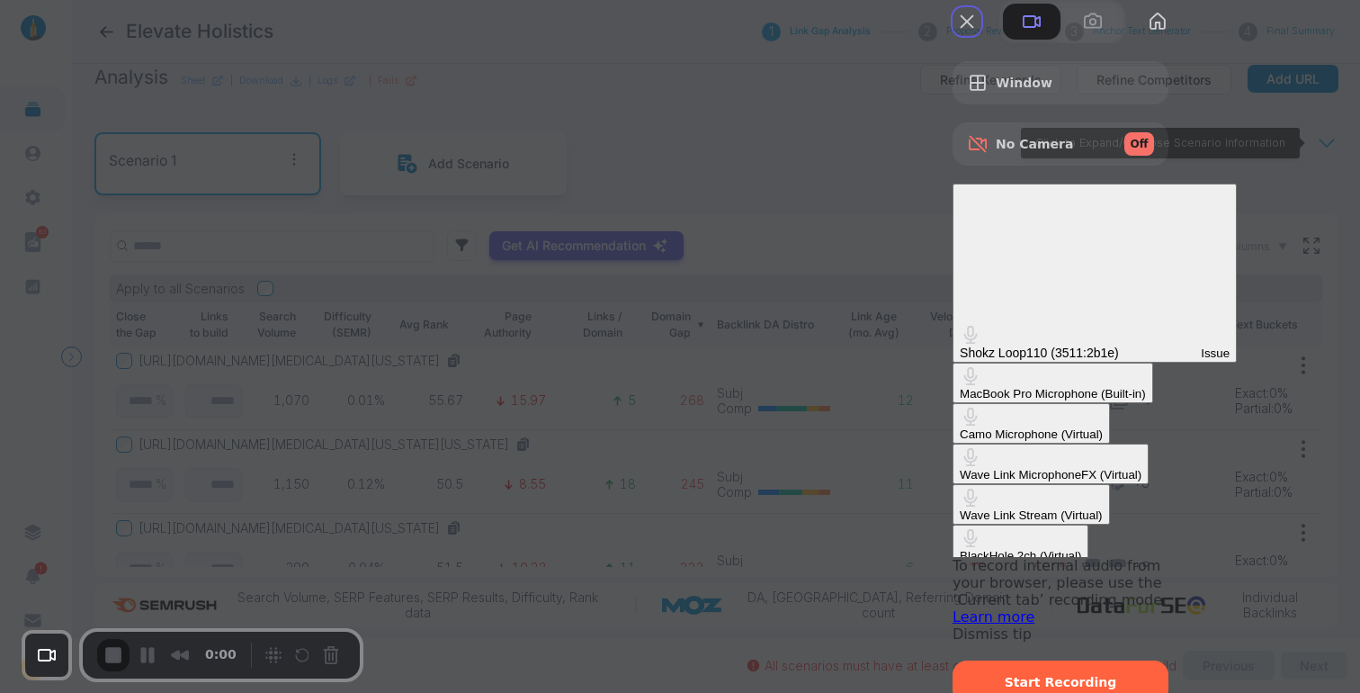
scroll to position [194, 0]
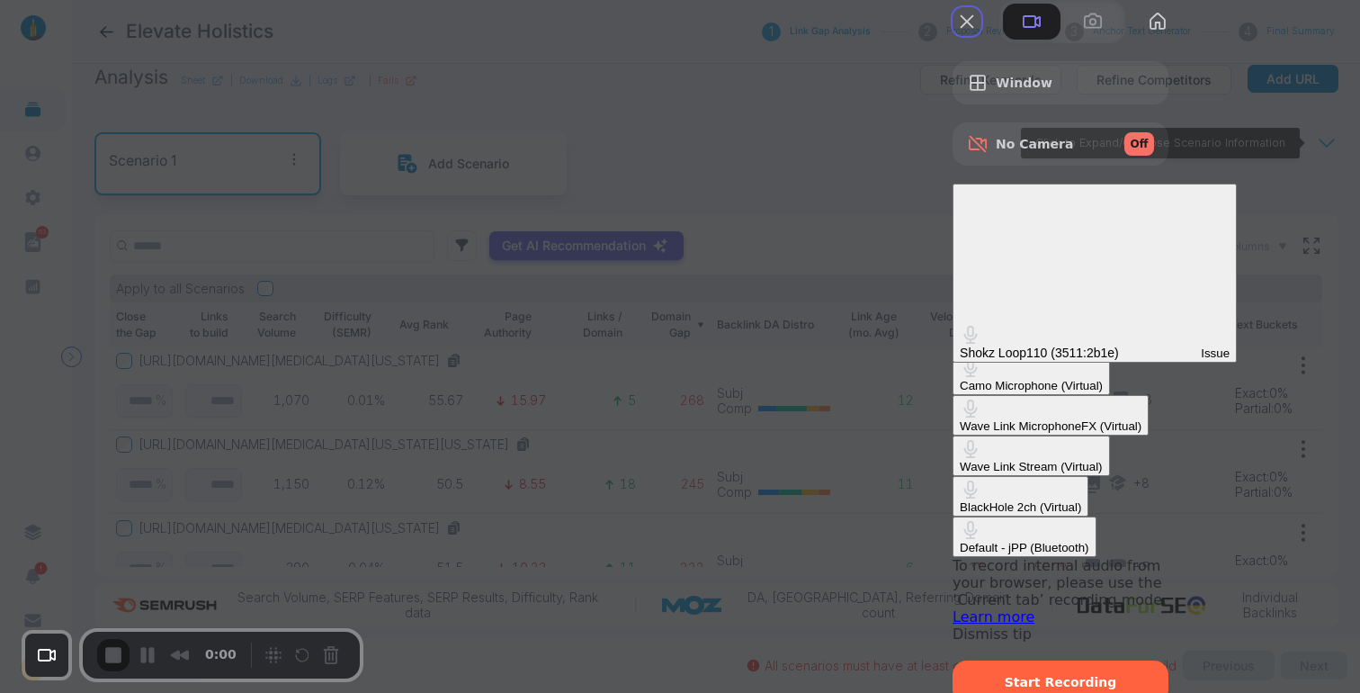
click at [952, 516] on \(Bluetooth\) "Default - jPP (Bluetooth)" at bounding box center [1023, 536] width 143 height 40
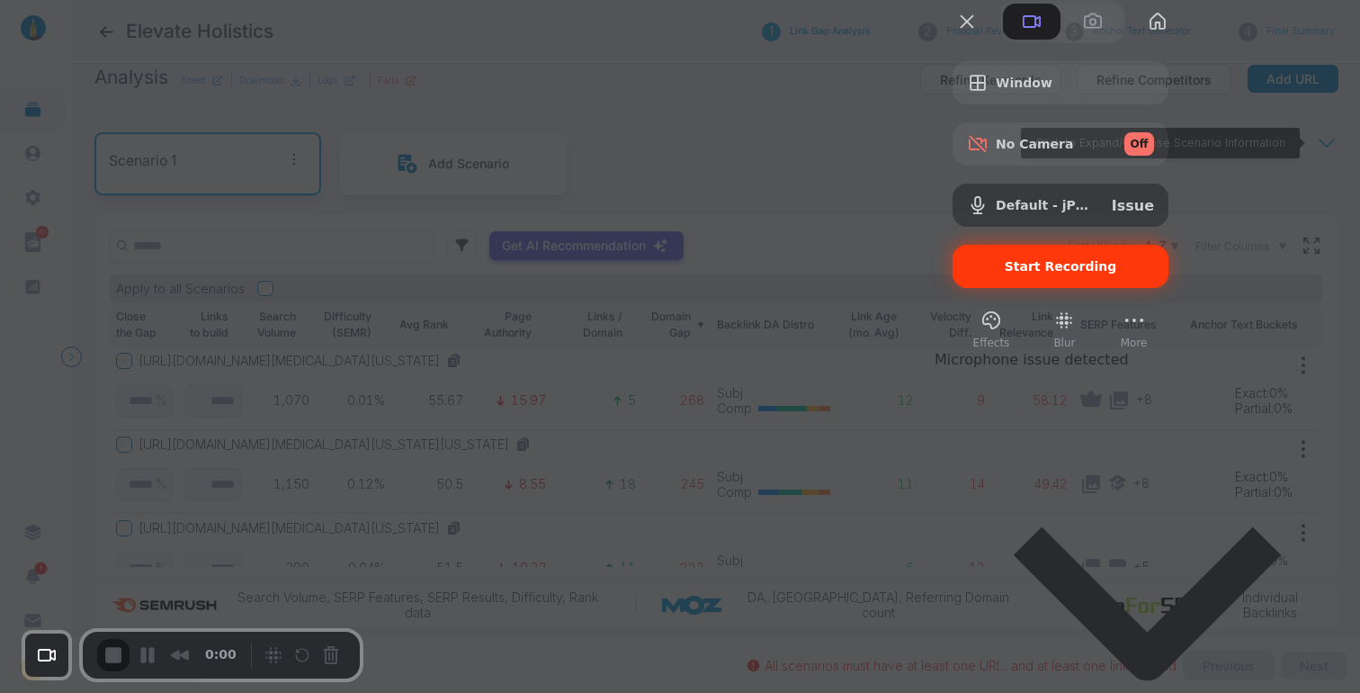
click at [1117, 273] on span "Start Recording" at bounding box center [1061, 266] width 112 height 14
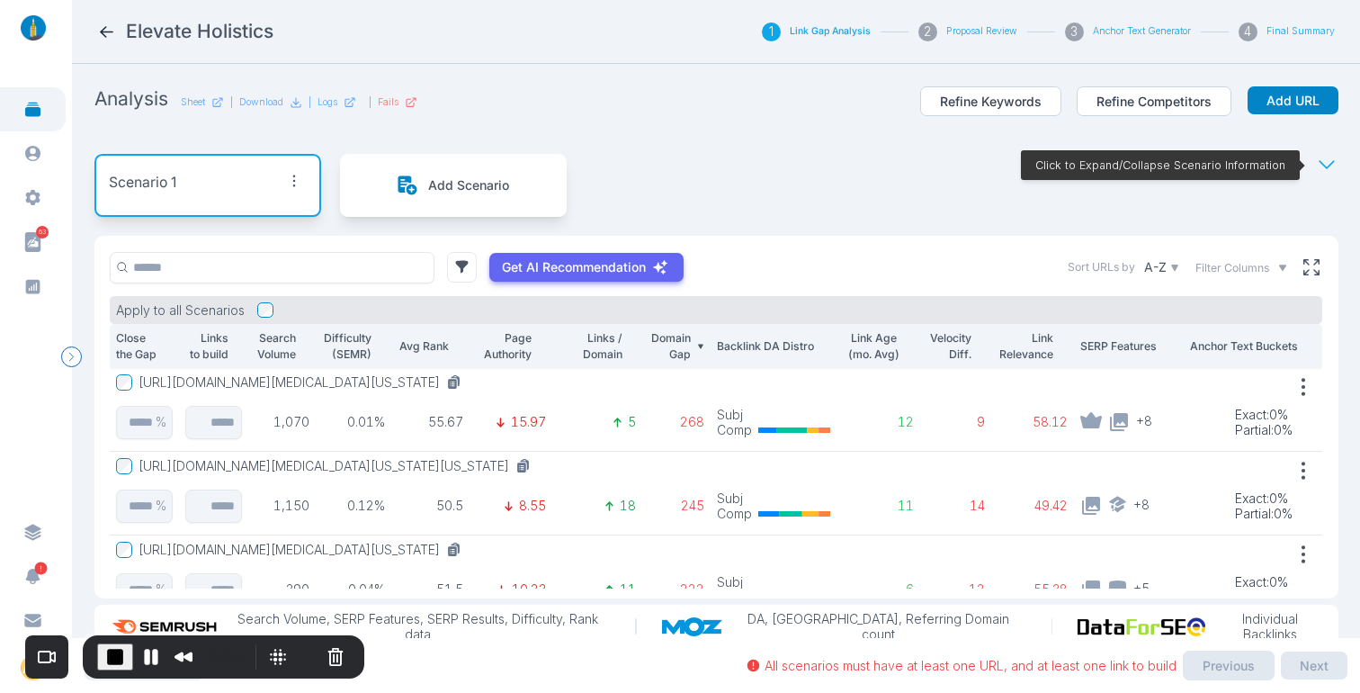
scroll to position [1, 0]
click at [1303, 271] on icon at bounding box center [1311, 267] width 16 height 16
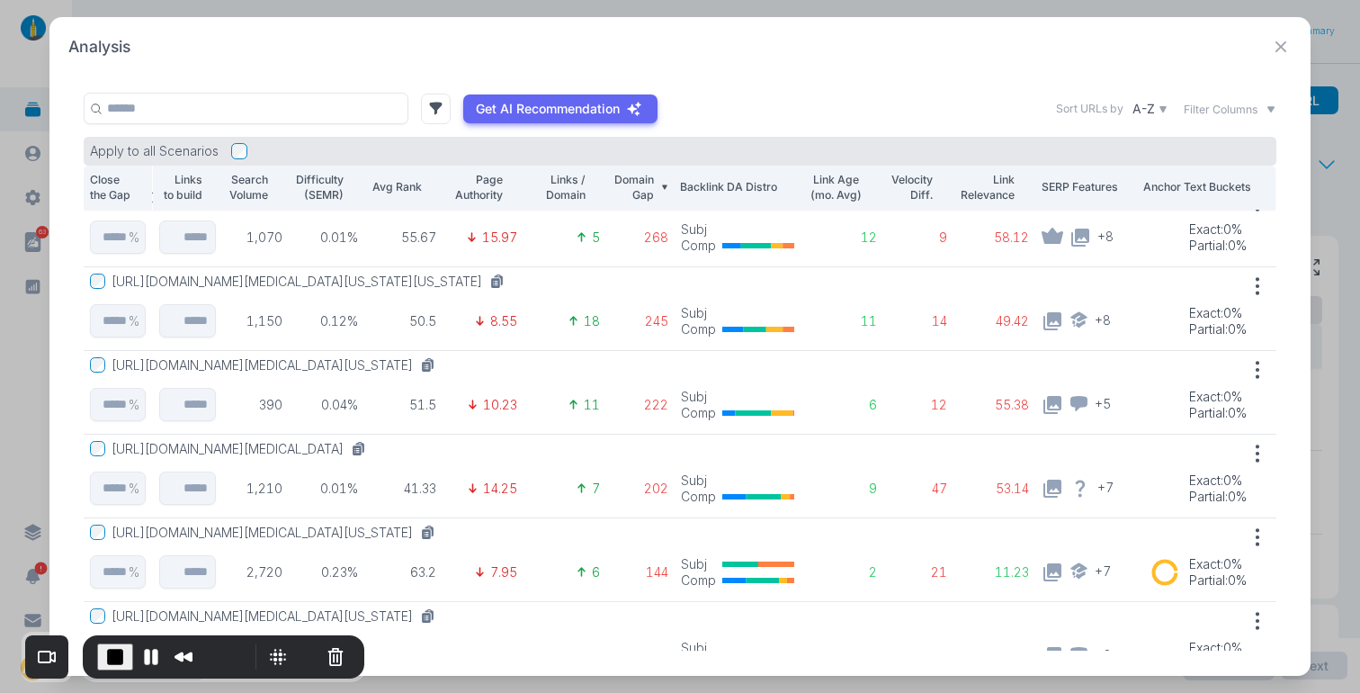
scroll to position [0, 0]
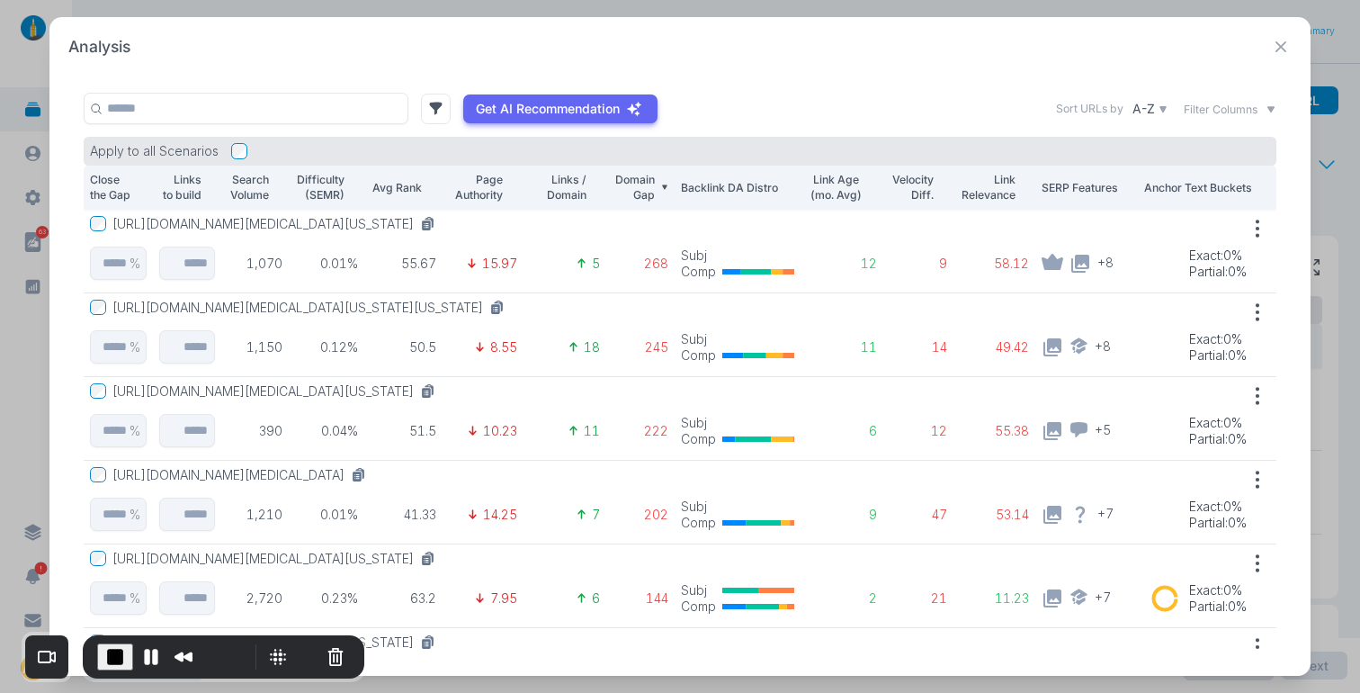
click at [442, 225] on button "[URL][DOMAIN_NAME][MEDICAL_DATA][US_STATE]" at bounding box center [277, 224] width 330 height 16
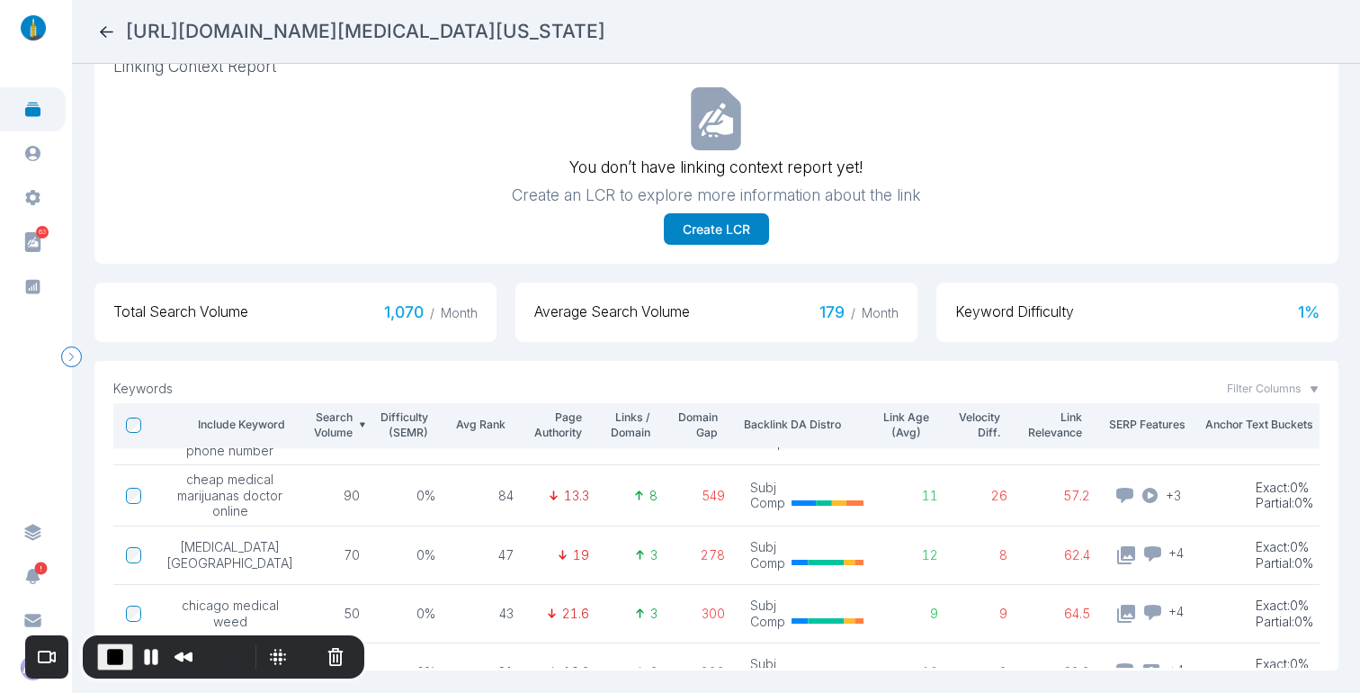
scroll to position [0, 1]
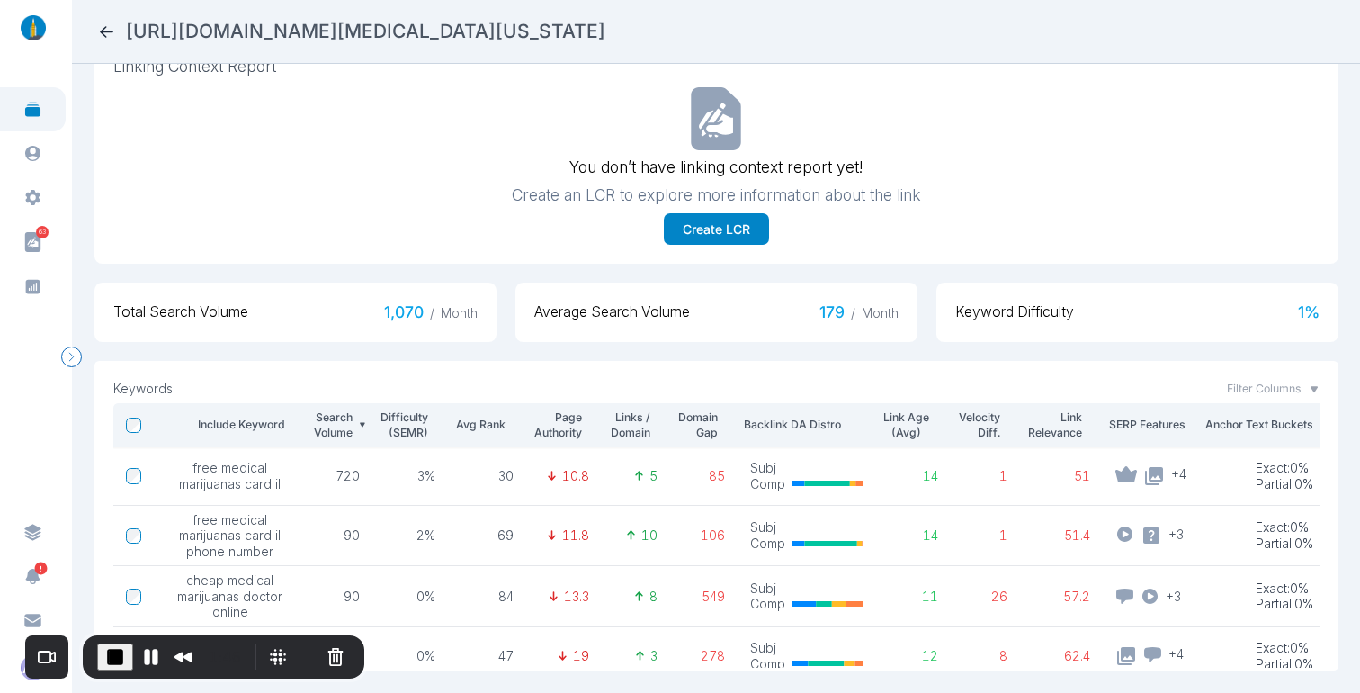
click at [109, 32] on icon at bounding box center [106, 31] width 19 height 19
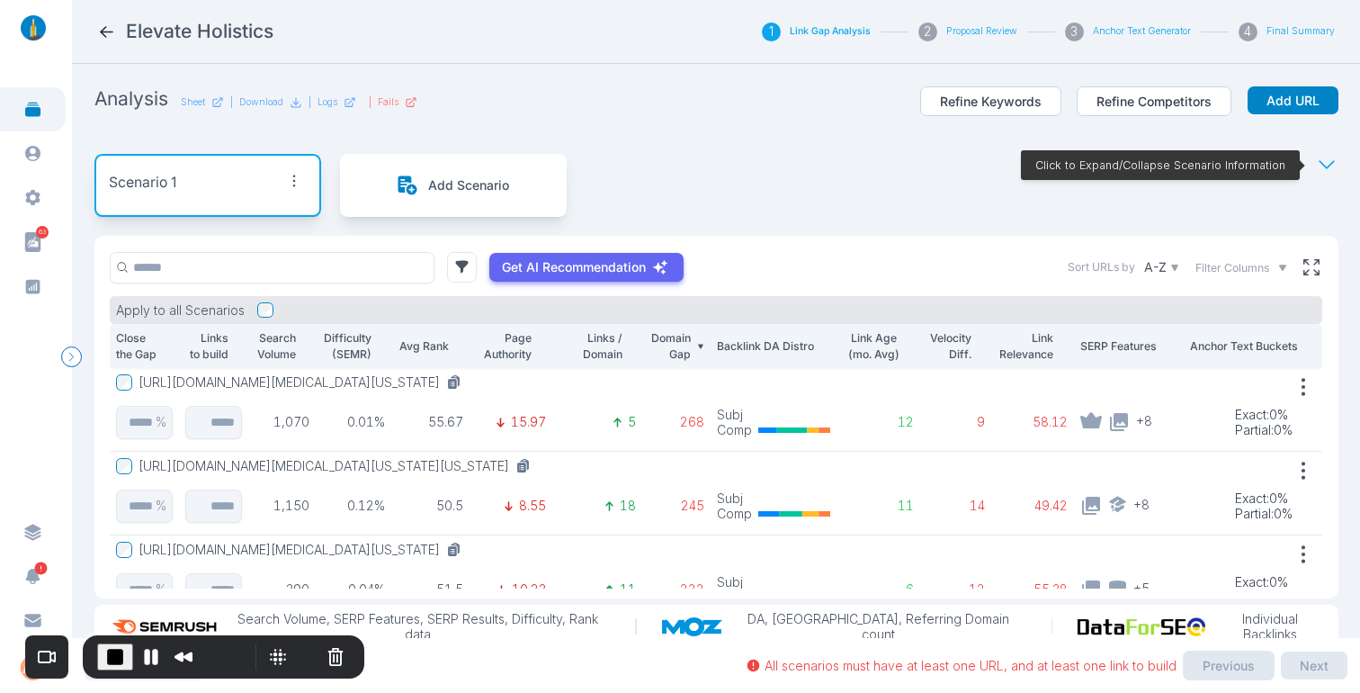
click at [1330, 210] on section "Analysis Sheet | Download | Logs | Fails Refine Keywords Refine Competitors Add…" at bounding box center [716, 351] width 1288 height 574
click at [527, 462] on button "[URL][DOMAIN_NAME][MEDICAL_DATA][US_STATE][US_STATE]" at bounding box center [338, 466] width 399 height 16
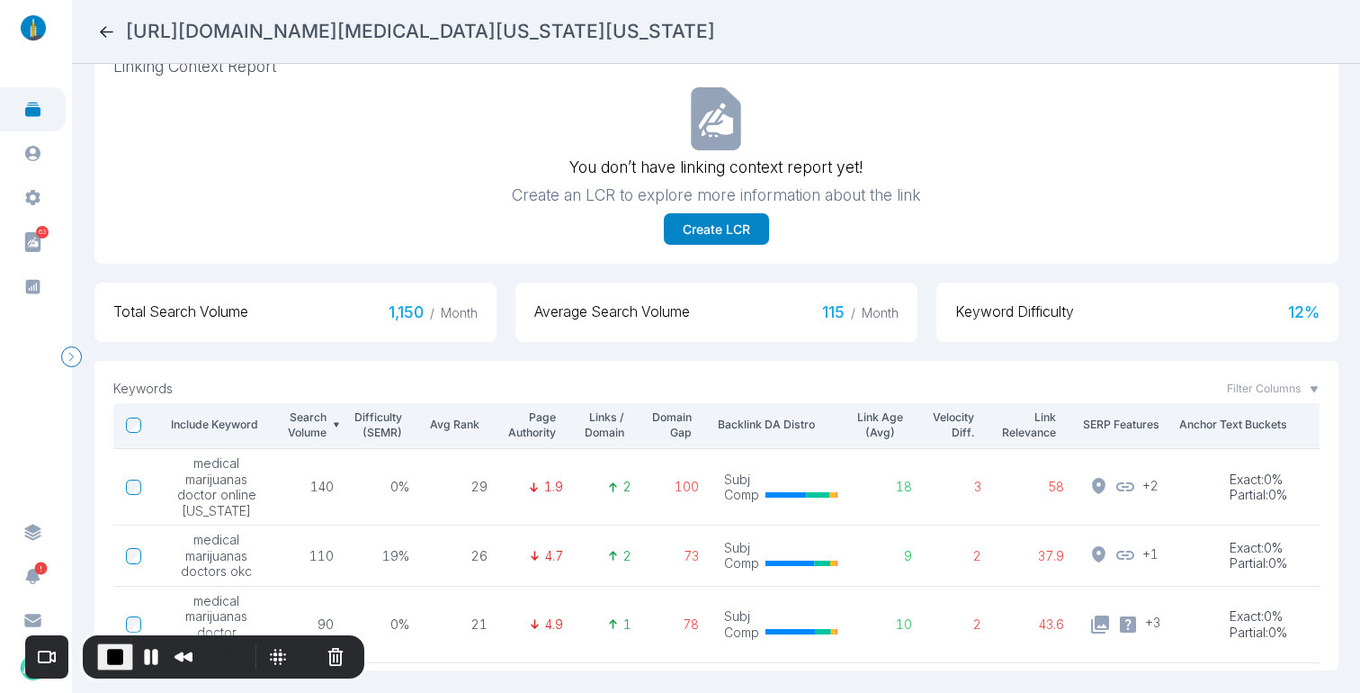
scroll to position [66, 0]
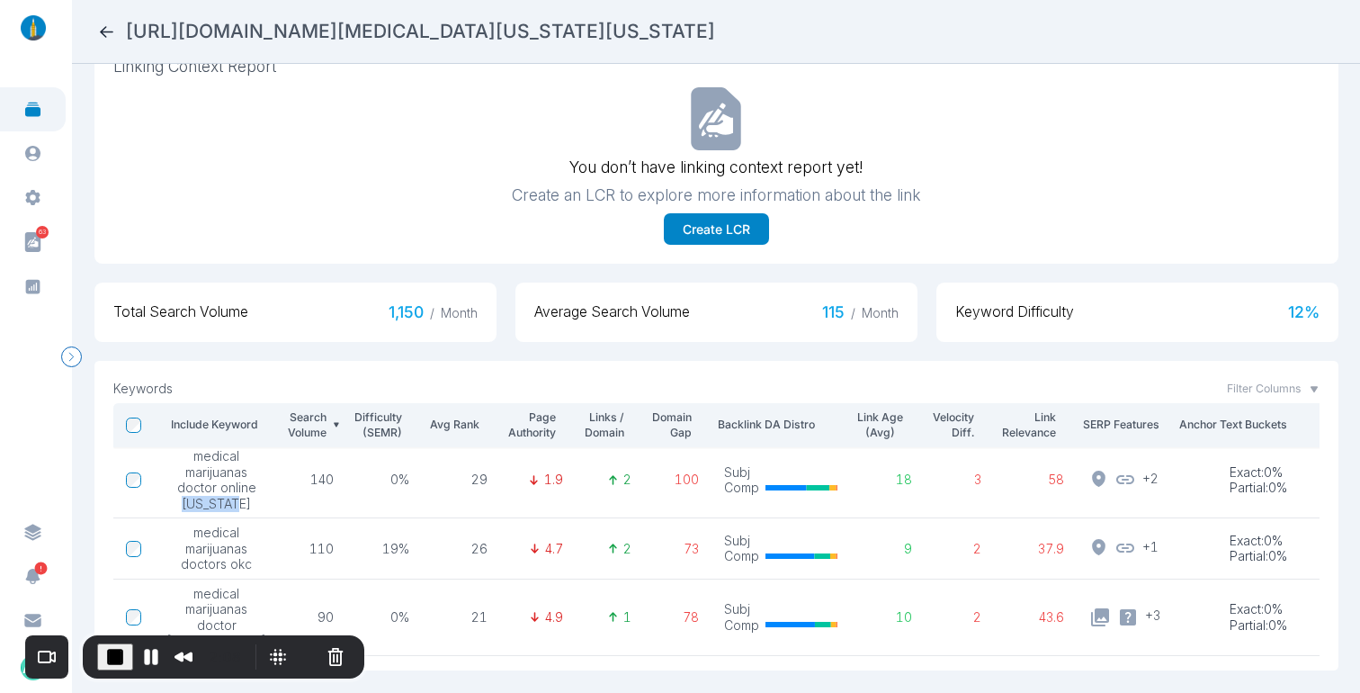
drag, startPoint x: 248, startPoint y: 496, endPoint x: 227, endPoint y: 521, distance: 33.2
click at [167, 493] on span "medical marijuanas doctor online [US_STATE]" at bounding box center [216, 479] width 100 height 63
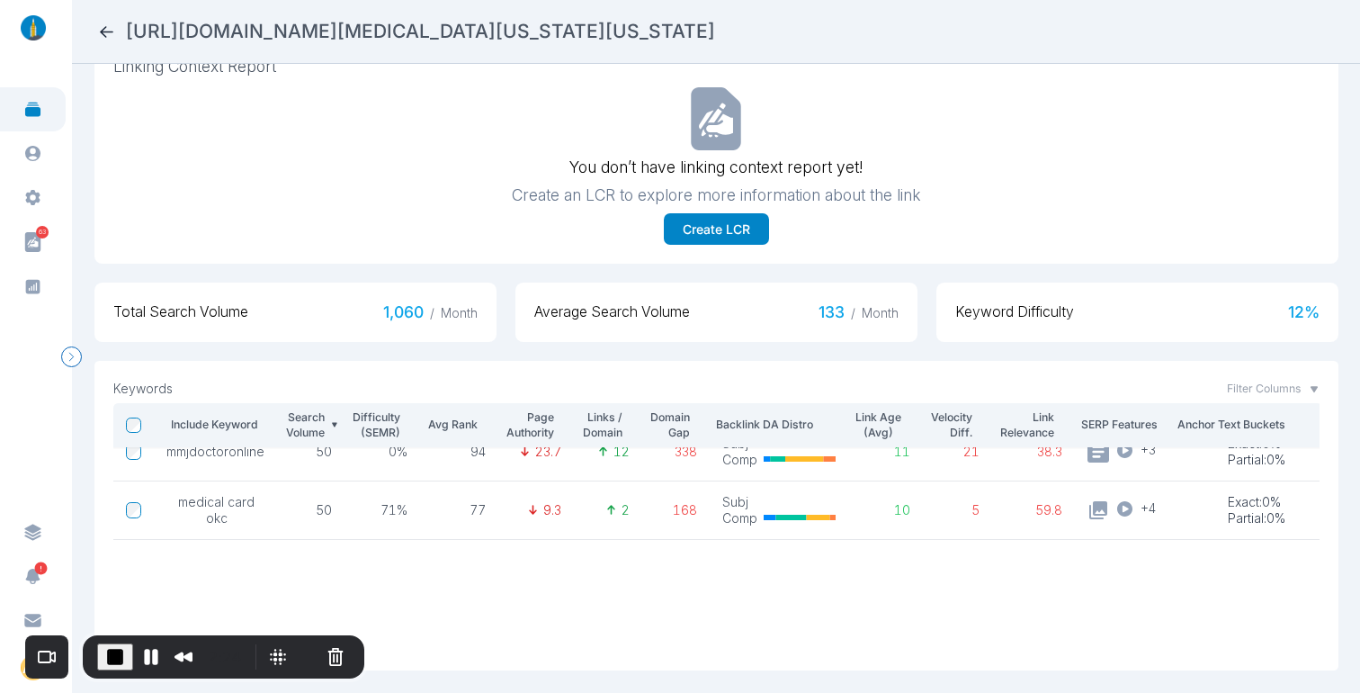
scroll to position [0, 2]
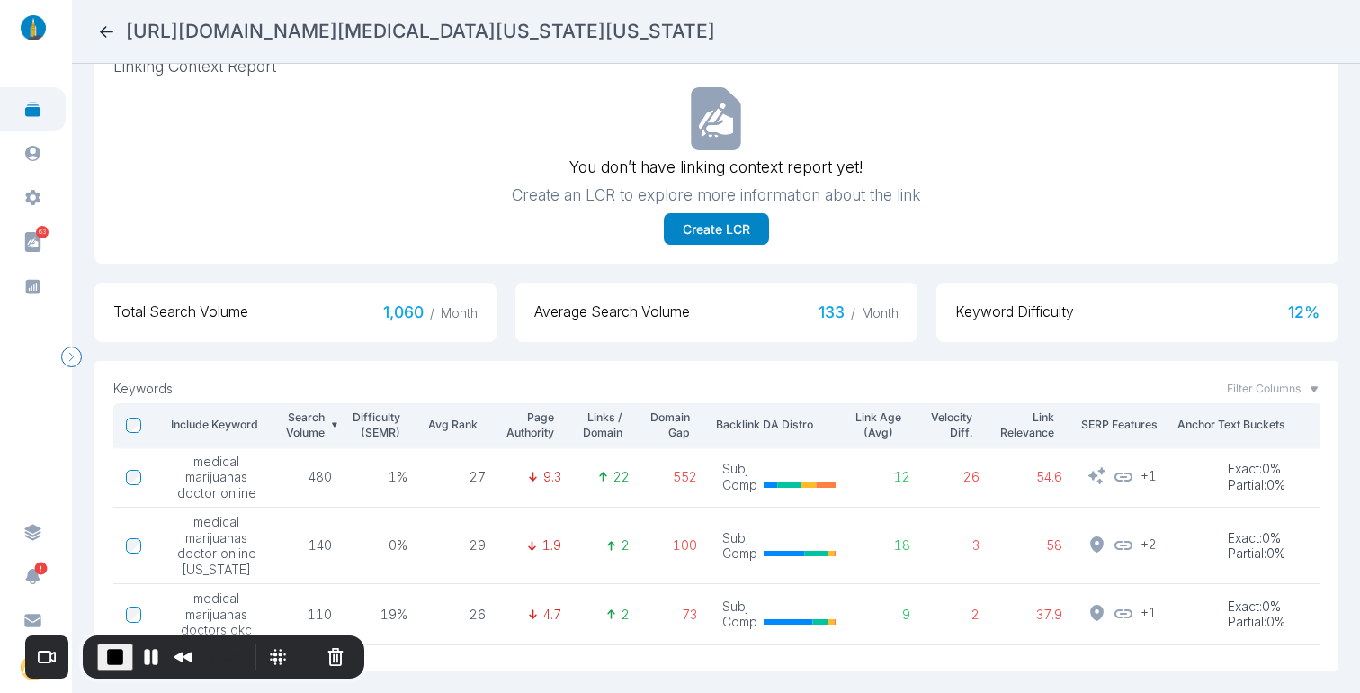
click at [110, 31] on icon at bounding box center [106, 32] width 13 height 12
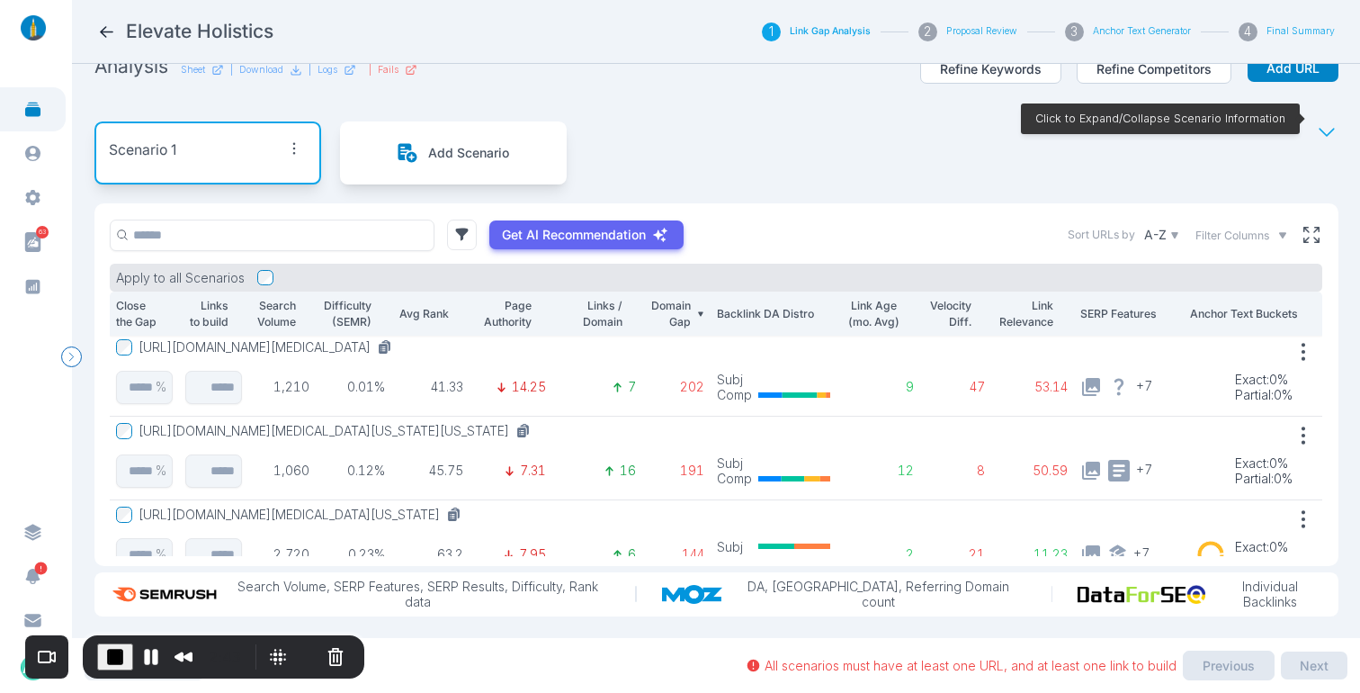
scroll to position [163, 0]
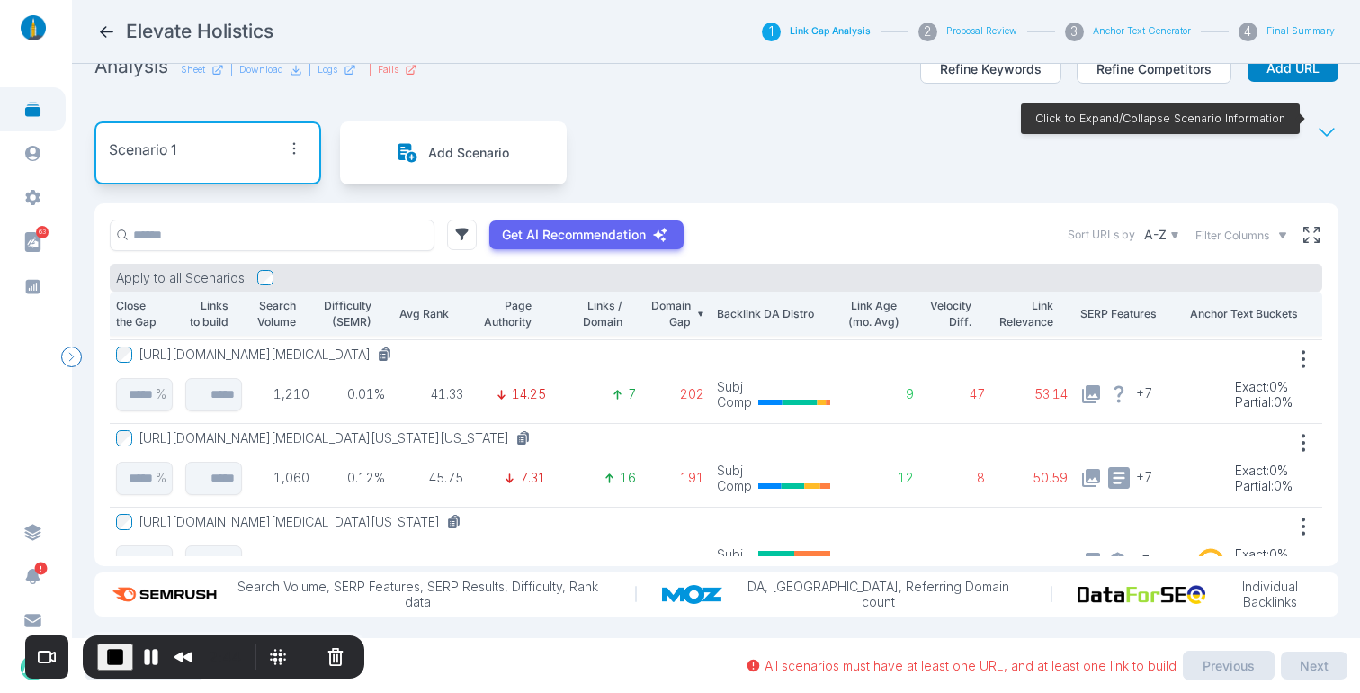
click at [508, 430] on button "[URL][DOMAIN_NAME][MEDICAL_DATA][US_STATE][US_STATE]" at bounding box center [338, 438] width 399 height 16
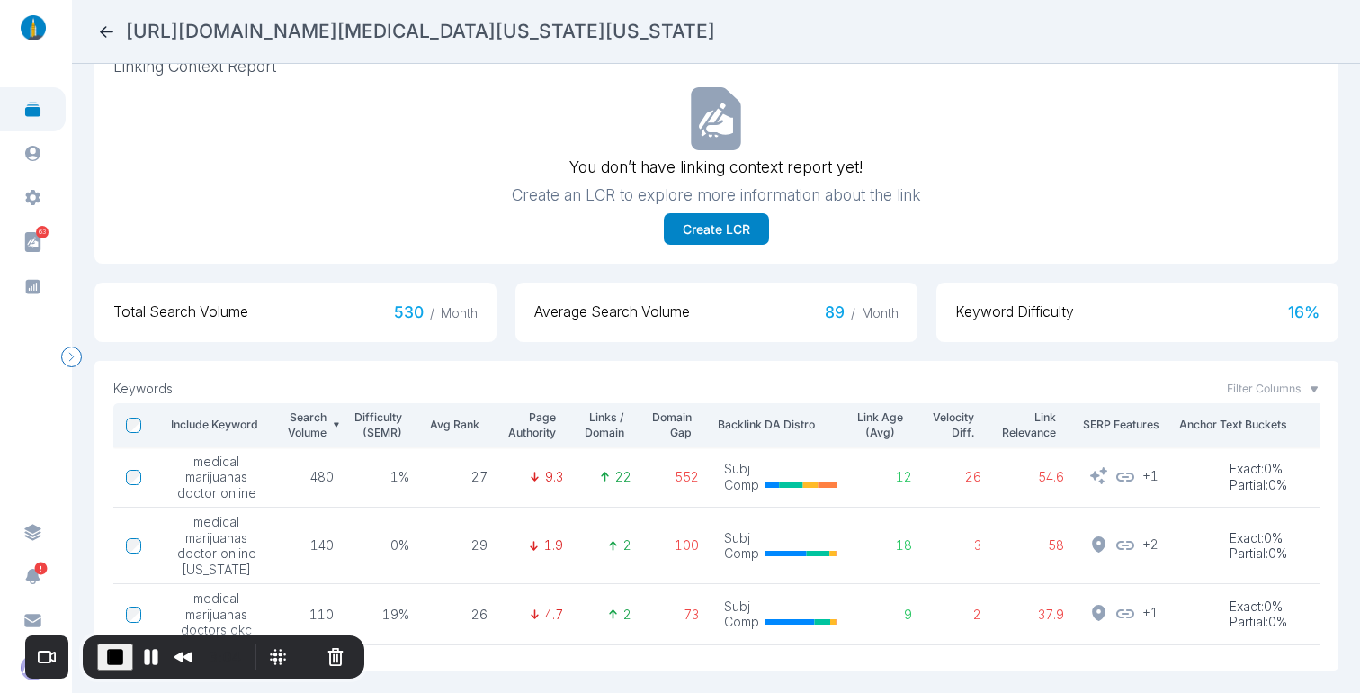
click at [112, 23] on icon at bounding box center [106, 31] width 19 height 19
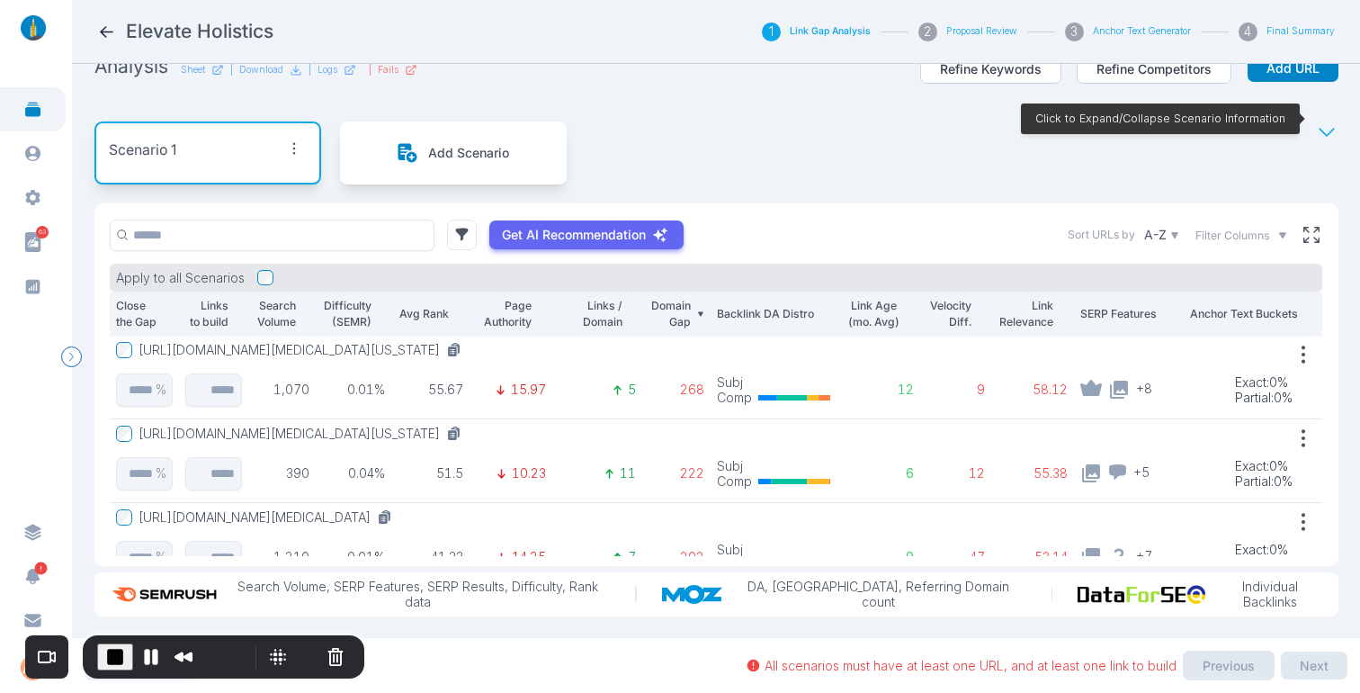
scroll to position [43, 0]
click at [326, 653] on button "Cancel Recording" at bounding box center [335, 656] width 29 height 29
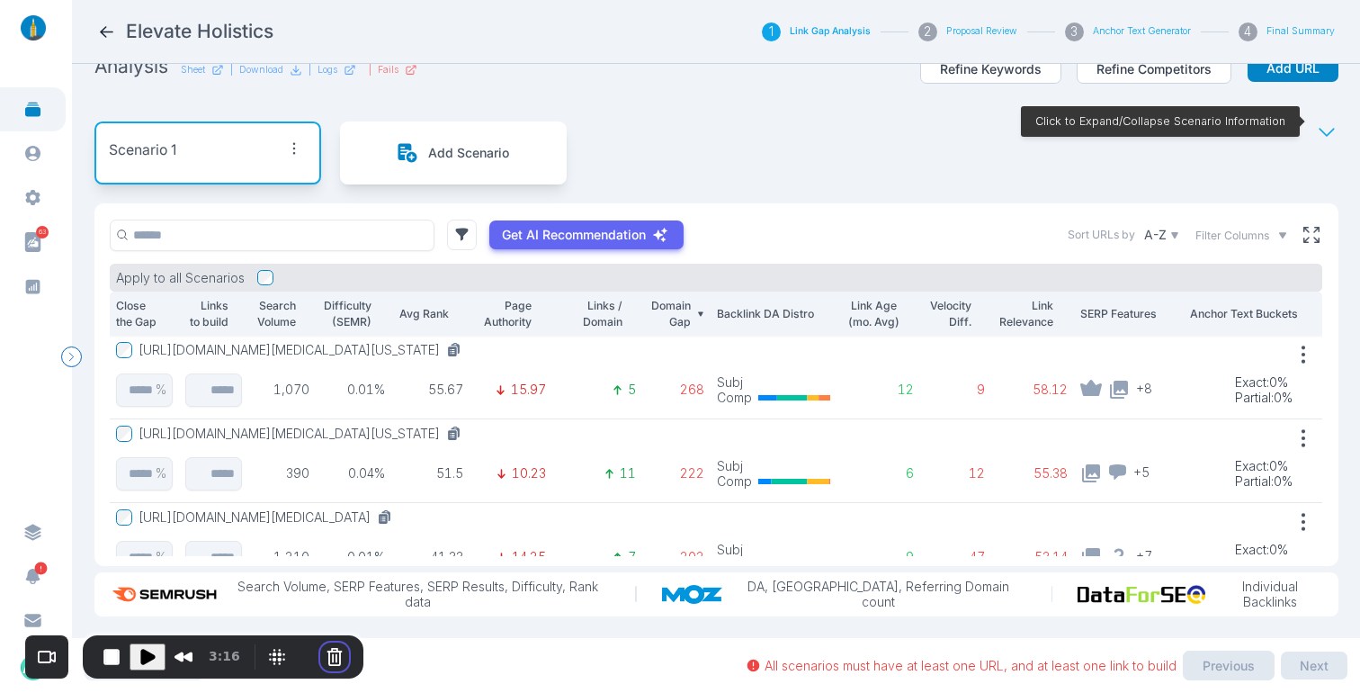
click at [296, 654] on button "Restart Recording" at bounding box center [307, 657] width 22 height 22
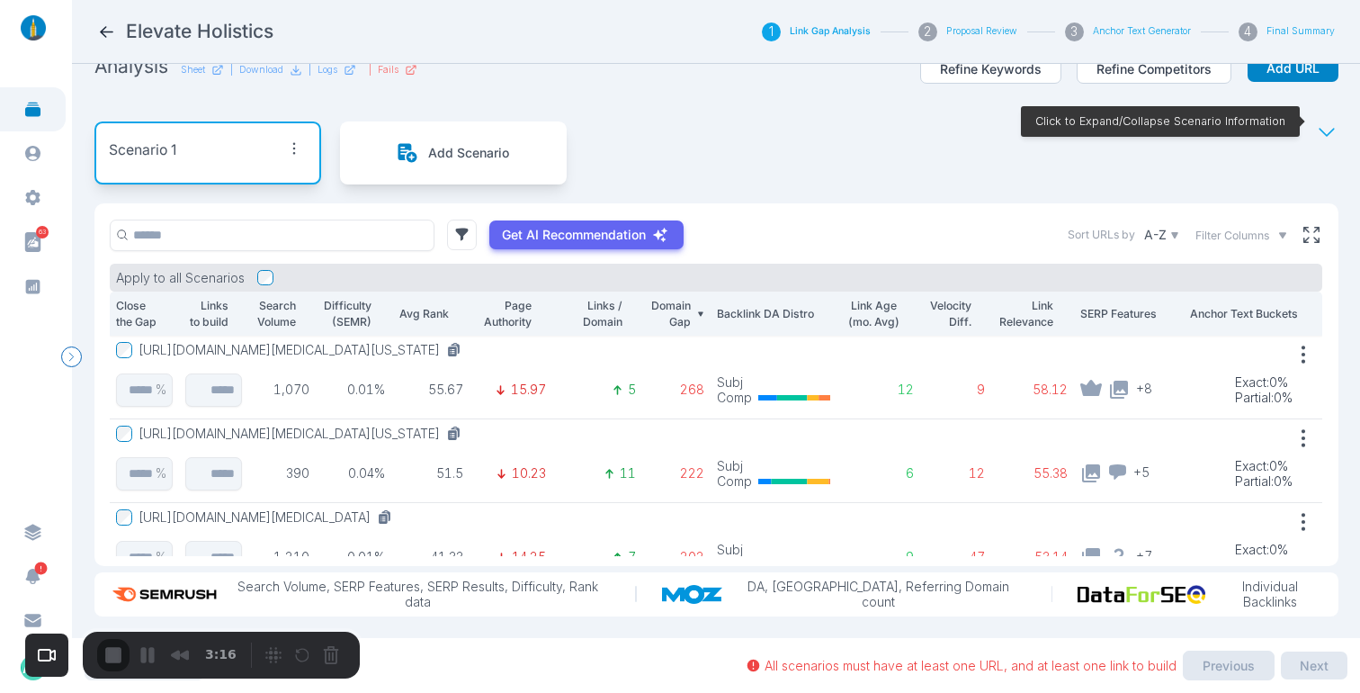
click at [760, 79] on div "Analysis Sheet | Download | Logs | Fails Refine Keywords Refine Competitors Add…" at bounding box center [716, 78] width 1244 height 49
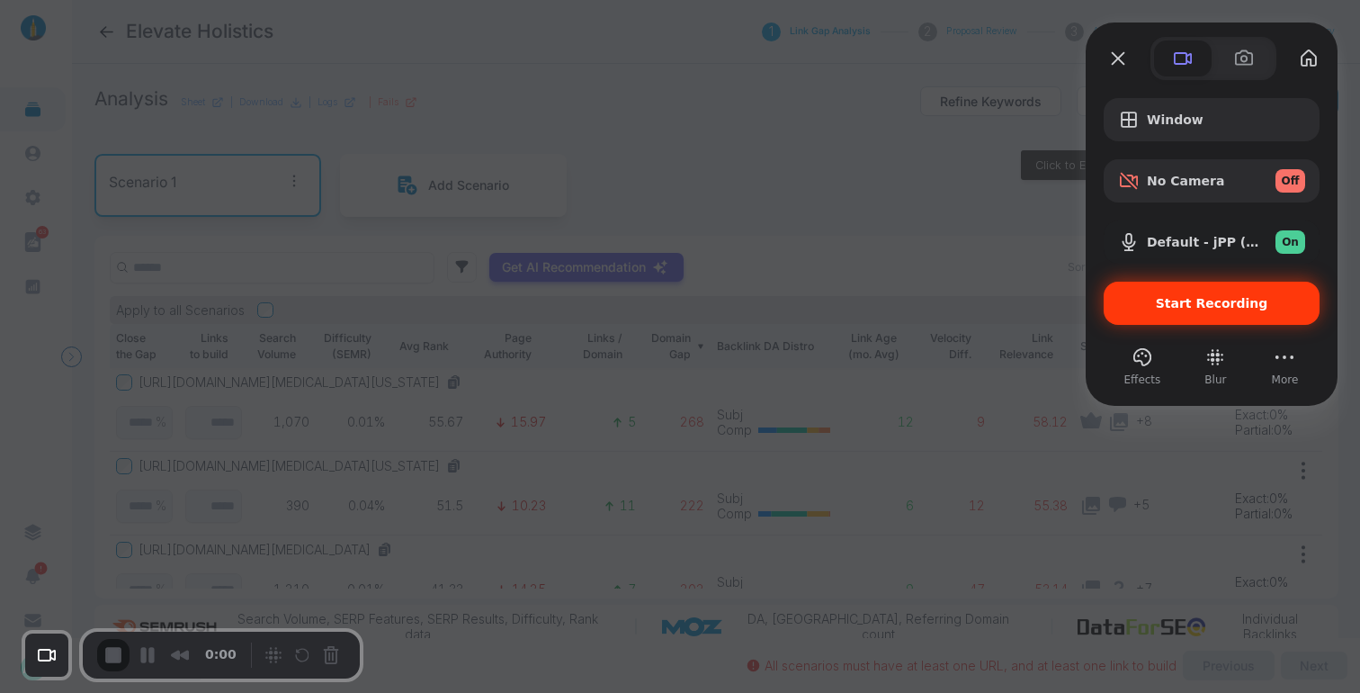
click at [1206, 301] on span "Start Recording" at bounding box center [1212, 303] width 112 height 14
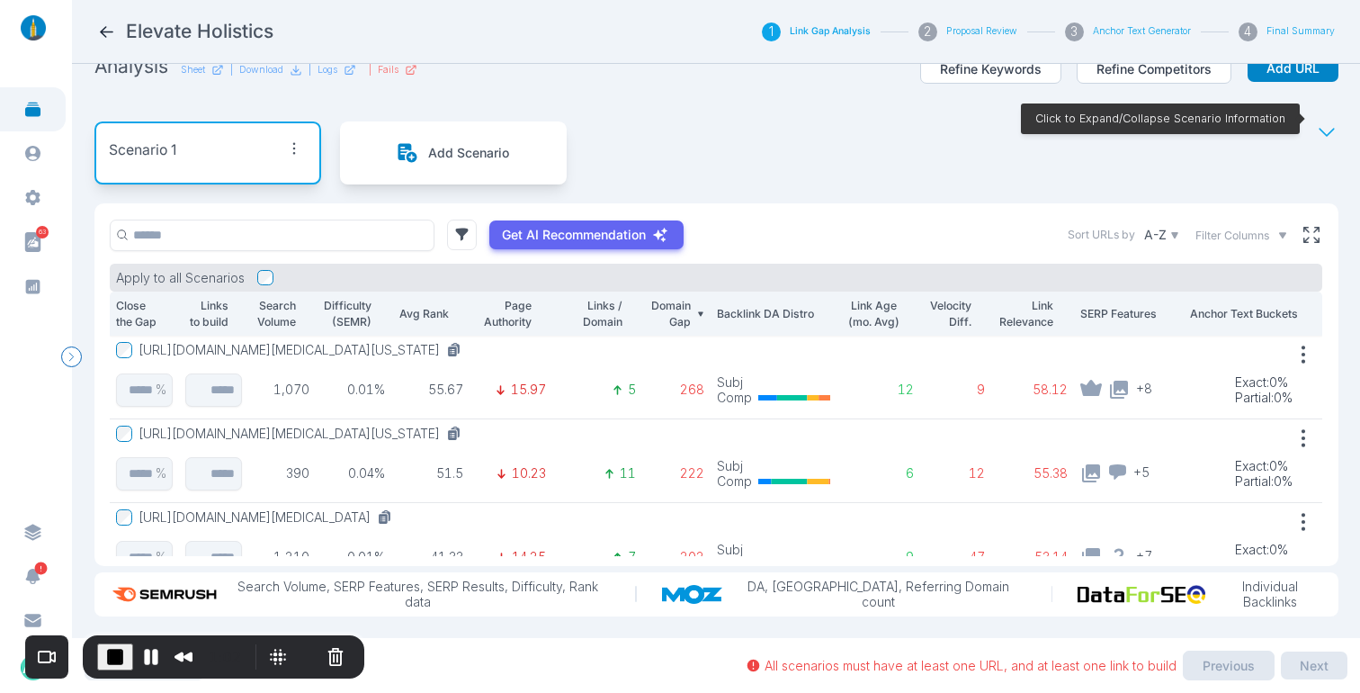
click at [286, 299] on p "Search Volume" at bounding box center [275, 313] width 41 height 31
click at [660, 298] on p "Domain Gap" at bounding box center [669, 313] width 42 height 31
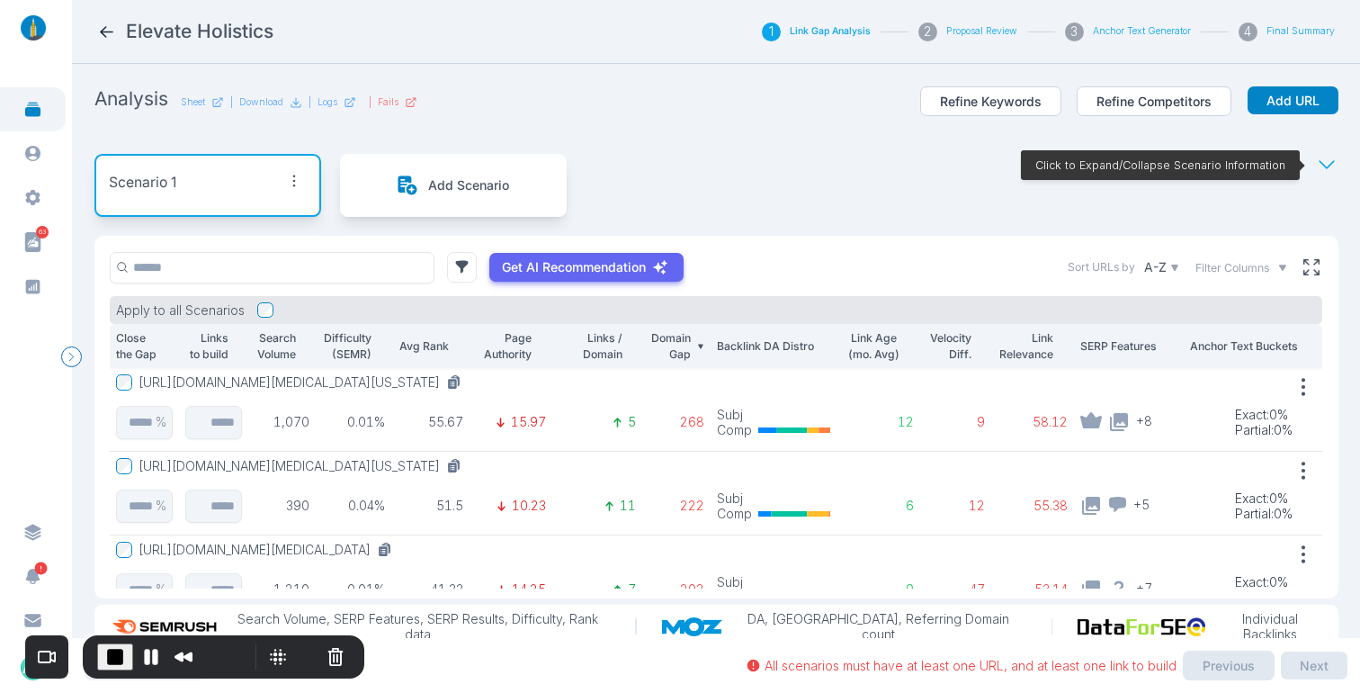
click at [365, 380] on button "[URL][DOMAIN_NAME][MEDICAL_DATA][US_STATE]" at bounding box center [304, 382] width 330 height 16
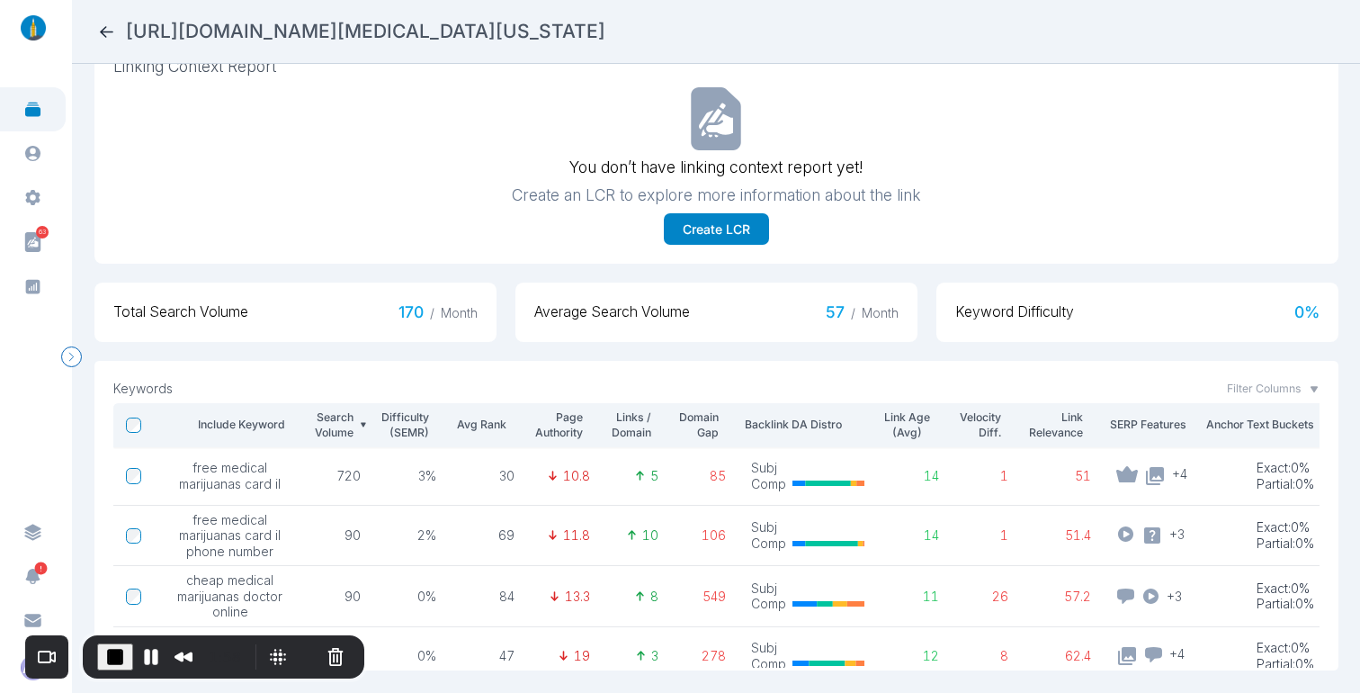
click at [112, 37] on icon at bounding box center [106, 31] width 19 height 19
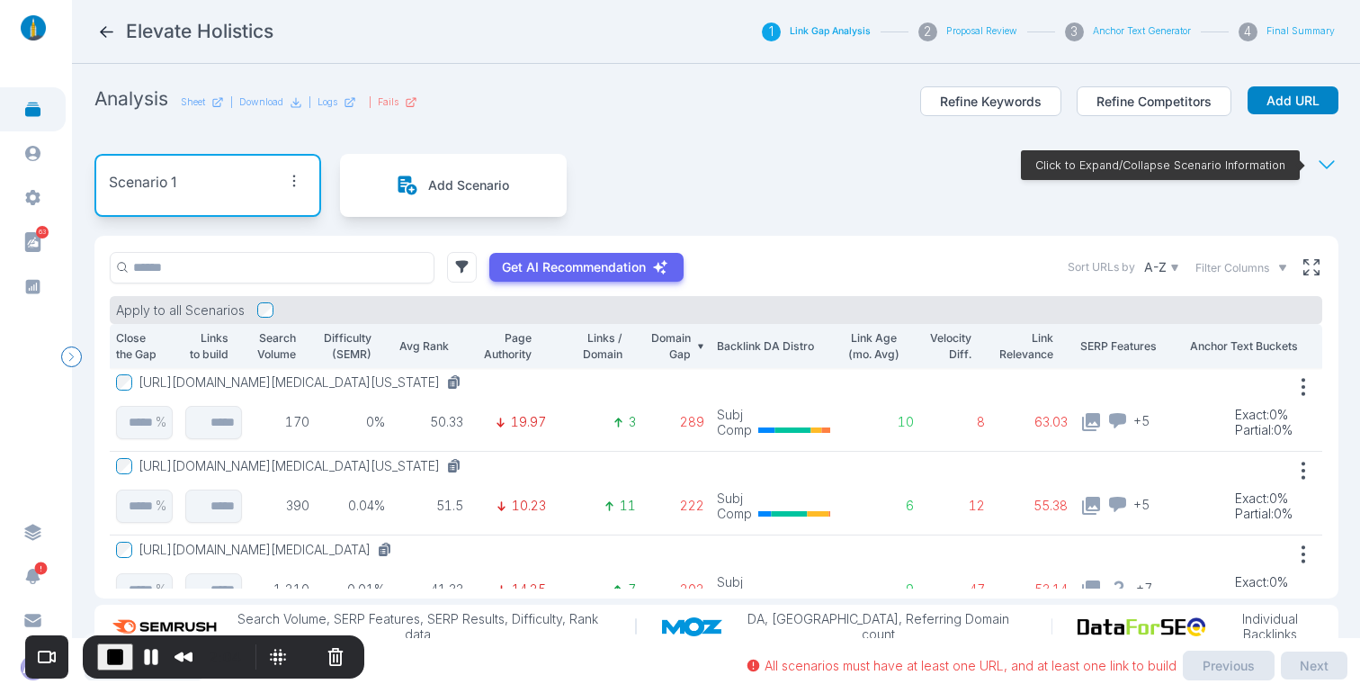
click at [469, 469] on button "[URL][DOMAIN_NAME][MEDICAL_DATA][US_STATE]" at bounding box center [304, 466] width 330 height 16
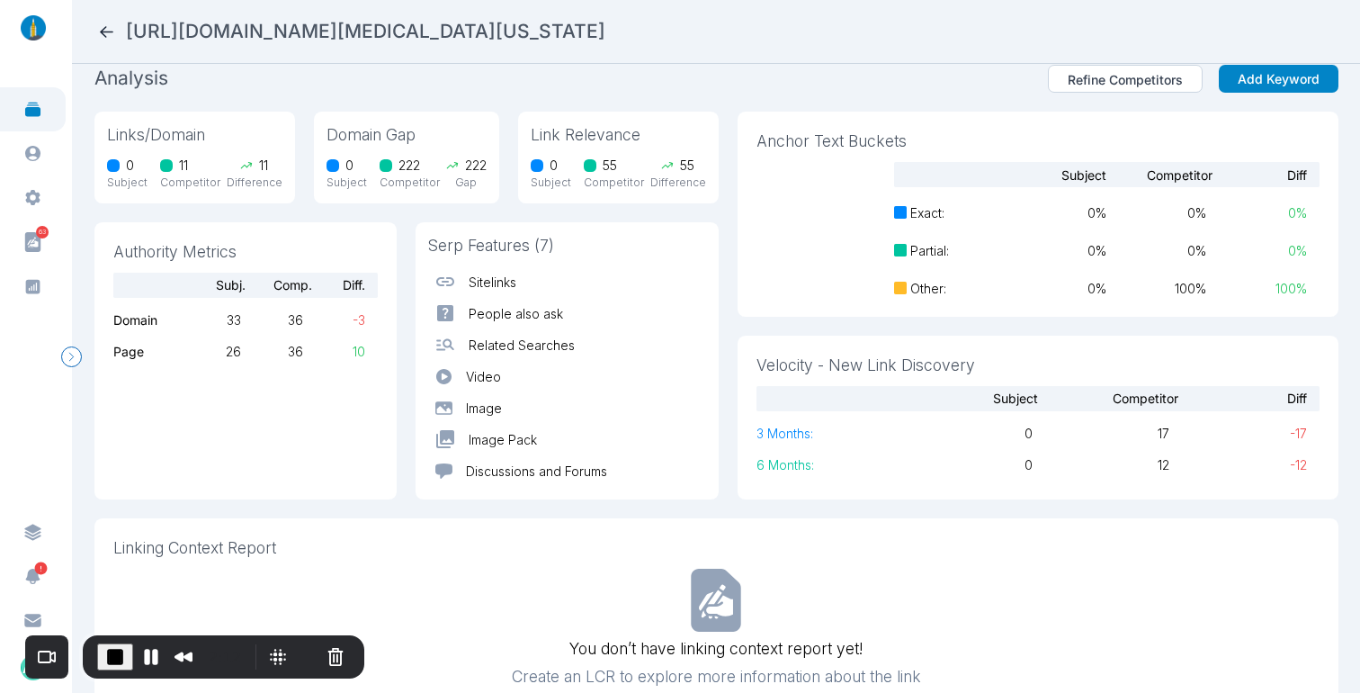
scroll to position [3, 0]
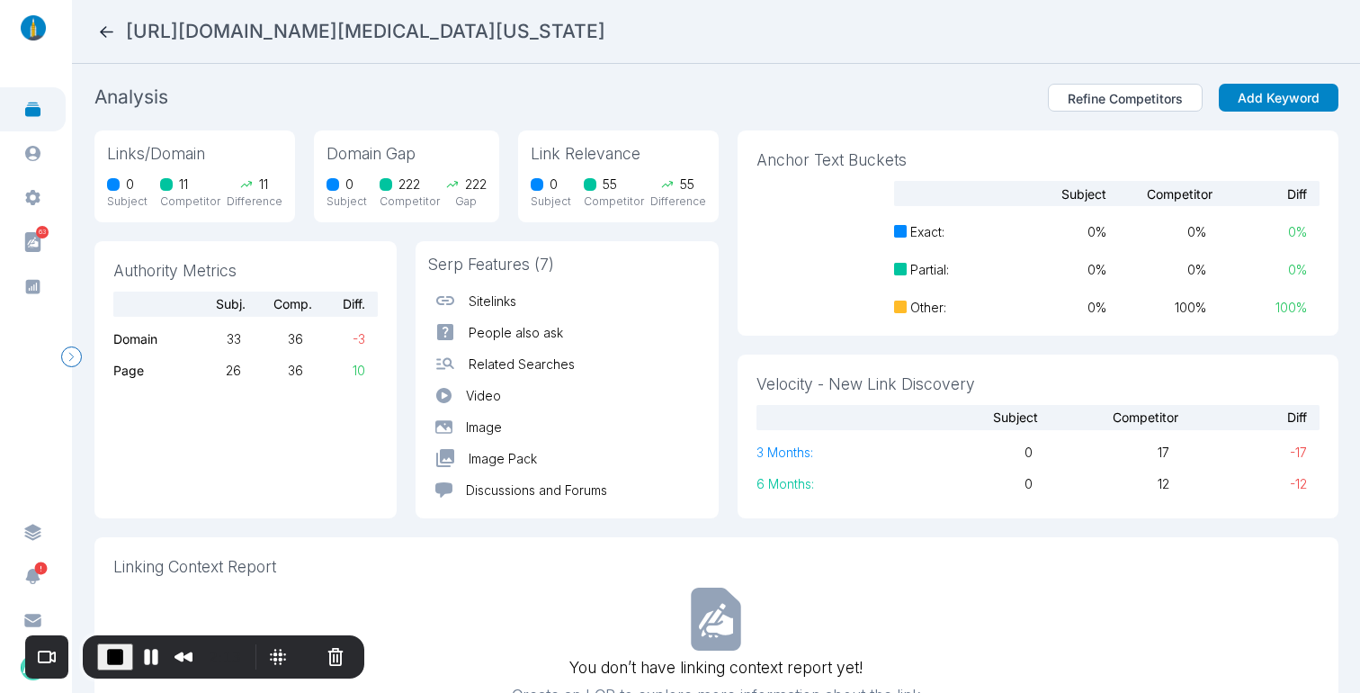
click at [100, 30] on icon at bounding box center [106, 31] width 19 height 19
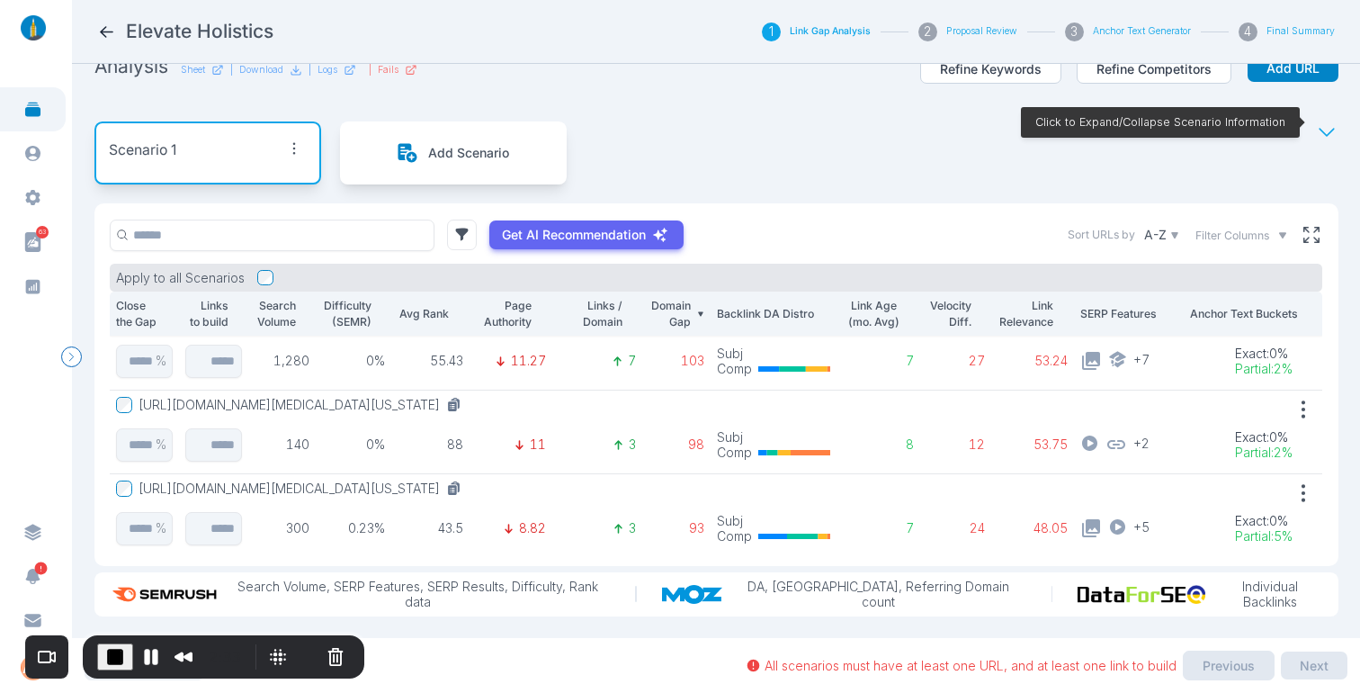
scroll to position [547, 0]
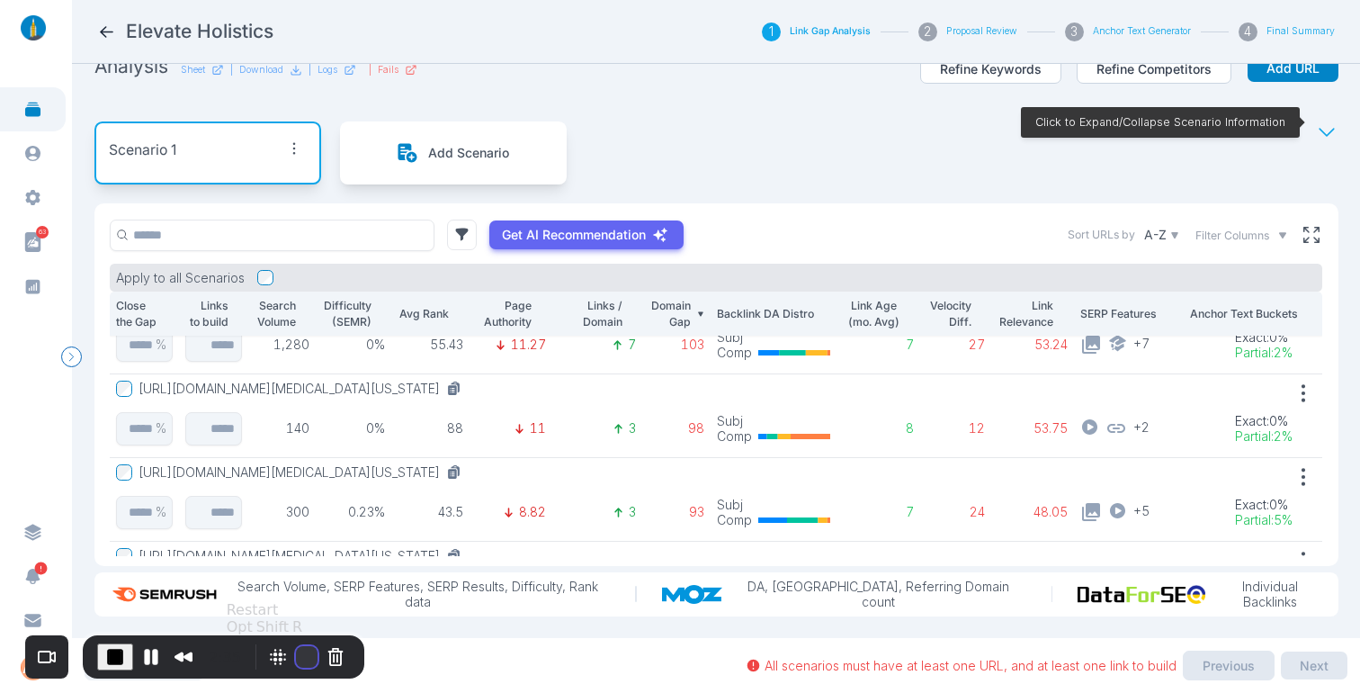
click at [296, 651] on button "Restart Recording" at bounding box center [307, 657] width 22 height 22
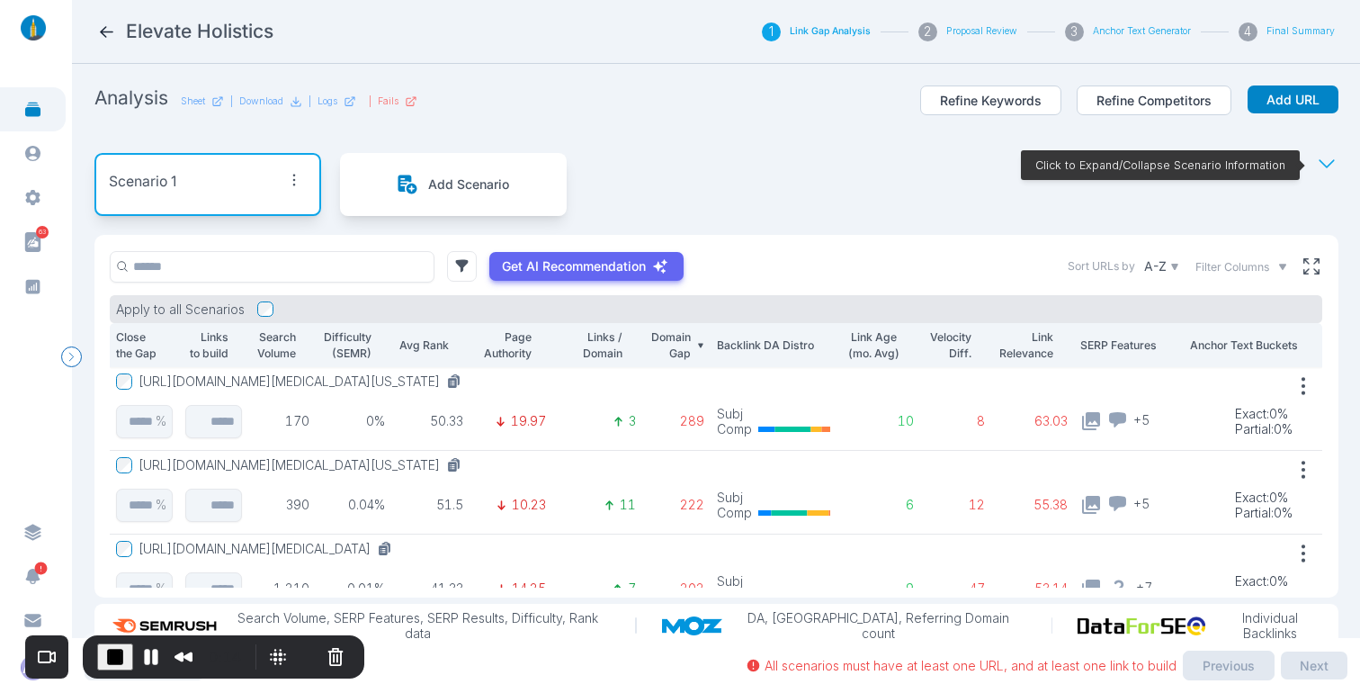
scroll to position [0, 0]
click at [399, 548] on button "[URL][DOMAIN_NAME][MEDICAL_DATA]" at bounding box center [269, 549] width 261 height 16
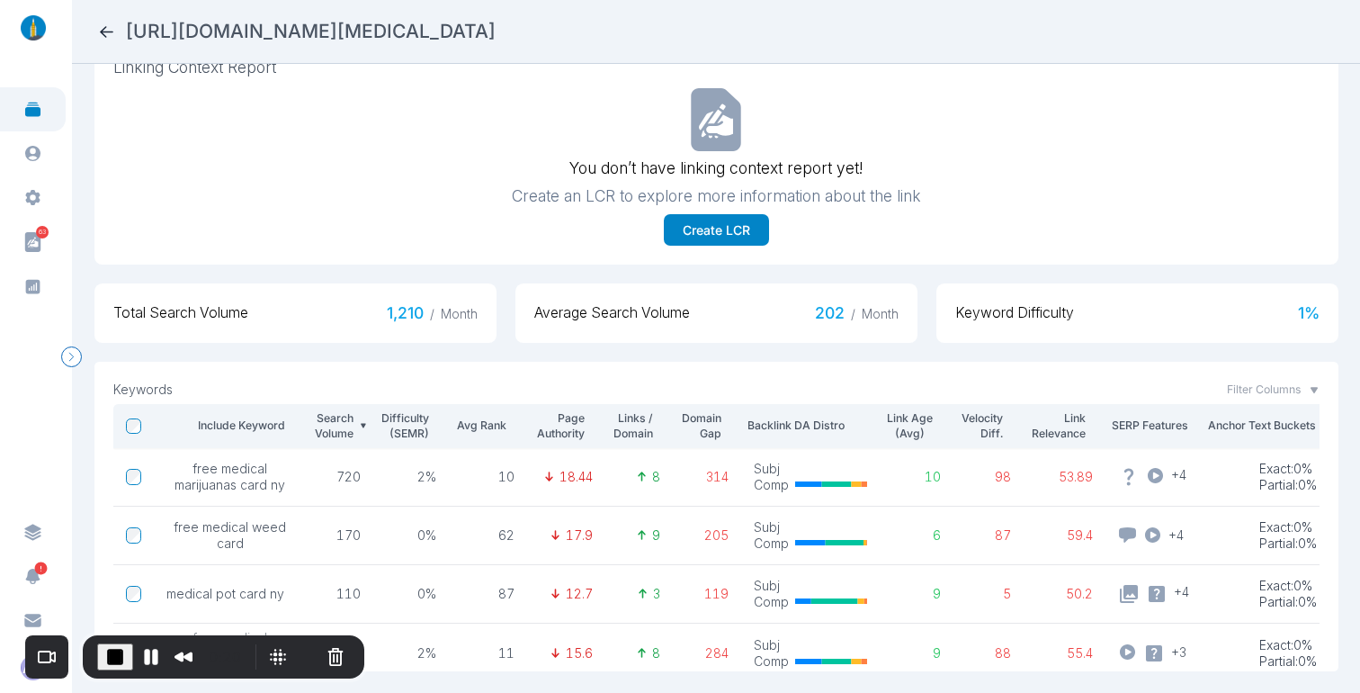
scroll to position [547, 0]
drag, startPoint x: 237, startPoint y: 483, endPoint x: 247, endPoint y: 500, distance: 19.7
click at [223, 482] on span "free medical marijuanas card ny" at bounding box center [229, 475] width 127 height 31
click at [306, 526] on td "170" at bounding box center [339, 534] width 67 height 58
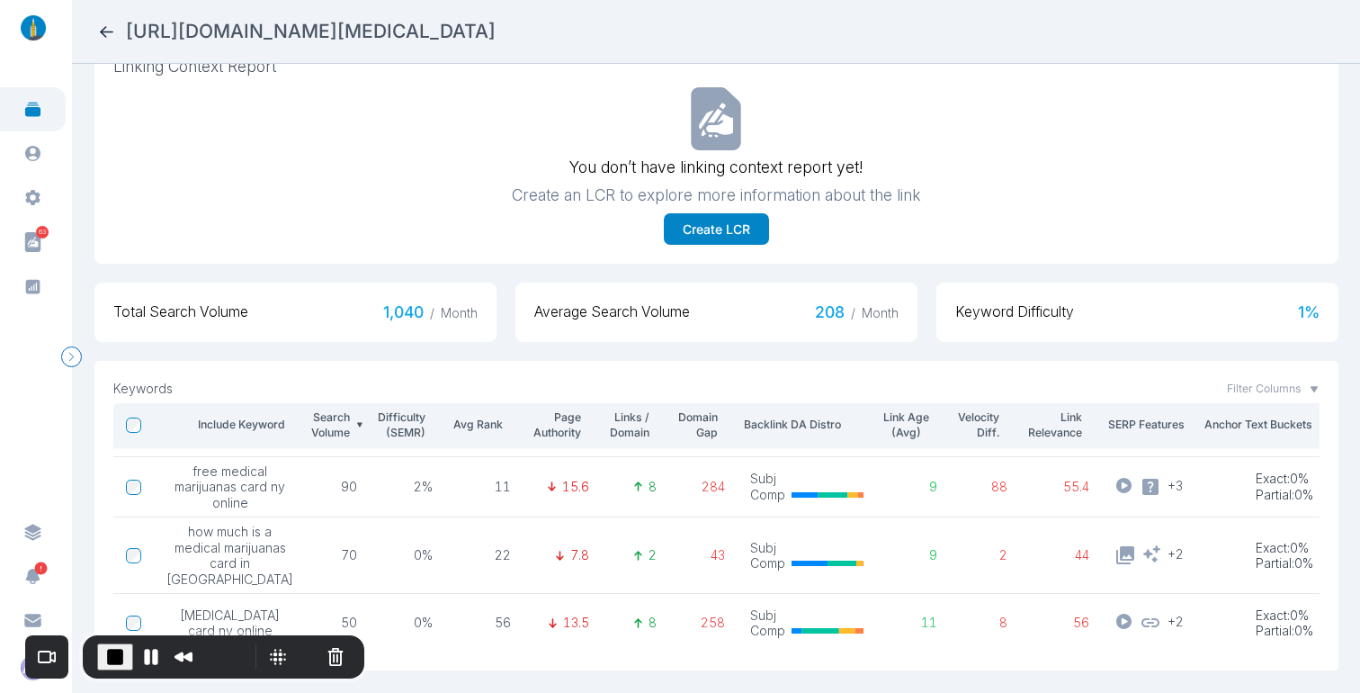
scroll to position [0, 4]
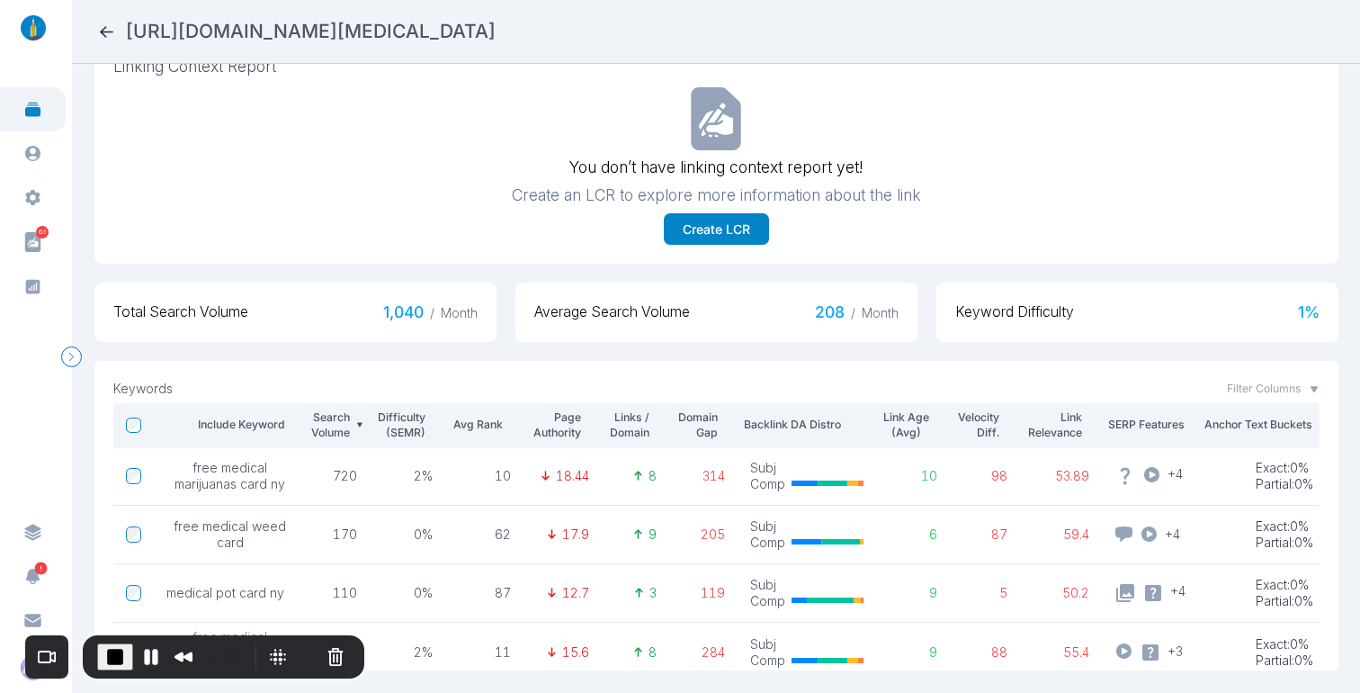
click at [103, 26] on icon at bounding box center [106, 31] width 19 height 19
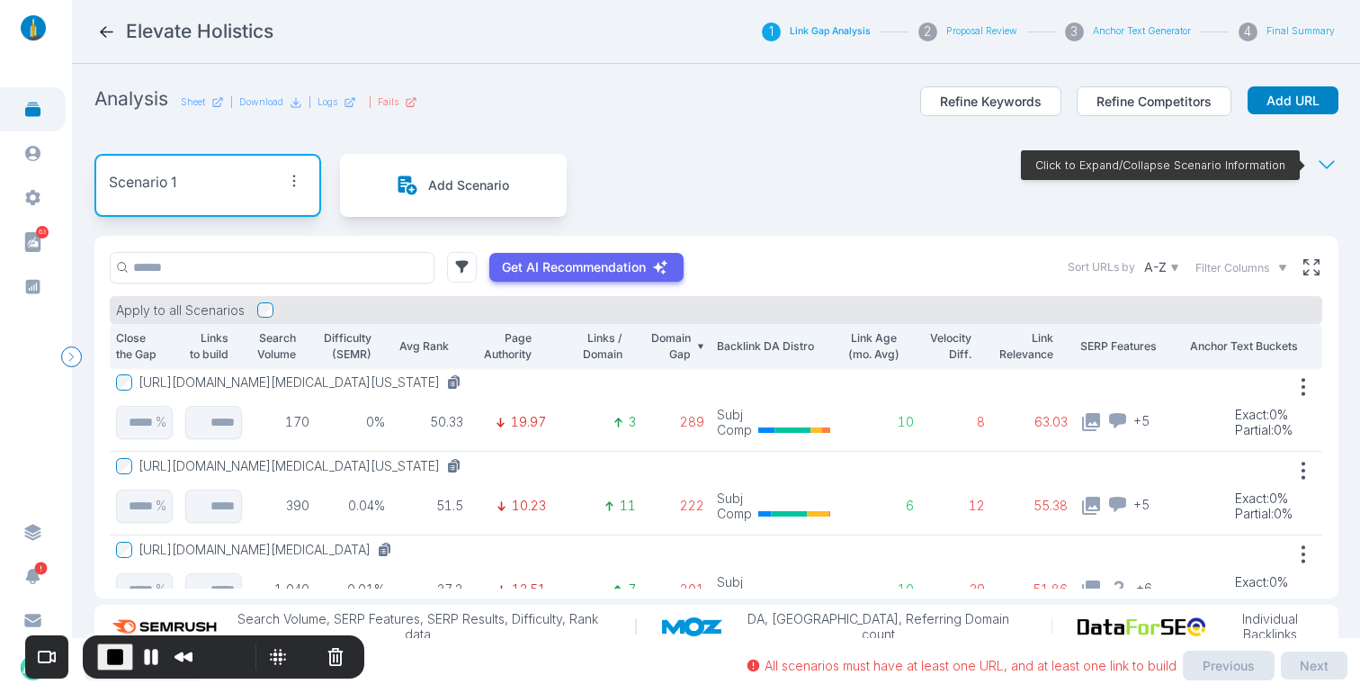
scroll to position [4, 0]
click at [432, 341] on p "Avg Rank" at bounding box center [423, 346] width 51 height 16
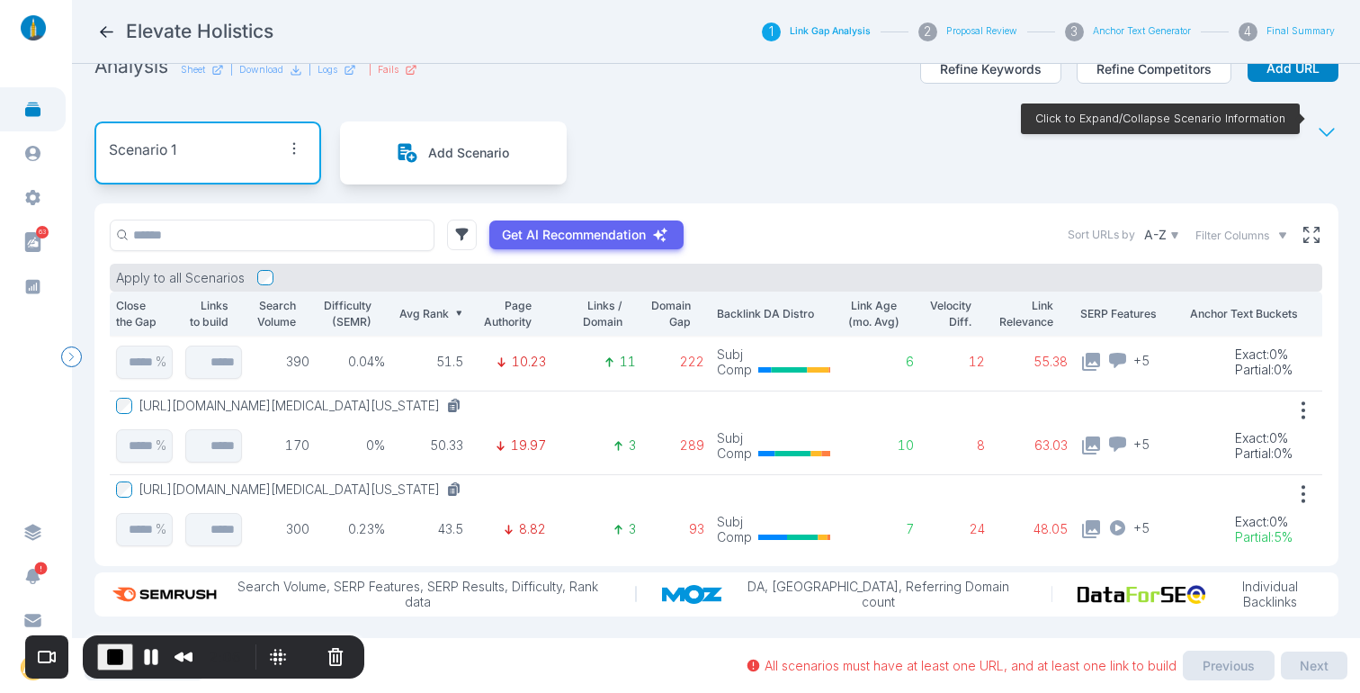
scroll to position [448, 0]
click at [300, 656] on button "Restart Recording" at bounding box center [307, 657] width 22 height 22
click at [654, 298] on p "Domain Gap" at bounding box center [669, 313] width 42 height 31
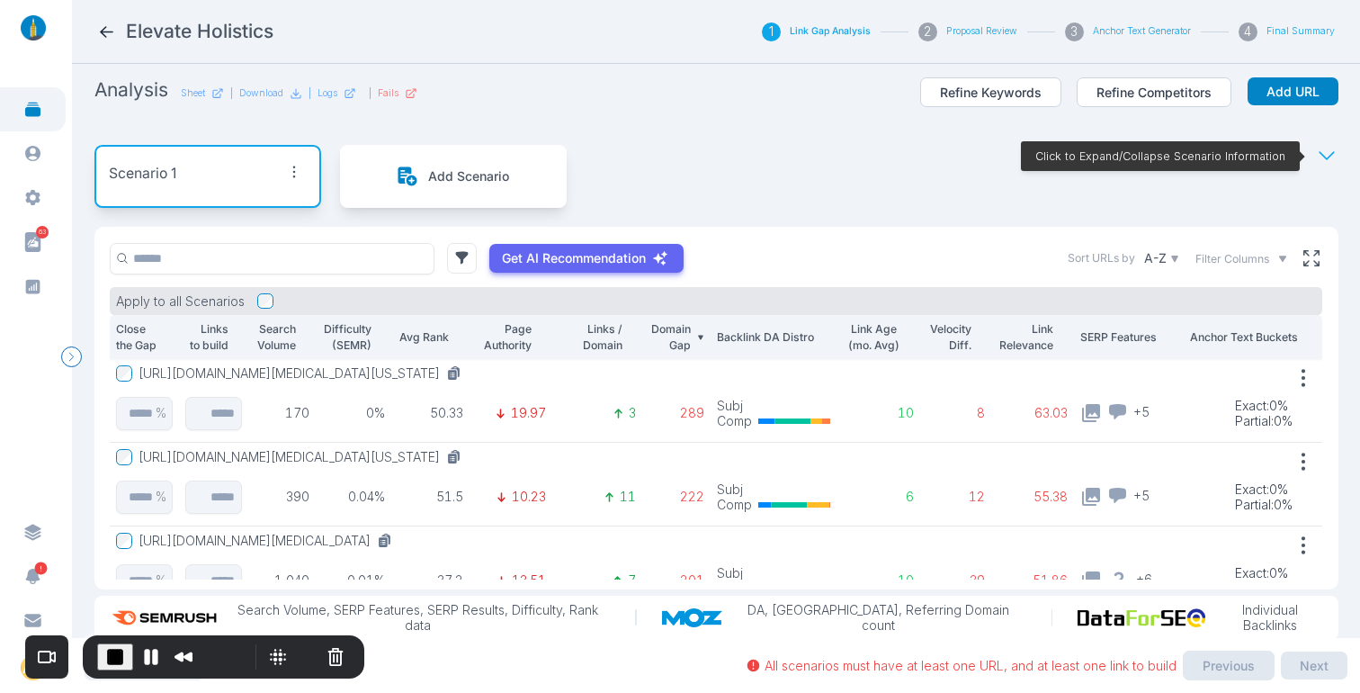
scroll to position [13, 0]
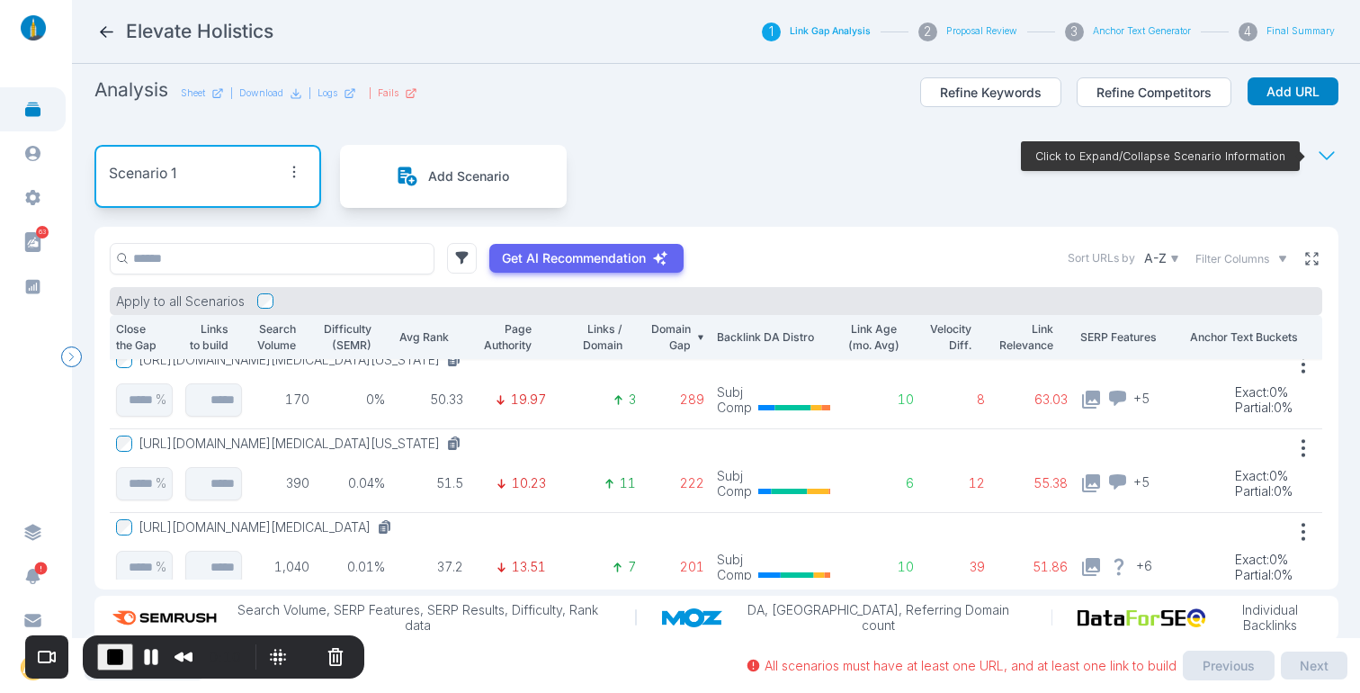
click at [1303, 260] on icon at bounding box center [1311, 258] width 16 height 16
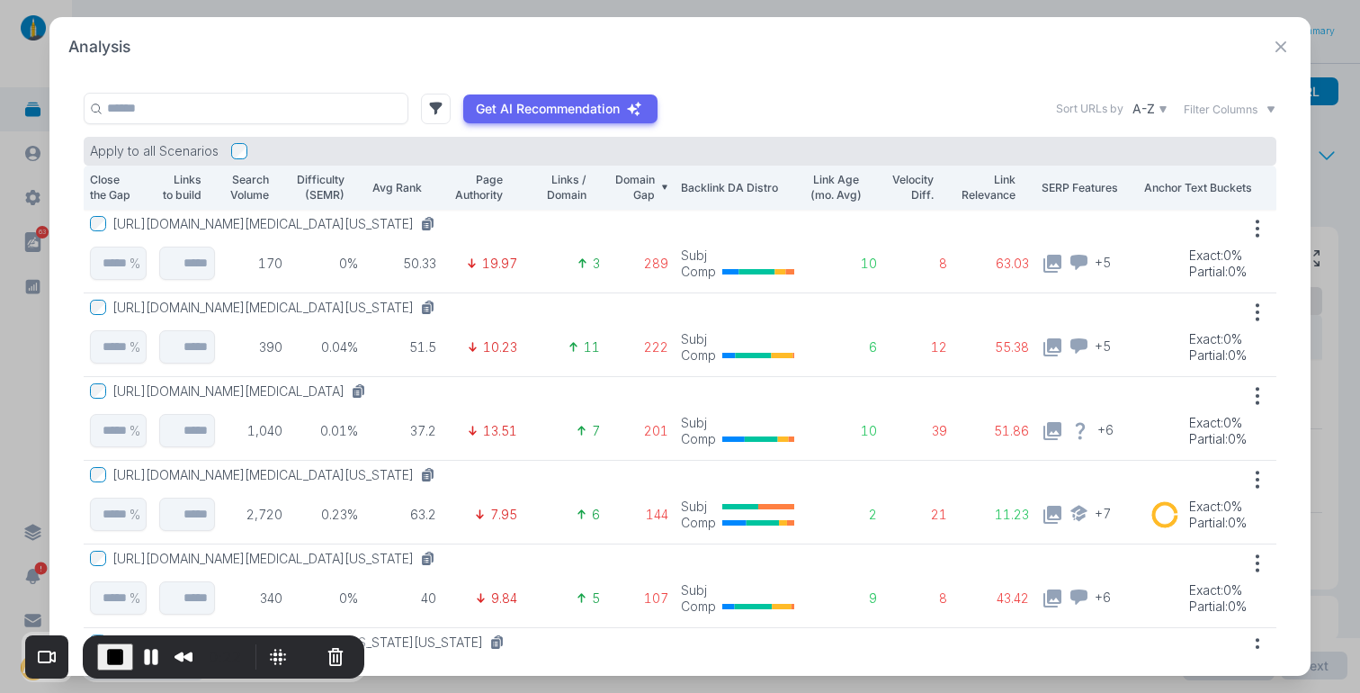
scroll to position [63, 0]
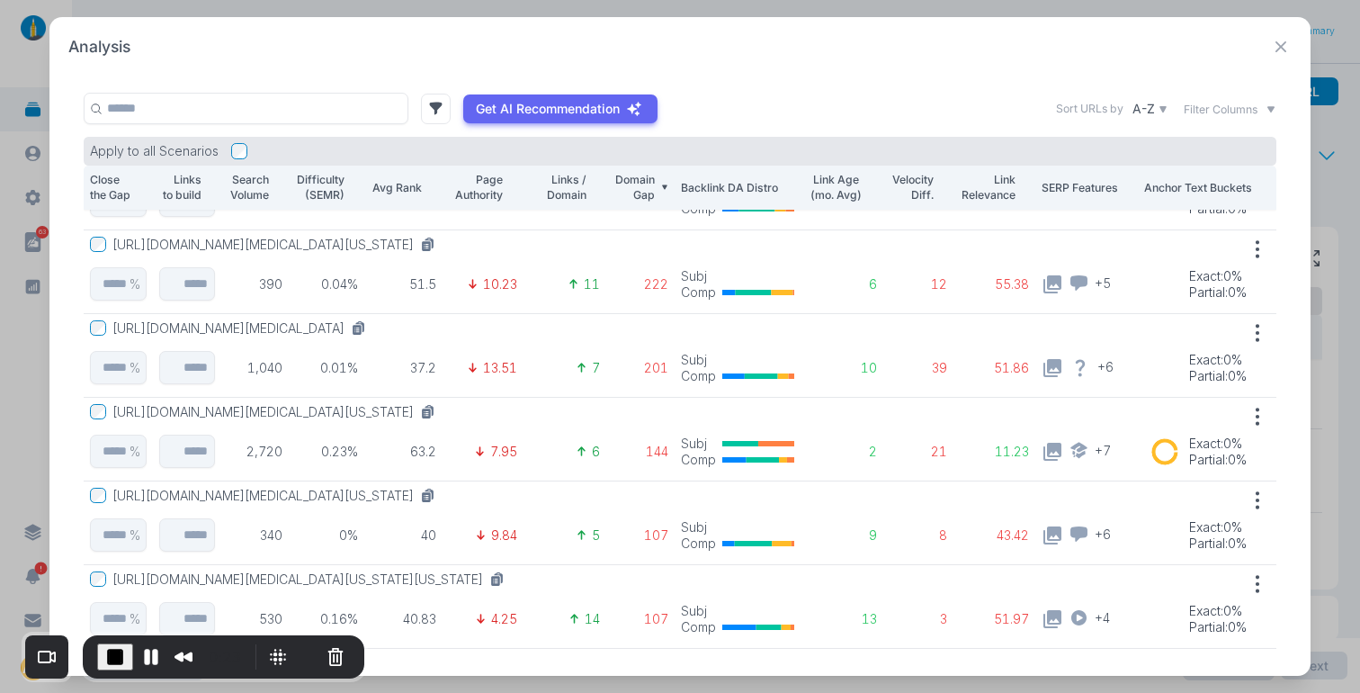
click at [442, 496] on button "[URL][DOMAIN_NAME][MEDICAL_DATA][US_STATE]" at bounding box center [277, 495] width 330 height 16
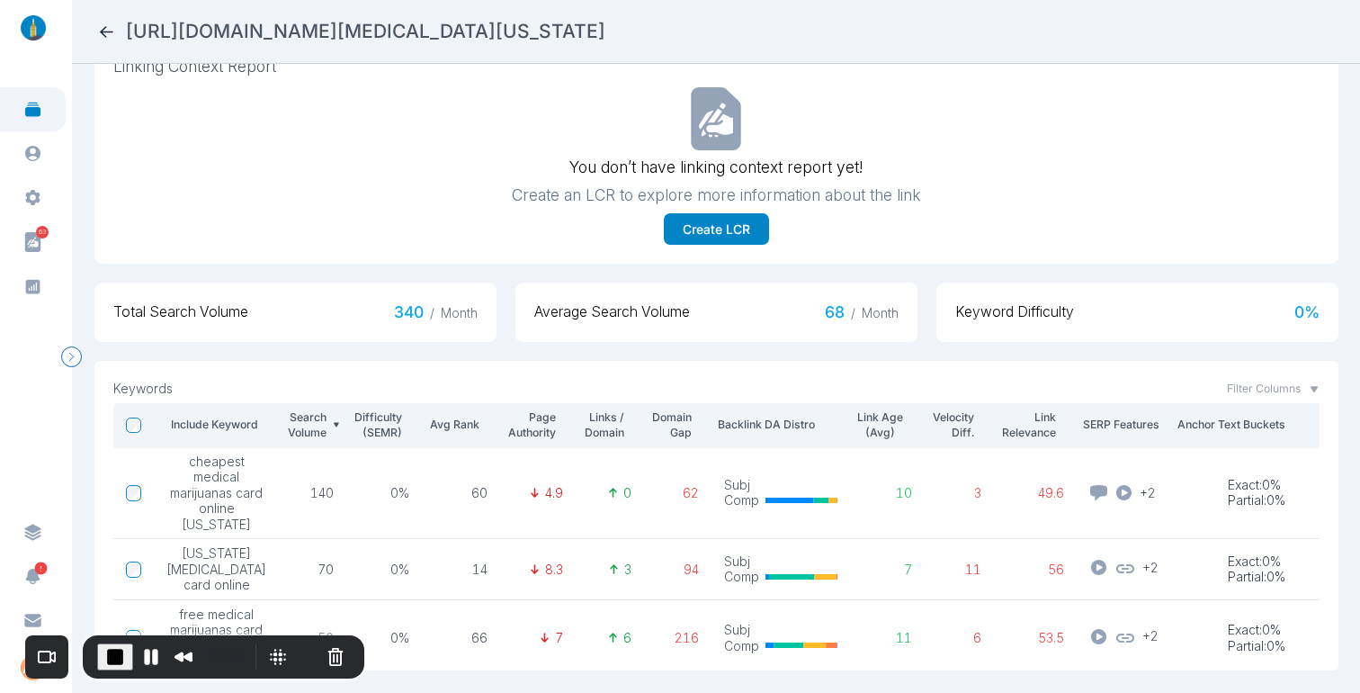
scroll to position [547, 0]
drag, startPoint x: 230, startPoint y: 512, endPoint x: 192, endPoint y: 511, distance: 38.7
click at [192, 511] on span "cheapest medical marijuanas card online ohio" at bounding box center [216, 492] width 100 height 79
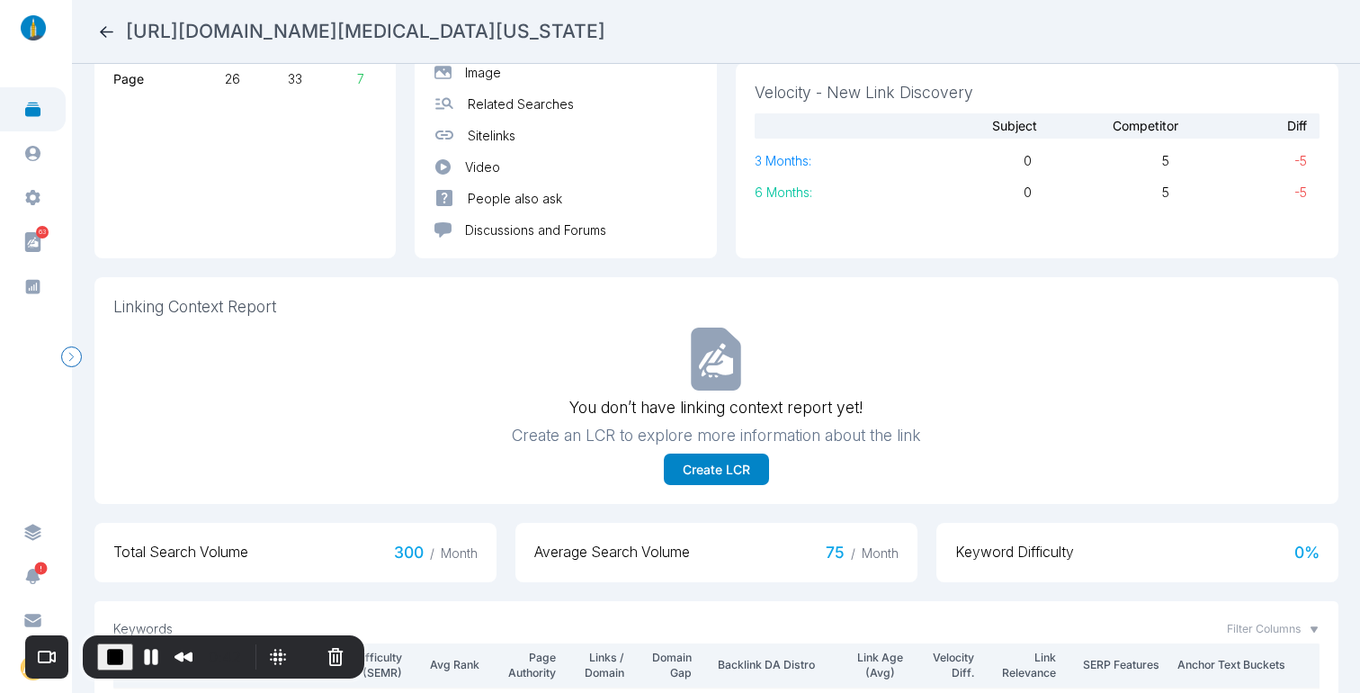
scroll to position [264, 0]
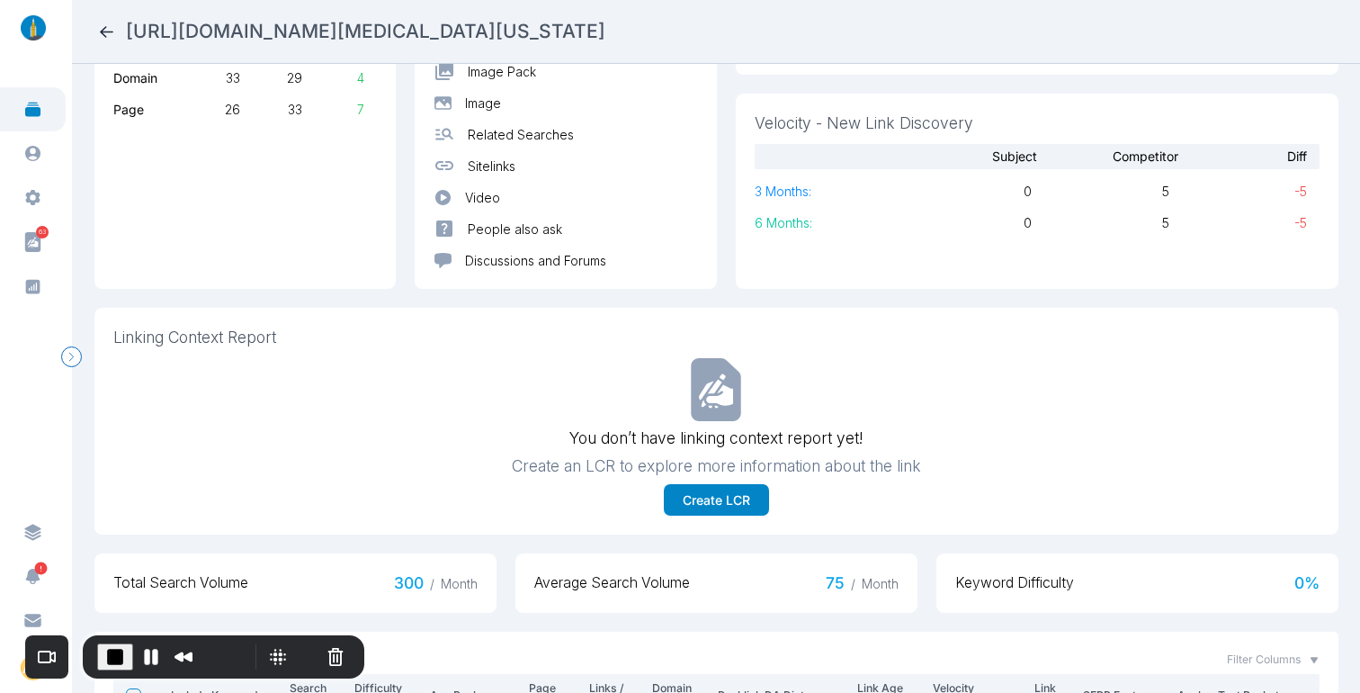
click at [108, 31] on icon at bounding box center [106, 32] width 13 height 12
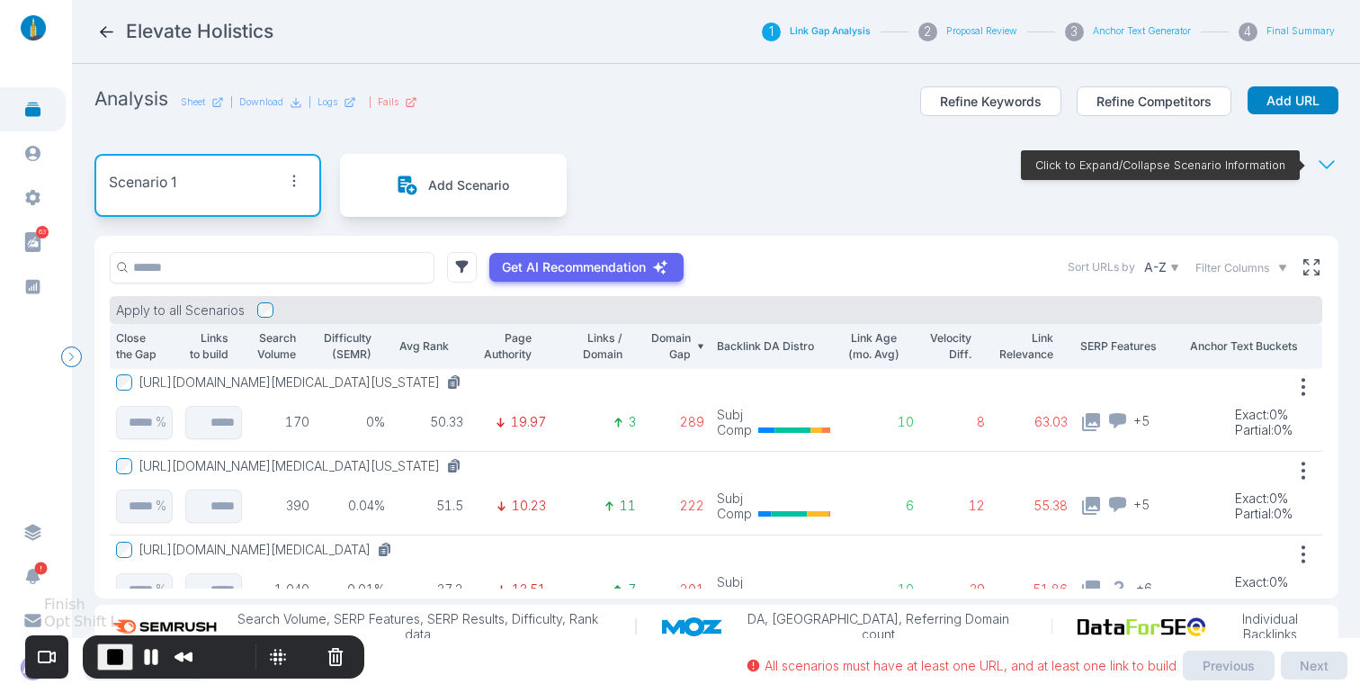
click at [120, 648] on span "End Recording" at bounding box center [115, 657] width 22 height 22
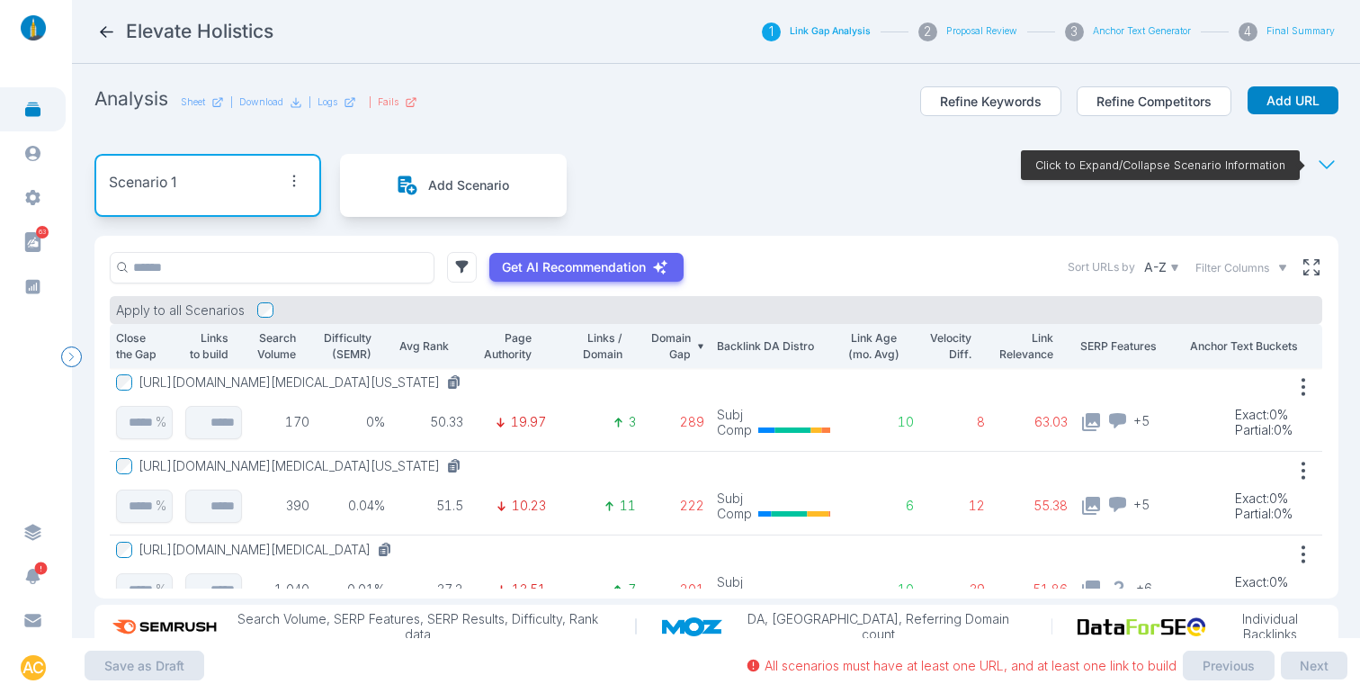
click at [426, 381] on button "[URL][DOMAIN_NAME][MEDICAL_DATA][US_STATE]" at bounding box center [304, 382] width 330 height 16
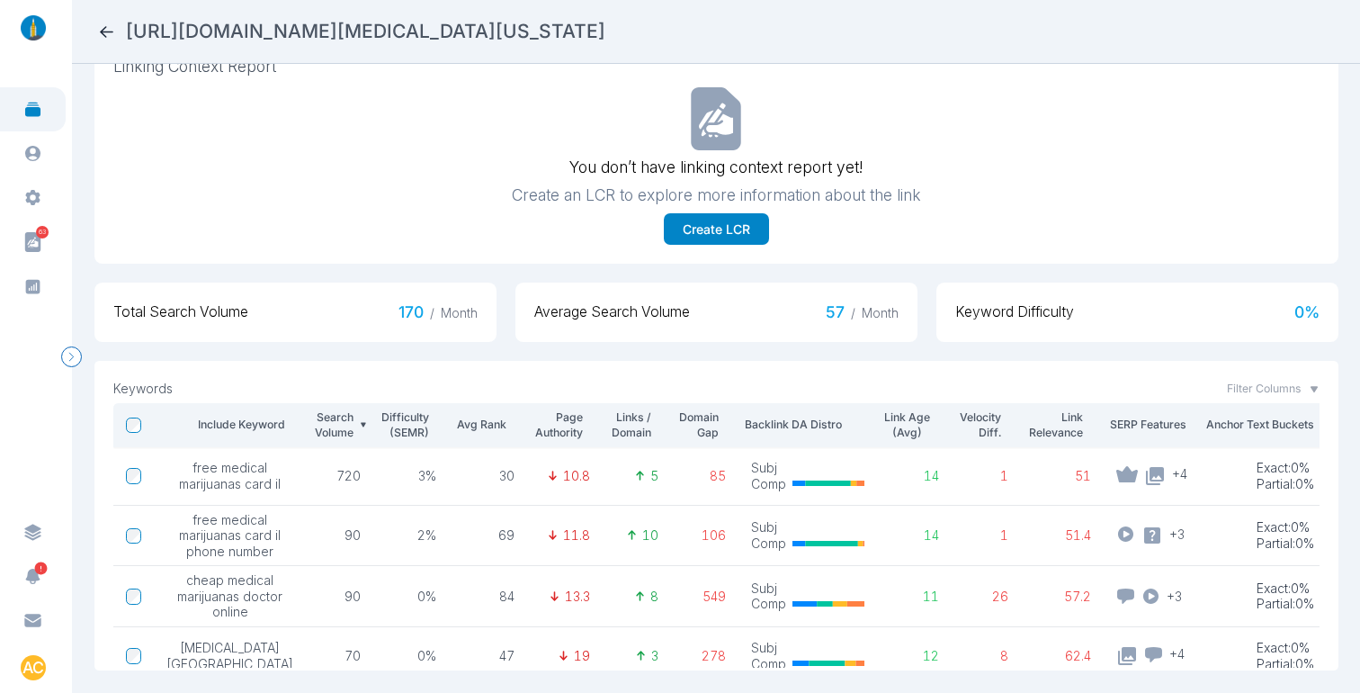
scroll to position [185, 0]
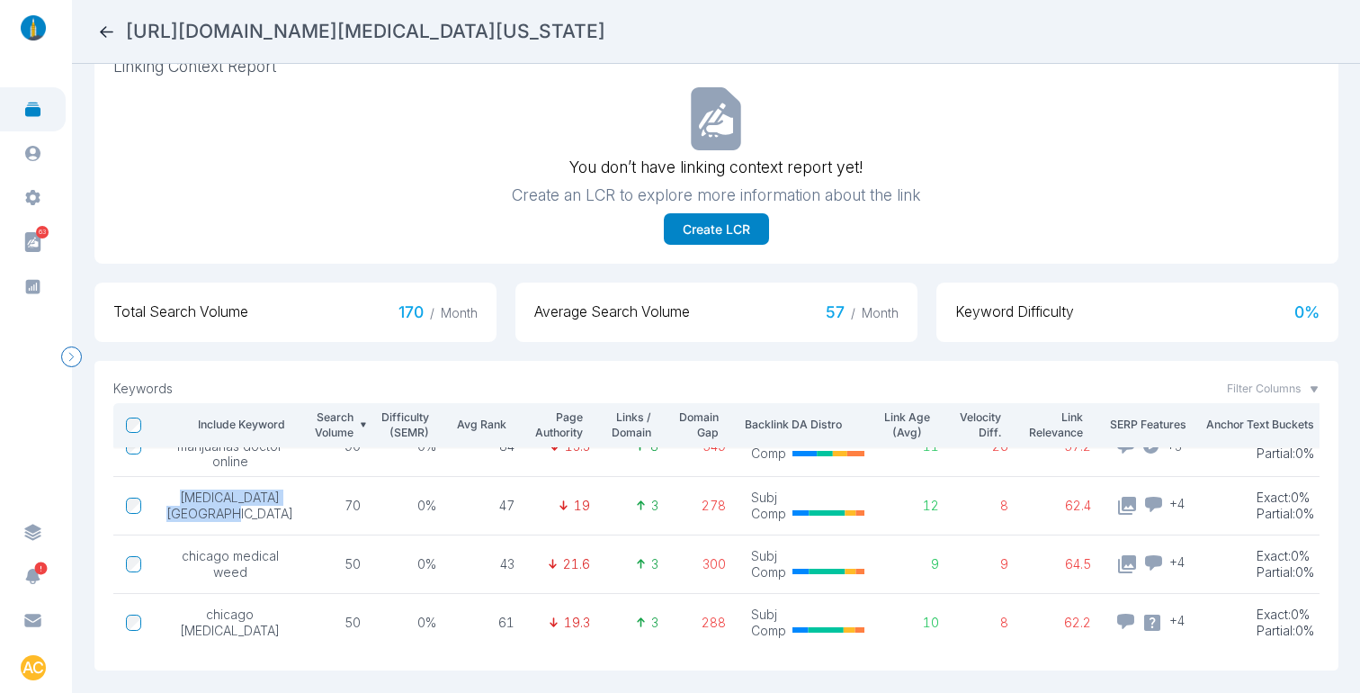
drag, startPoint x: 246, startPoint y: 493, endPoint x: 183, endPoint y: 463, distance: 68.8
click at [183, 476] on td "[MEDICAL_DATA] [GEOGRAPHIC_DATA]" at bounding box center [230, 505] width 152 height 58
copy span "[MEDICAL_DATA] [GEOGRAPHIC_DATA]"
click at [108, 31] on icon at bounding box center [106, 32] width 13 height 12
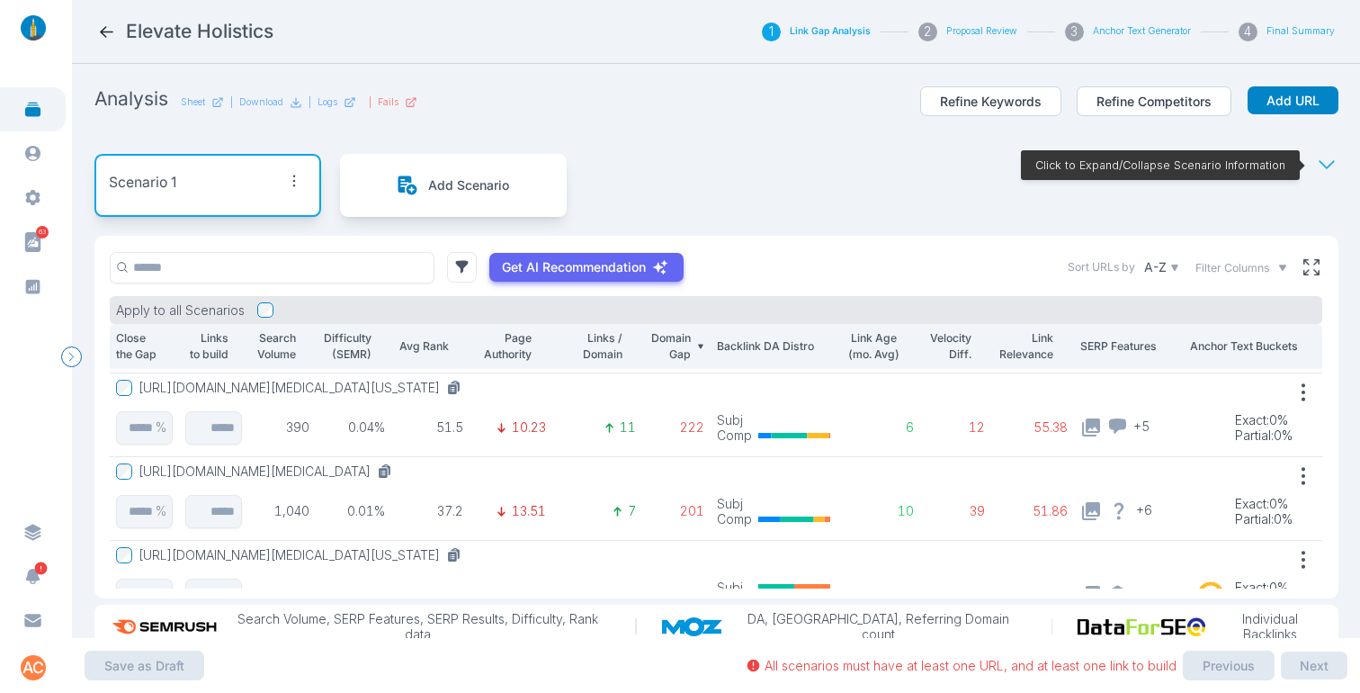
scroll to position [73, 0]
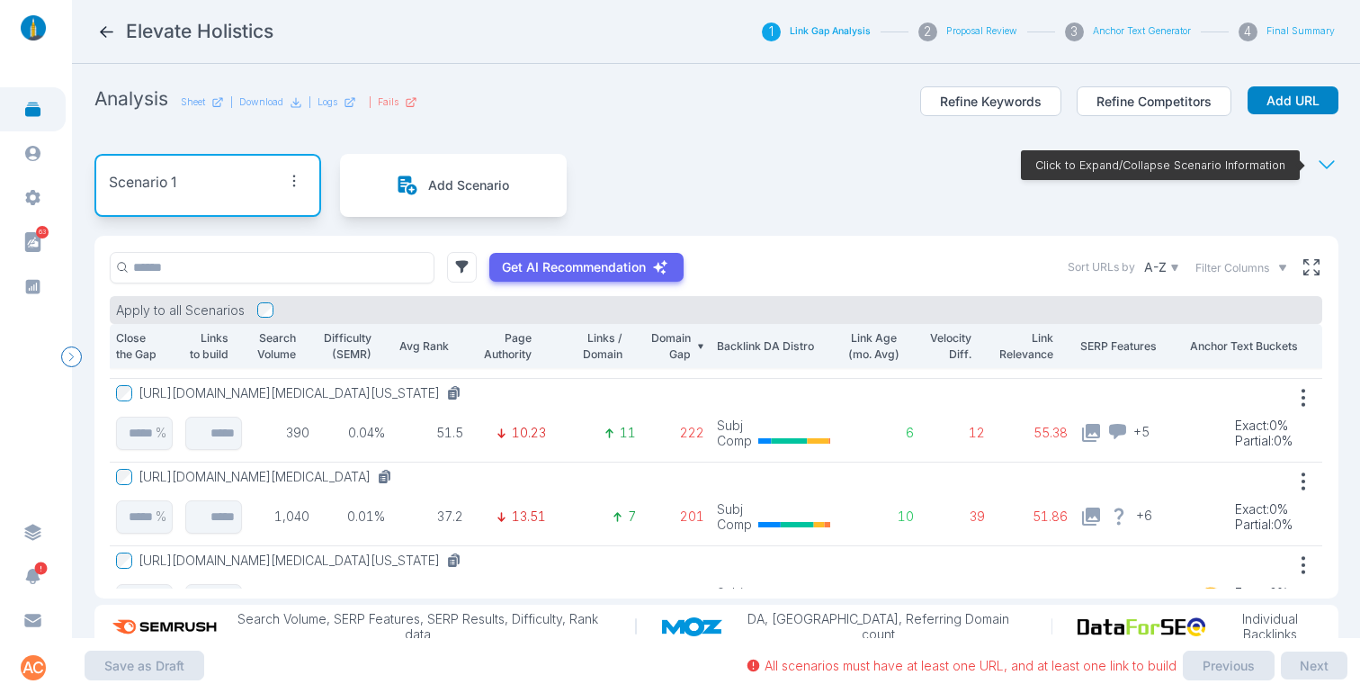
click at [399, 473] on button "[URL][DOMAIN_NAME][MEDICAL_DATA]" at bounding box center [269, 477] width 261 height 16
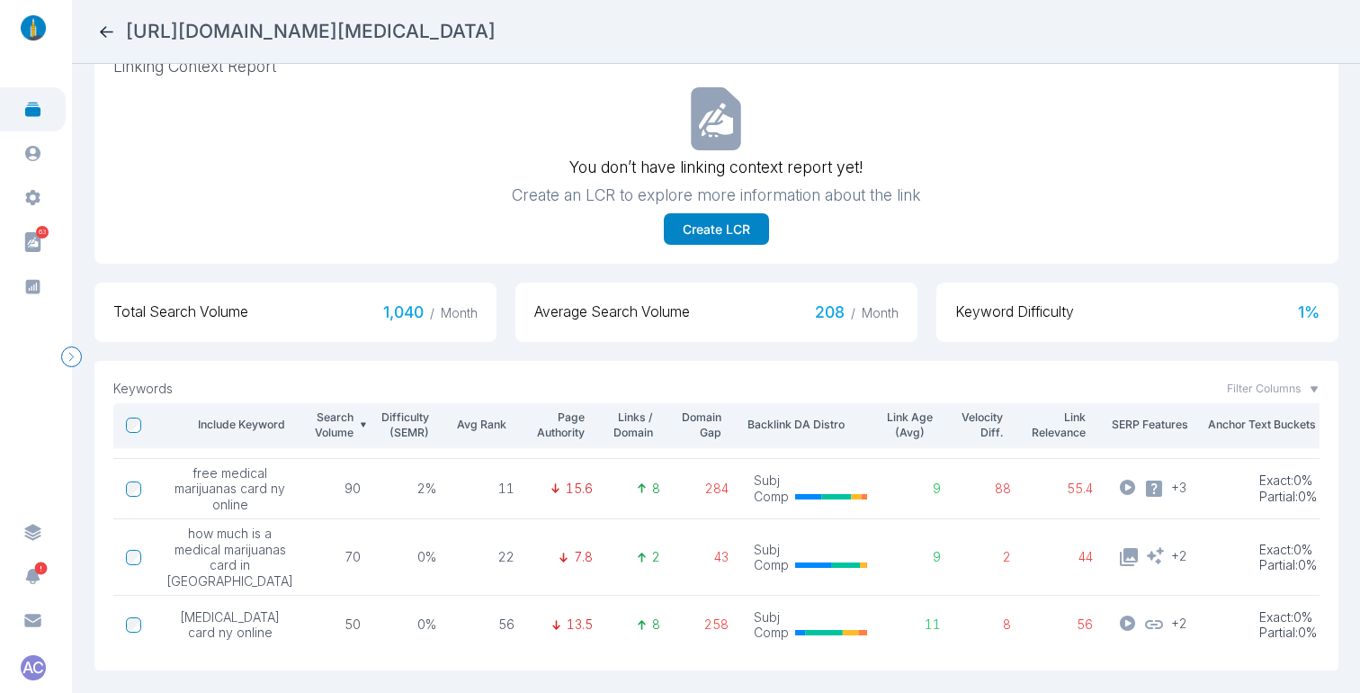
scroll to position [183, 0]
drag, startPoint x: 257, startPoint y: 607, endPoint x: 192, endPoint y: 582, distance: 70.3
click at [192, 594] on td "medical marijuana card ny online" at bounding box center [230, 623] width 152 height 58
copy span "medical marijuana card ny online"
click at [98, 30] on icon at bounding box center [106, 31] width 19 height 19
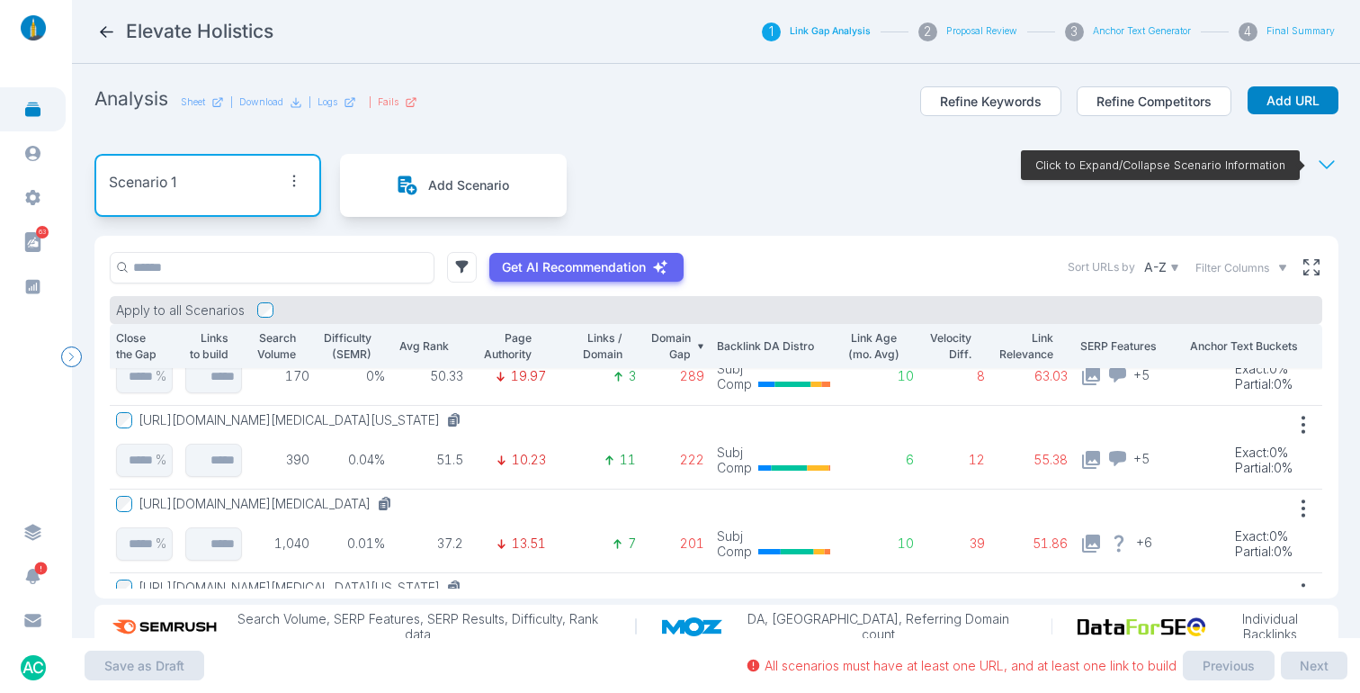
scroll to position [50, 0]
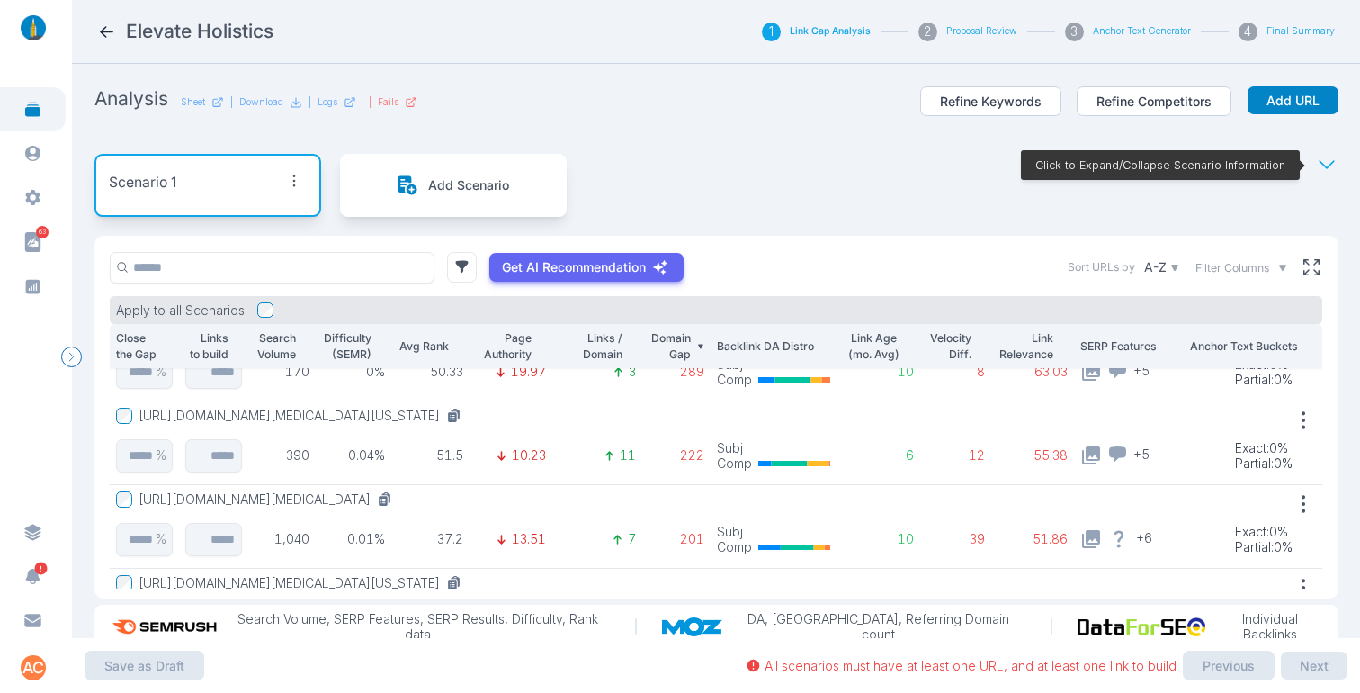
click at [617, 112] on div "Analysis Sheet | Download | Logs | Fails Refine Keywords Refine Competitors Add…" at bounding box center [716, 110] width 1244 height 49
click at [103, 34] on icon at bounding box center [106, 32] width 13 height 12
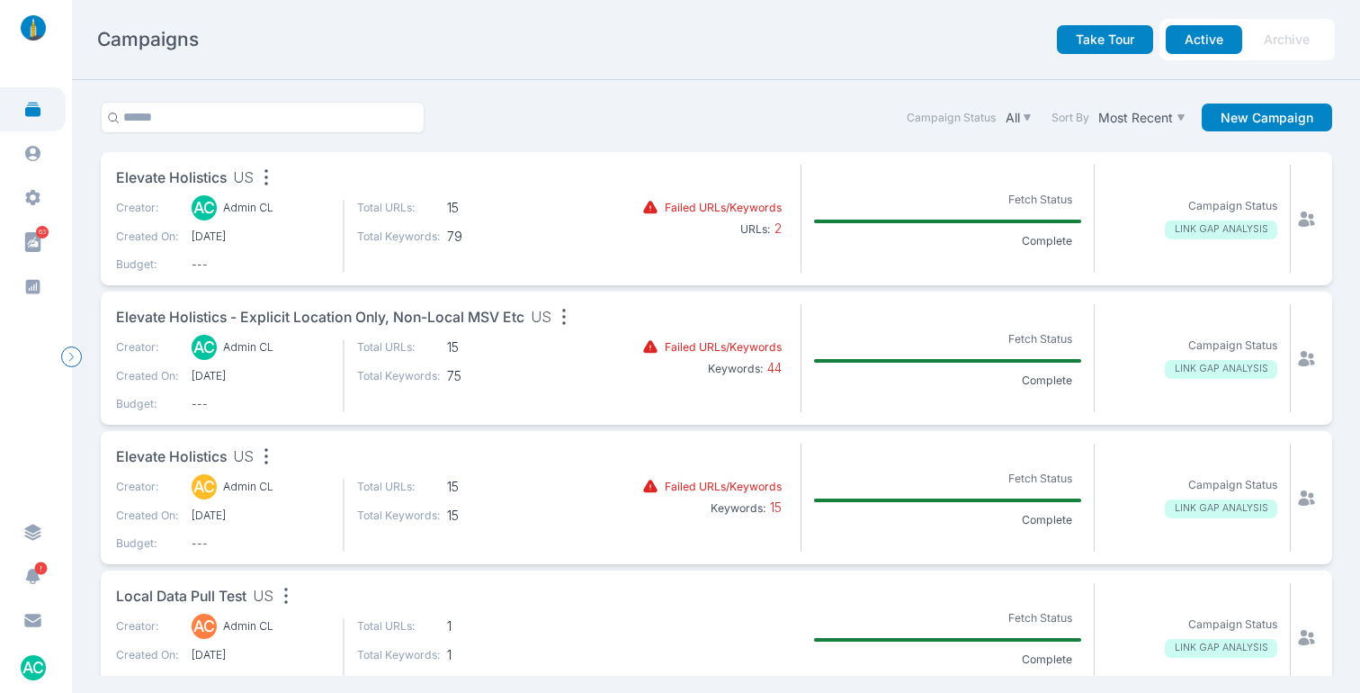
click at [272, 184] on icon "button" at bounding box center [266, 177] width 25 height 25
click at [307, 214] on div "Edit name" at bounding box center [305, 212] width 78 height 19
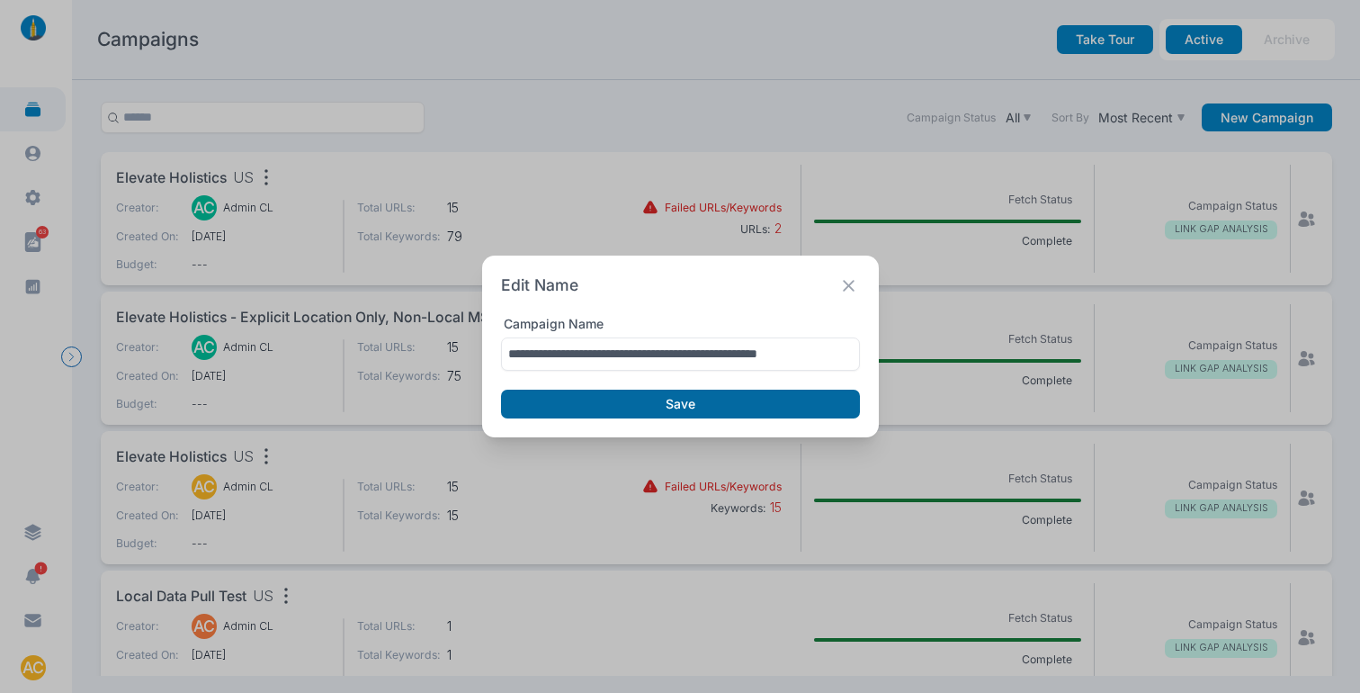
type input "**********"
click at [630, 407] on button "Save" at bounding box center [680, 403] width 359 height 29
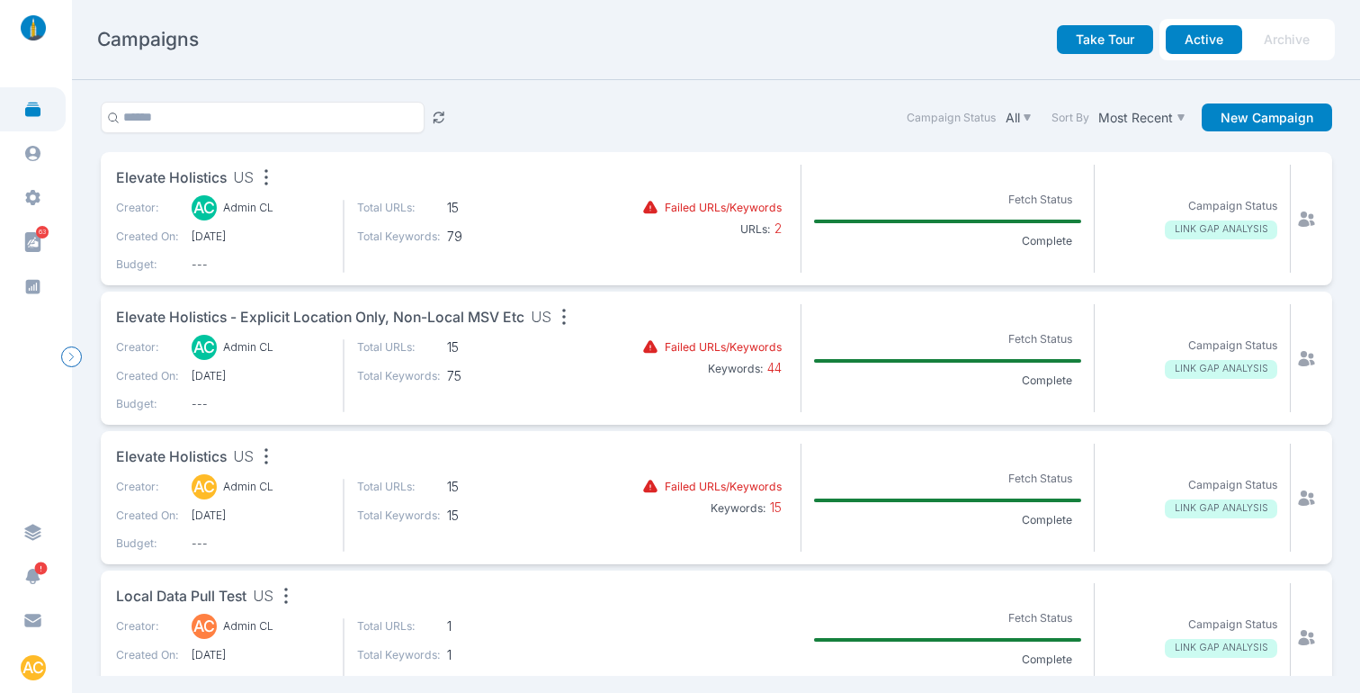
click at [1298, 223] on icon at bounding box center [1306, 217] width 16 height 15
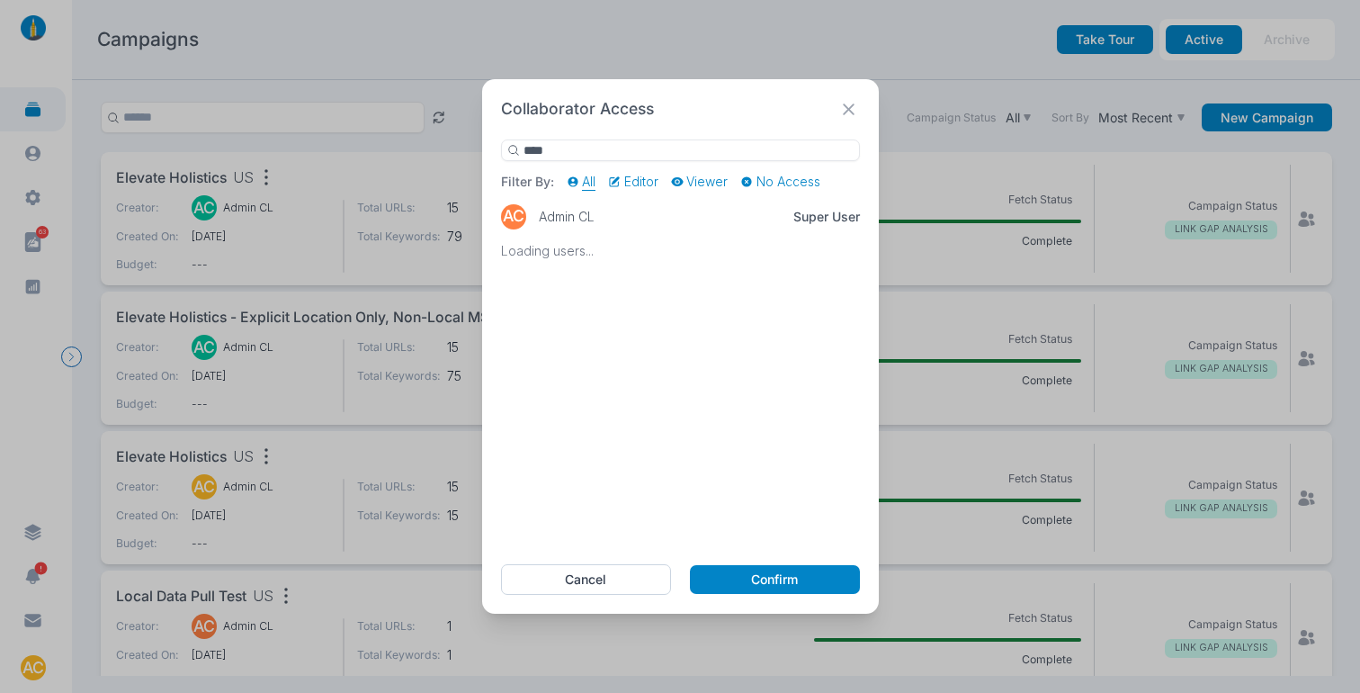
type input "*****"
drag, startPoint x: 513, startPoint y: 144, endPoint x: 477, endPoint y: 140, distance: 36.2
click at [477, 140] on div "Collaborator Access ***** Filter By: All Editor Viewer No Access AC Admin CL Su…" at bounding box center [680, 346] width 1360 height 693
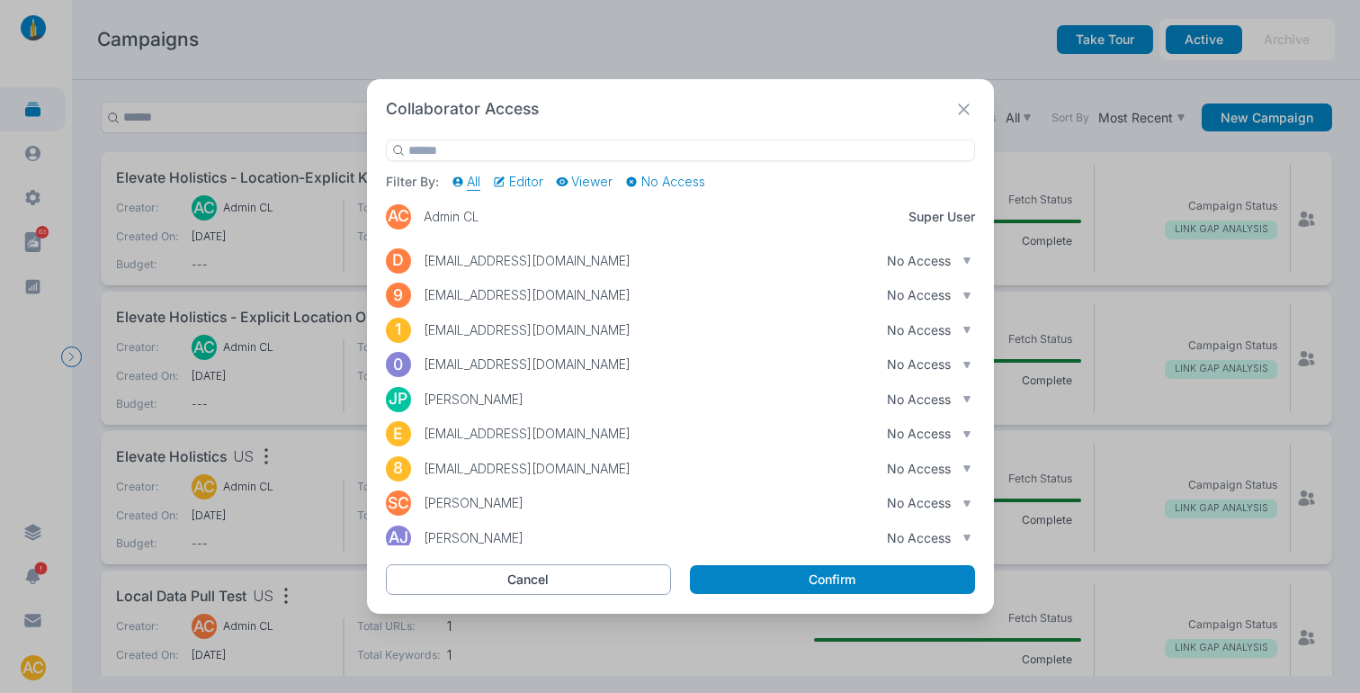
click at [630, 576] on button "Cancel" at bounding box center [529, 579] width 286 height 31
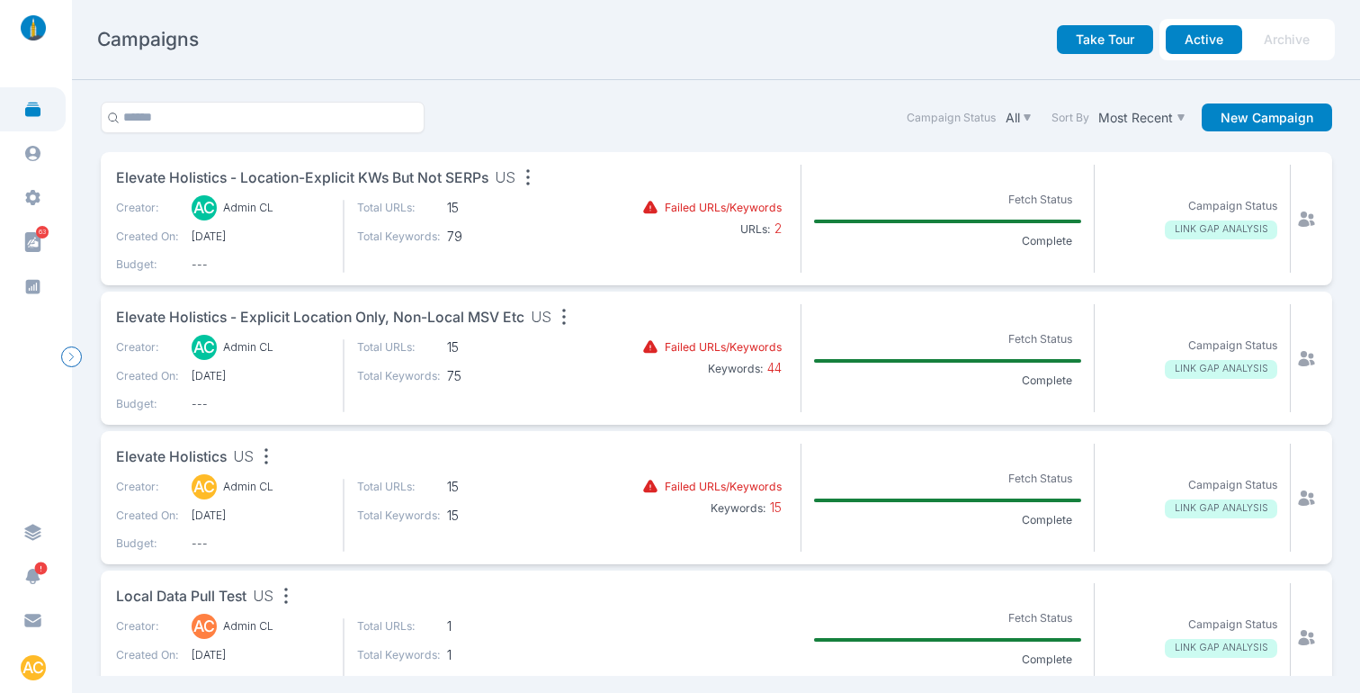
click at [1297, 218] on icon at bounding box center [1306, 219] width 19 height 19
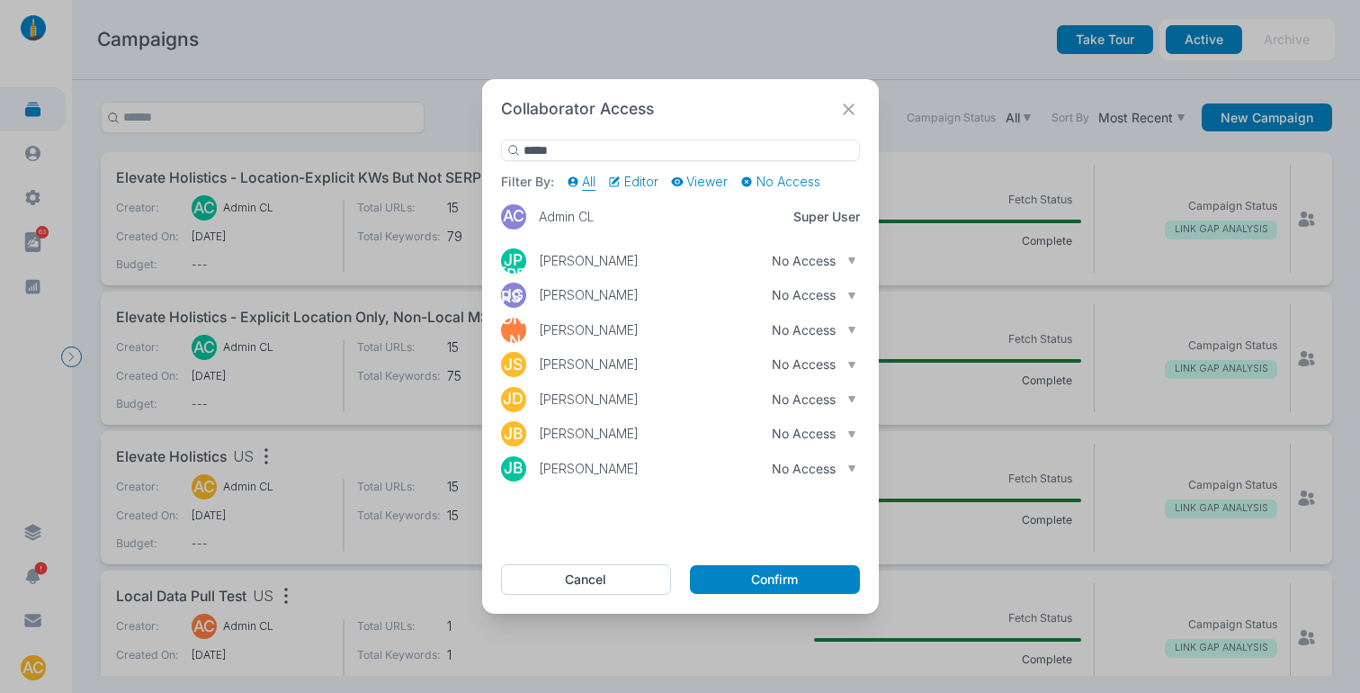
click at [844, 465] on div "No Access" at bounding box center [814, 468] width 85 height 16
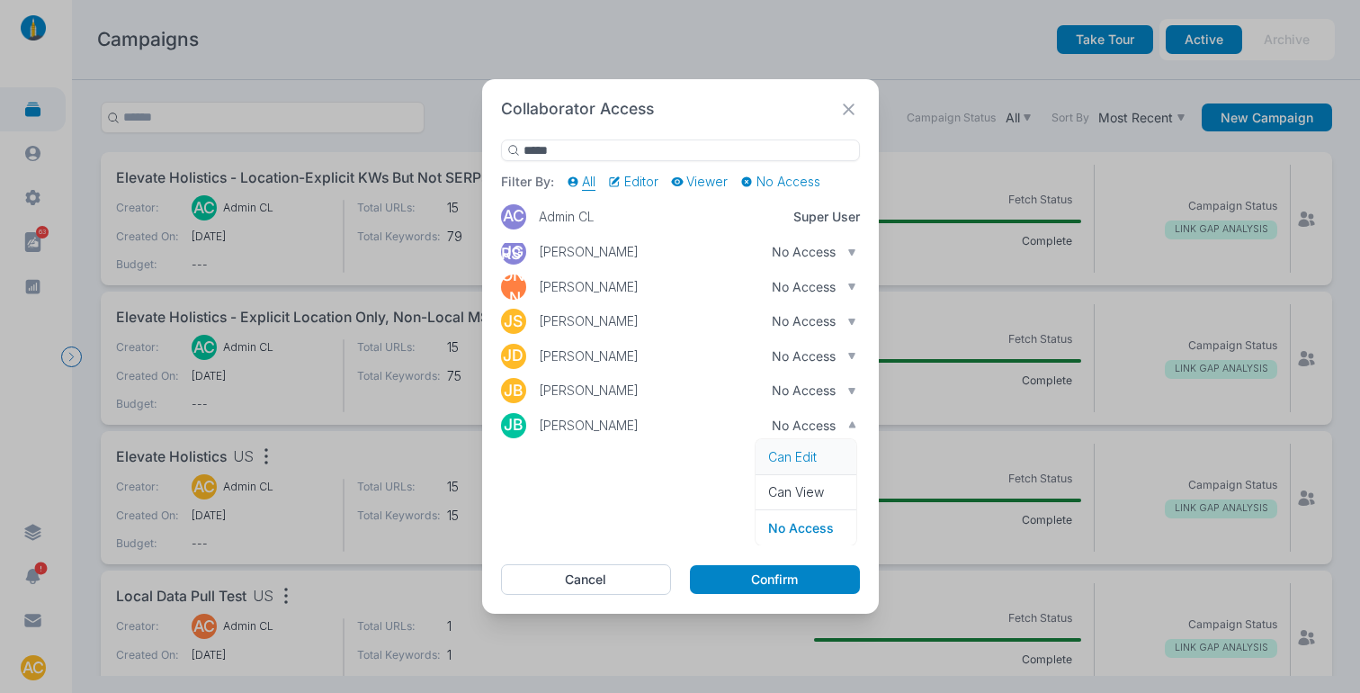
click at [797, 449] on p "Can Edit" at bounding box center [806, 457] width 76 height 16
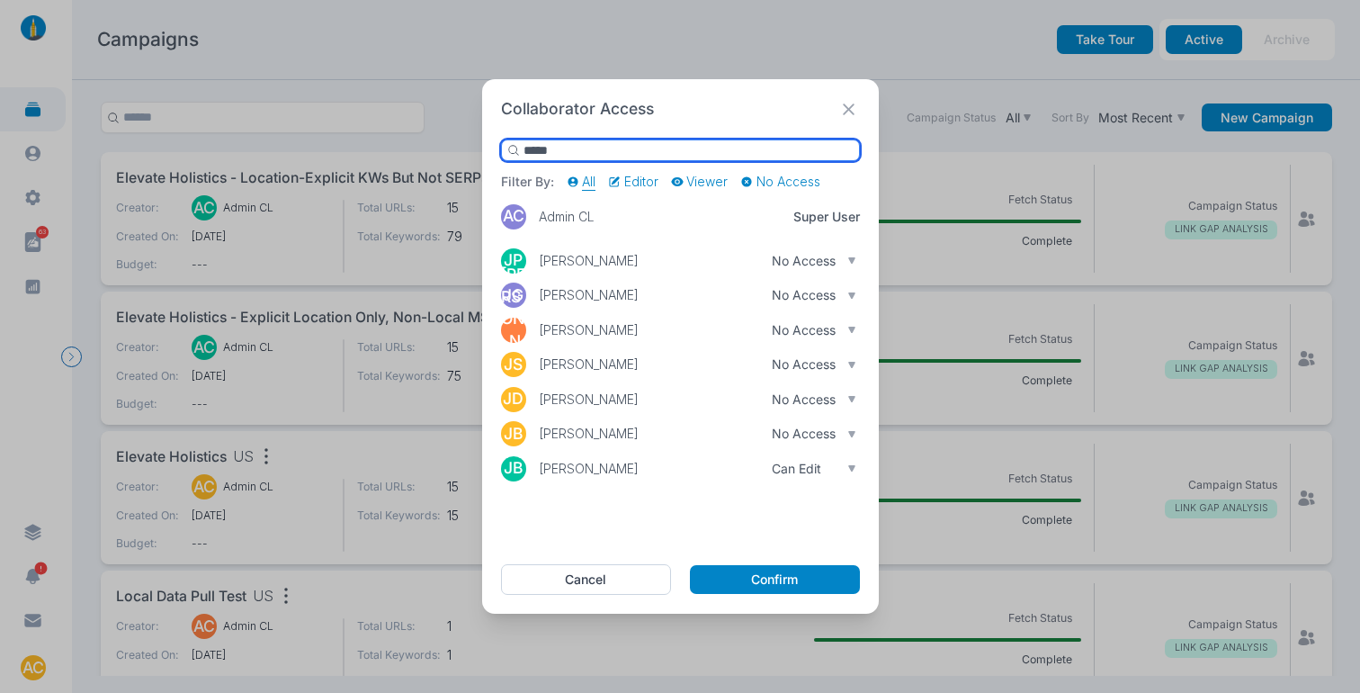
click at [539, 149] on input "*****" at bounding box center [680, 150] width 359 height 22
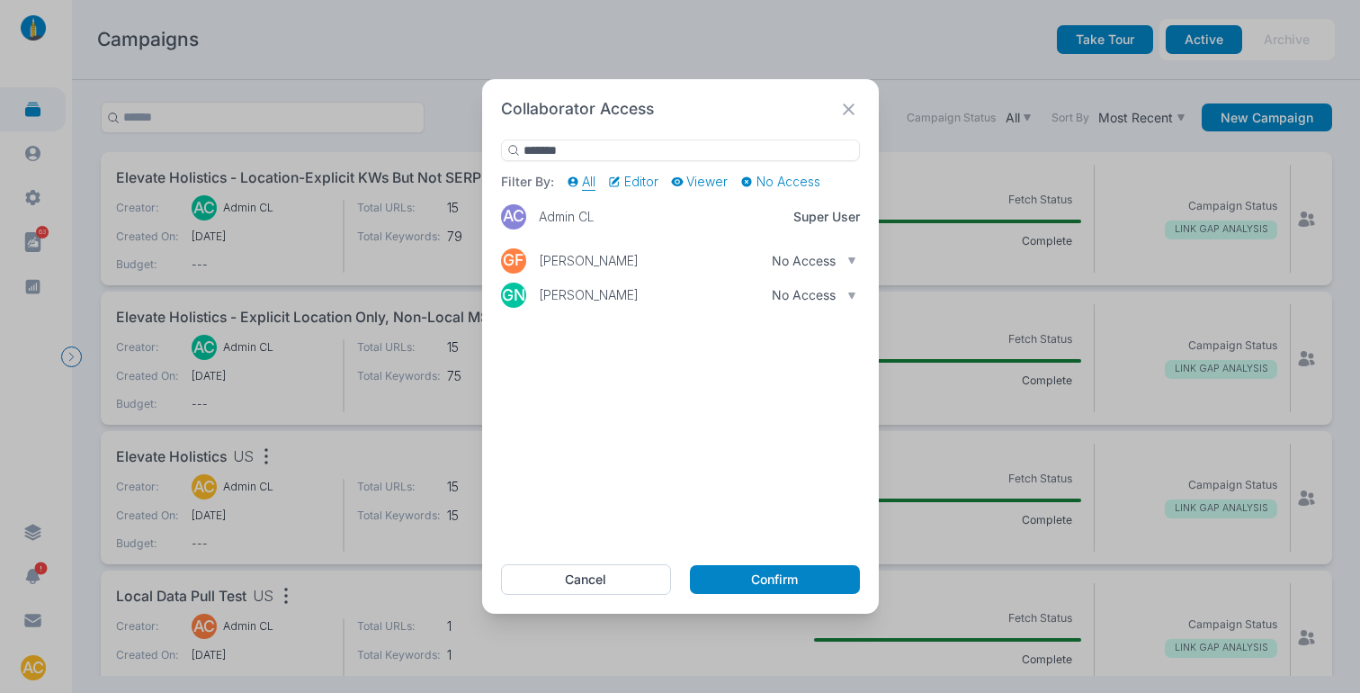
click at [848, 259] on icon "button" at bounding box center [851, 260] width 6 height 6
click at [807, 297] on p "Can Edit" at bounding box center [806, 292] width 76 height 16
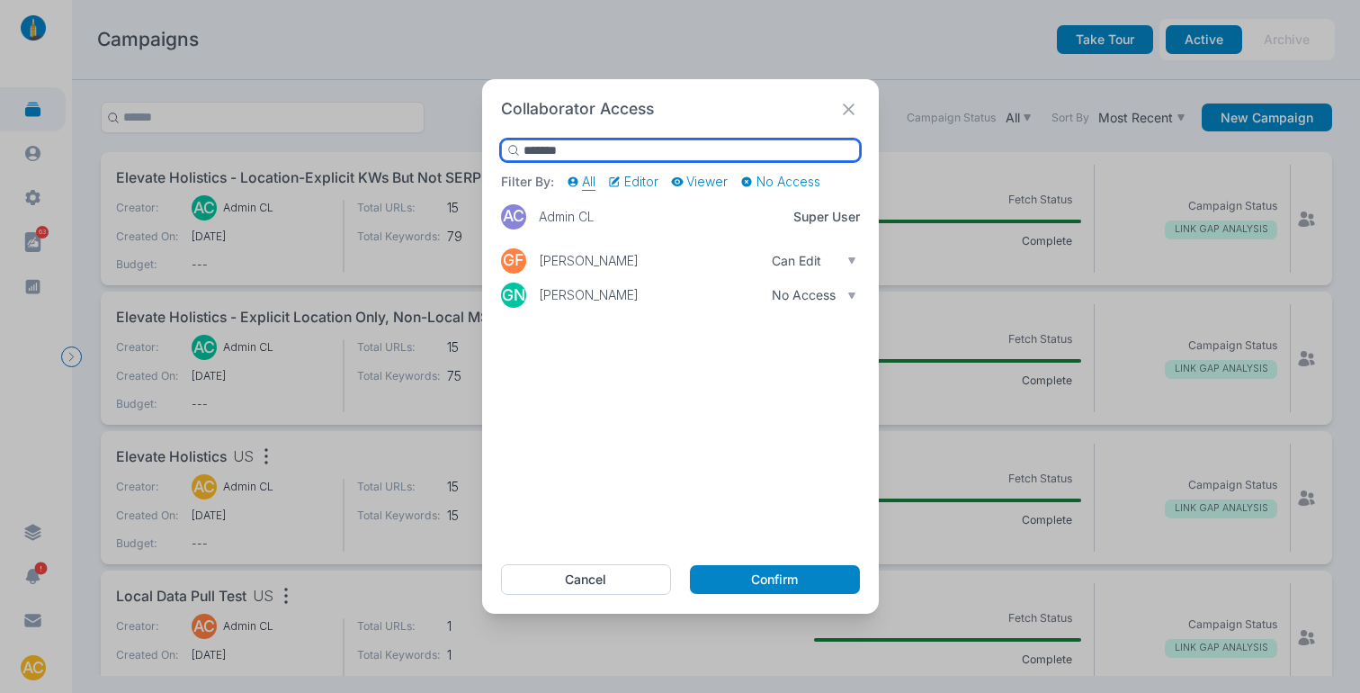
click at [595, 148] on input "*******" at bounding box center [680, 150] width 359 height 22
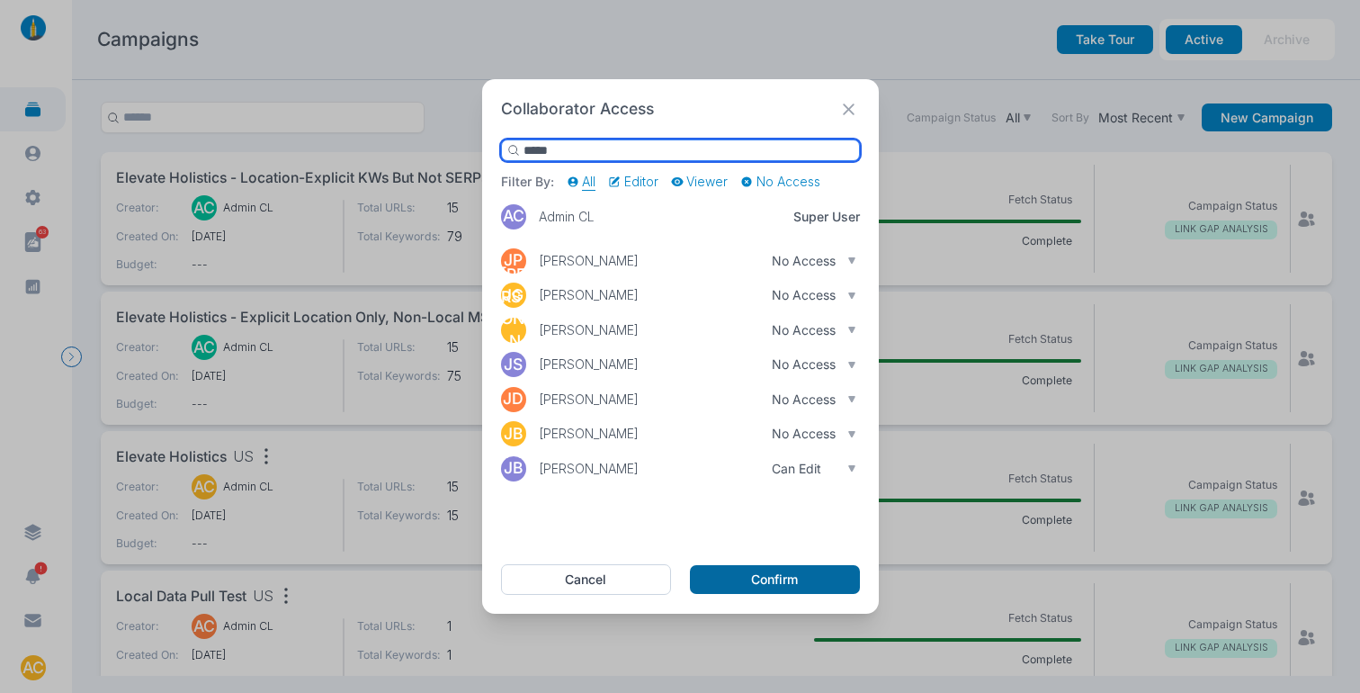
type input "*****"
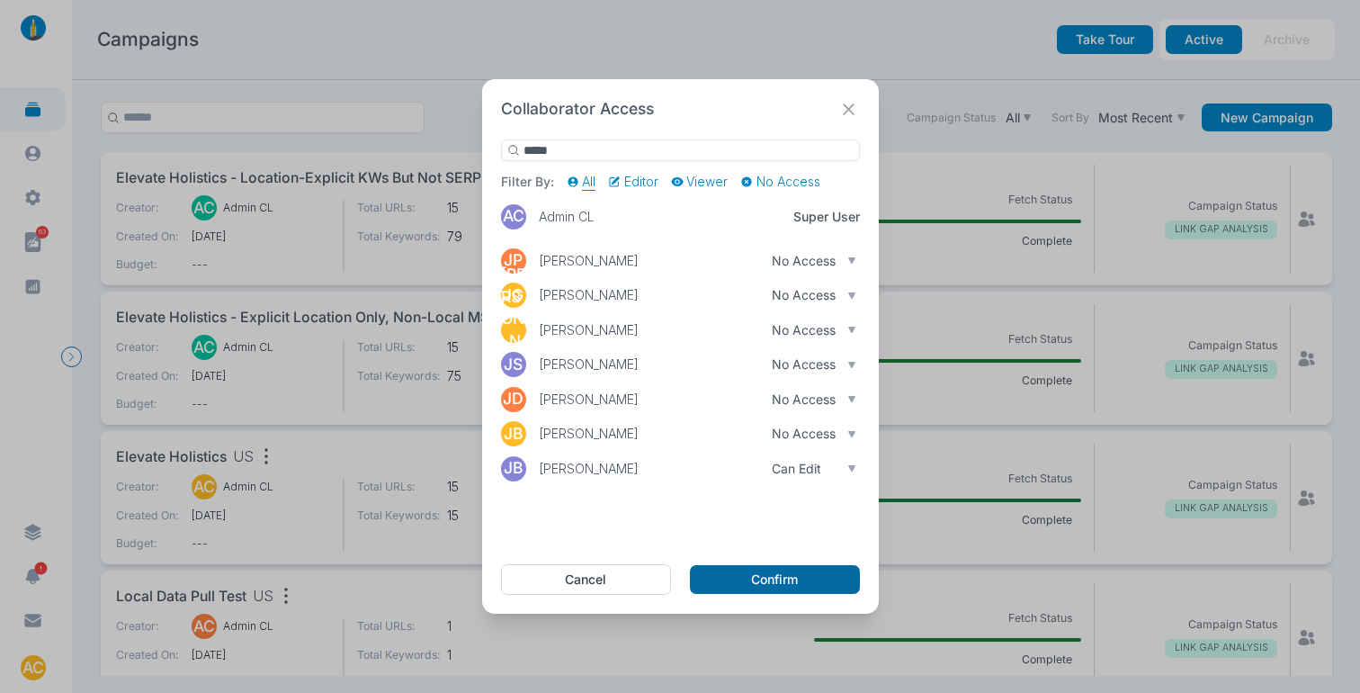
click at [815, 586] on button "Confirm" at bounding box center [774, 579] width 169 height 29
